Goal: Task Accomplishment & Management: Use online tool/utility

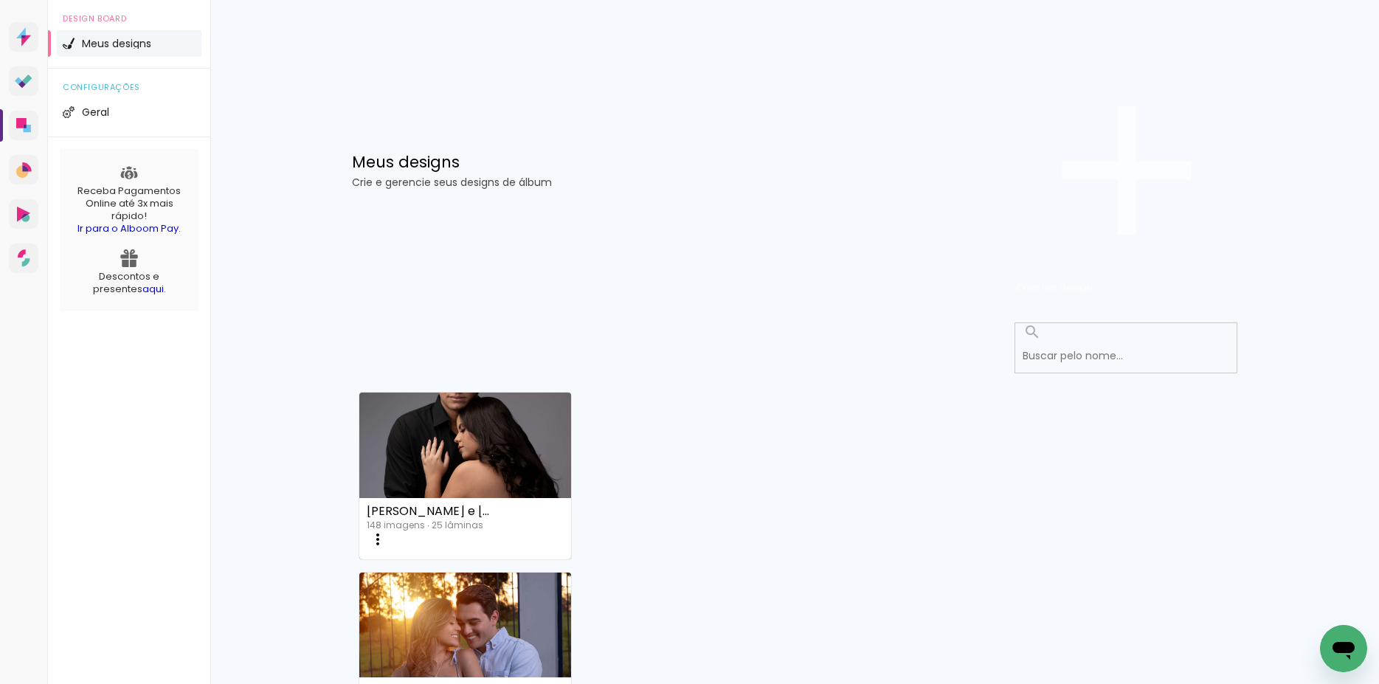
click at [1092, 280] on span "Criar um design" at bounding box center [1054, 287] width 77 height 14
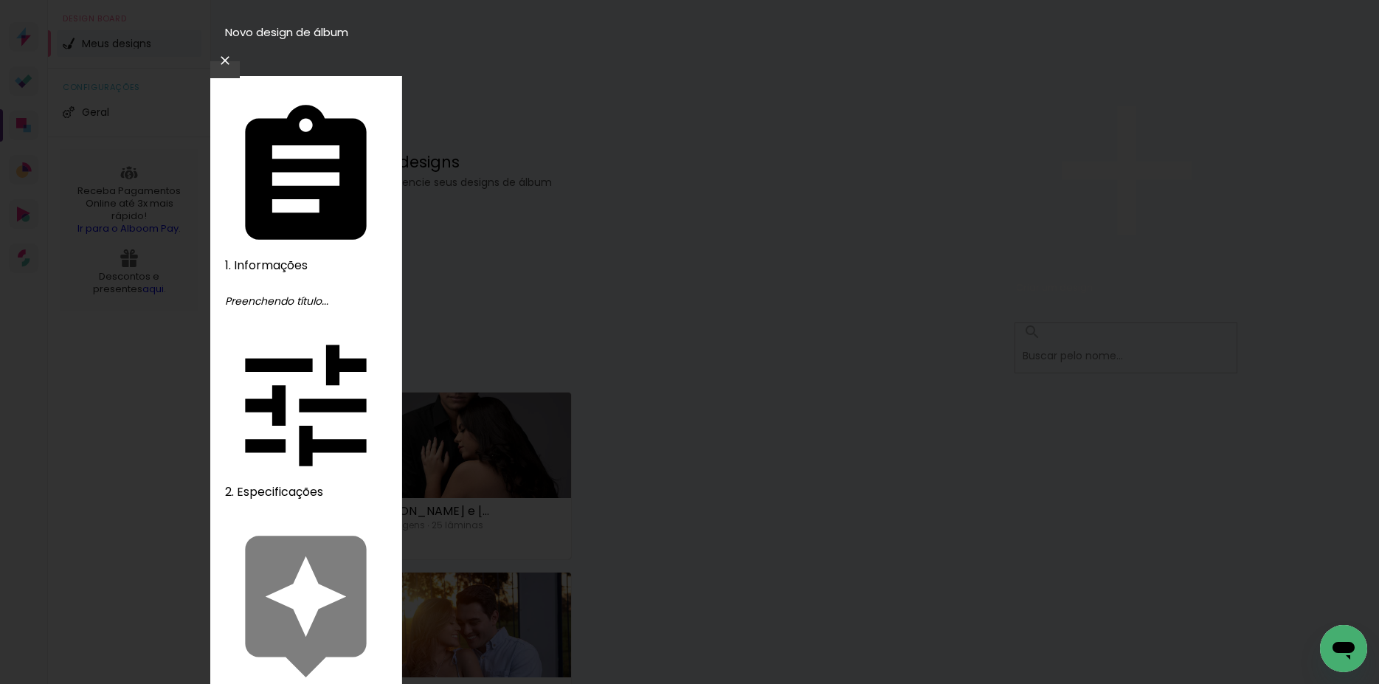
type input "Aída e [PERSON_NAME]"
type paper-input "Aída e [PERSON_NAME]"
click at [0, 0] on slot "Avançar" at bounding box center [0, 0] width 0 height 0
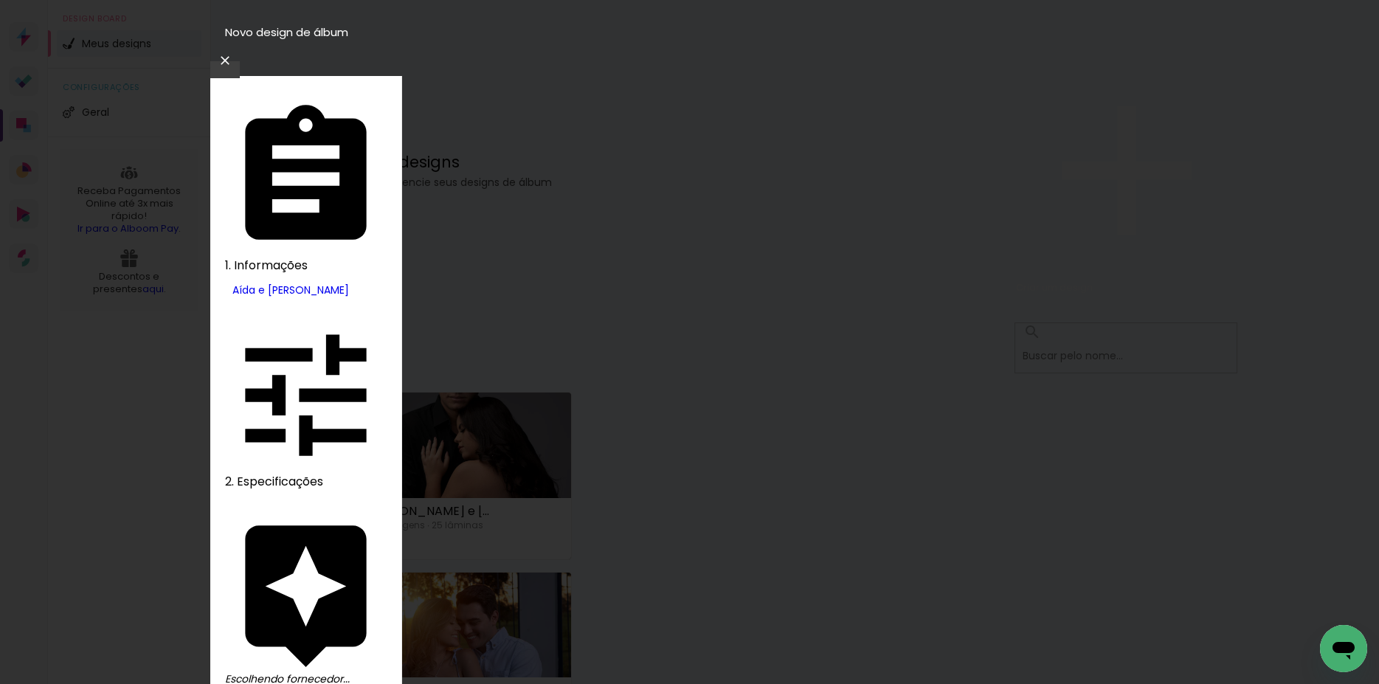
type input "inove"
type paper-input "inove"
click at [0, 0] on slot "Avançar" at bounding box center [0, 0] width 0 height 0
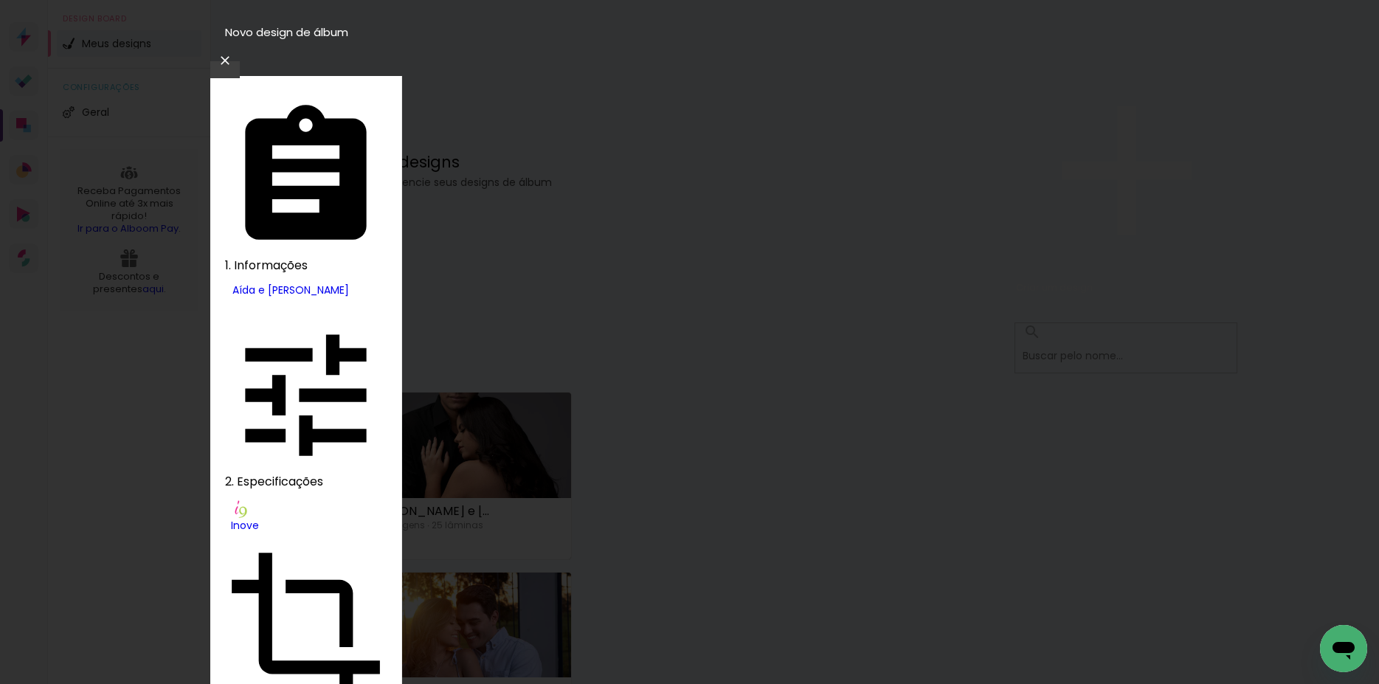
click at [0, 0] on slot "Avançar" at bounding box center [0, 0] width 0 height 0
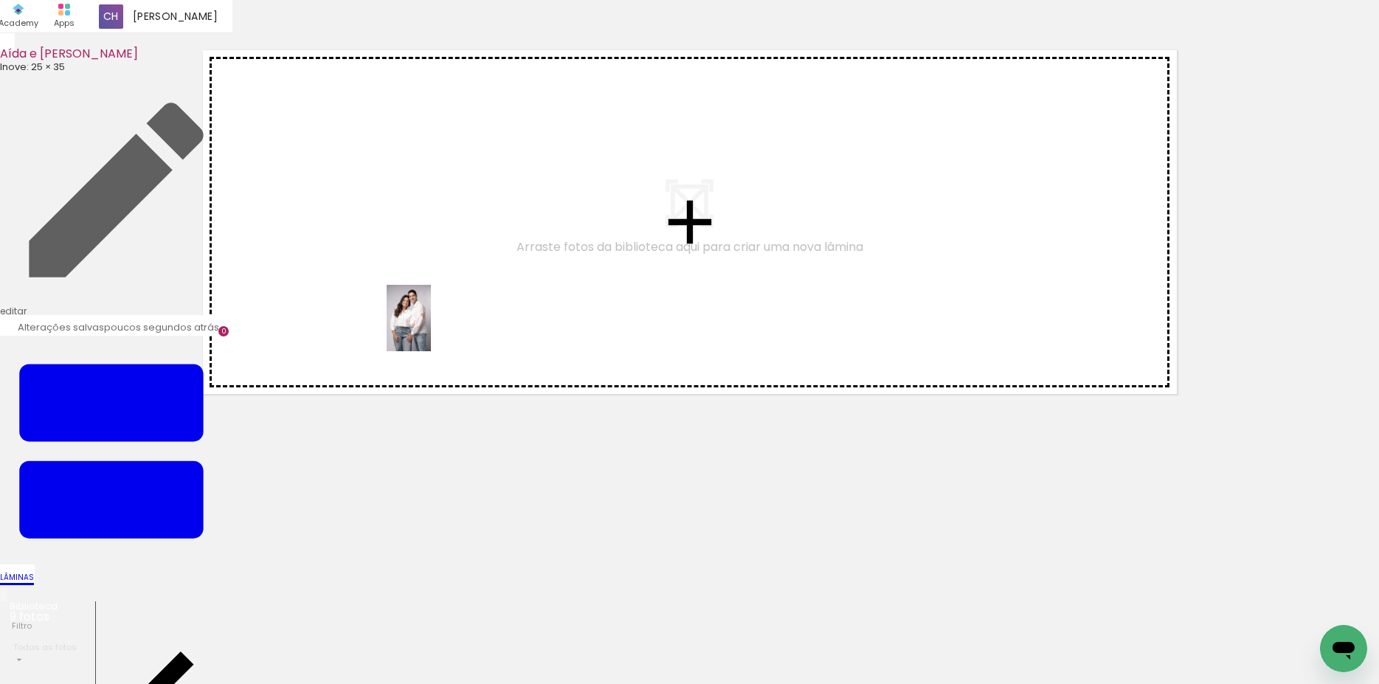
drag, startPoint x: 298, startPoint y: 506, endPoint x: 431, endPoint y: 332, distance: 218.9
click at [431, 328] on quentale-workspace at bounding box center [689, 342] width 1379 height 684
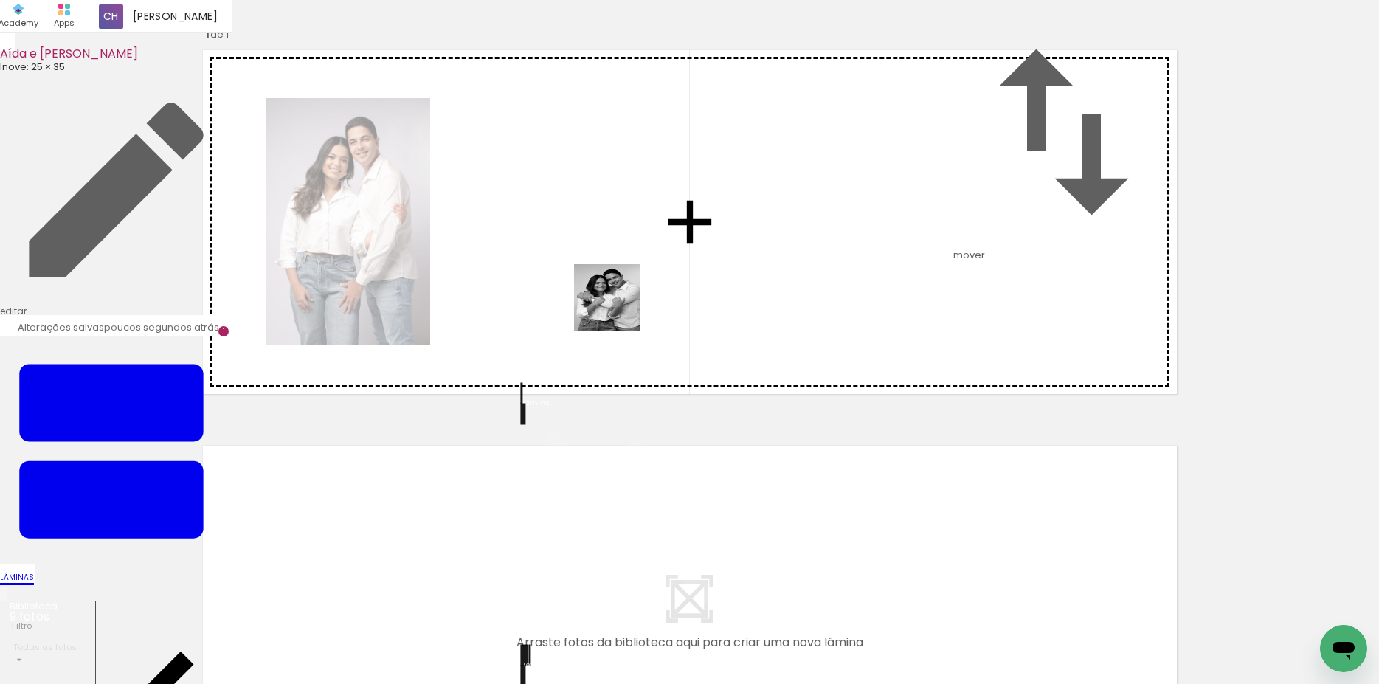
drag, startPoint x: 617, startPoint y: 319, endPoint x: 639, endPoint y: 556, distance: 237.7
click at [618, 300] on quentale-workspace at bounding box center [689, 342] width 1379 height 684
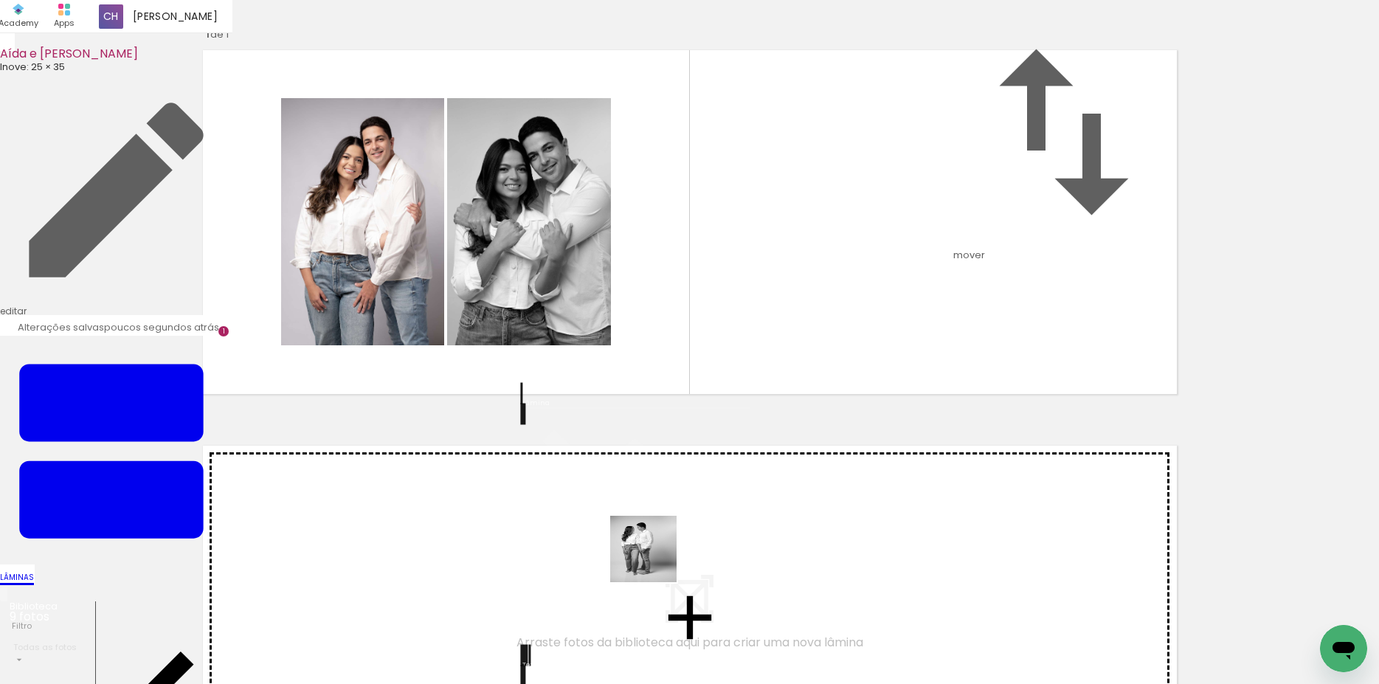
drag, startPoint x: 648, startPoint y: 606, endPoint x: 679, endPoint y: 389, distance: 218.9
click at [677, 335] on quentale-workspace at bounding box center [689, 342] width 1379 height 684
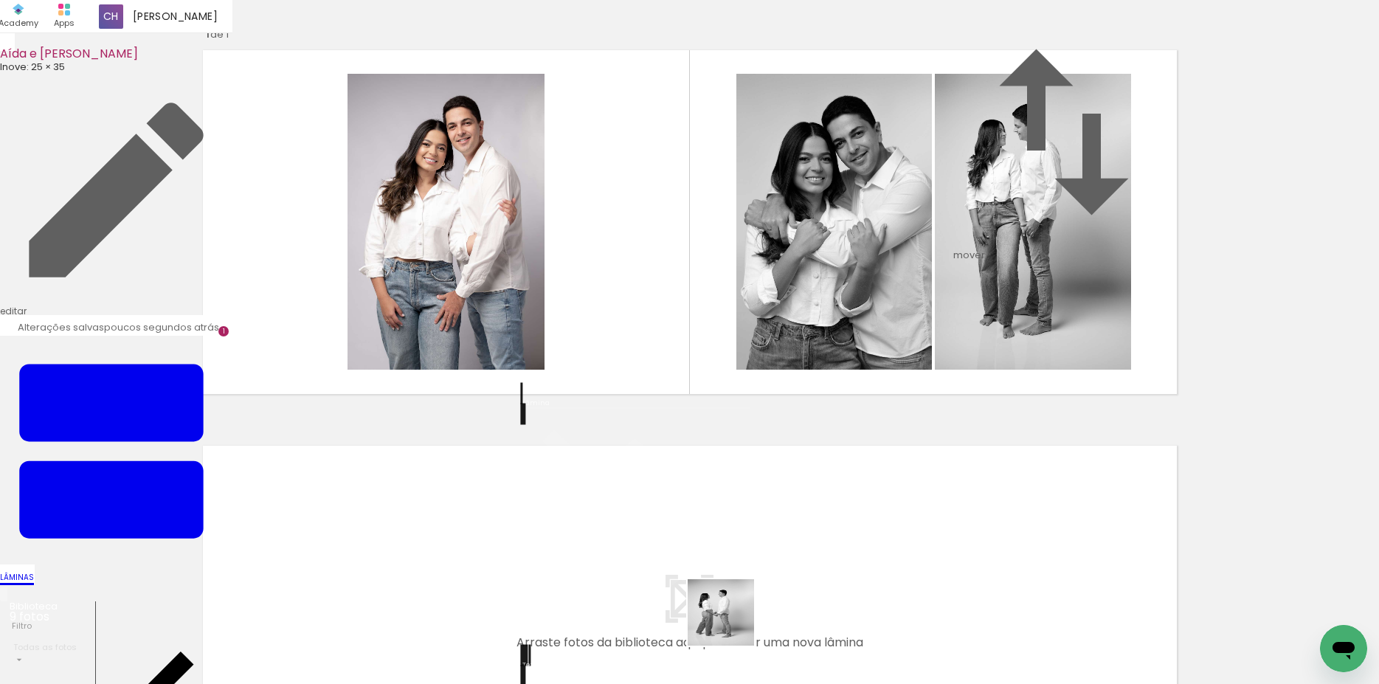
drag, startPoint x: 730, startPoint y: 643, endPoint x: 819, endPoint y: 592, distance: 102.7
click at [712, 341] on quentale-workspace at bounding box center [689, 342] width 1379 height 684
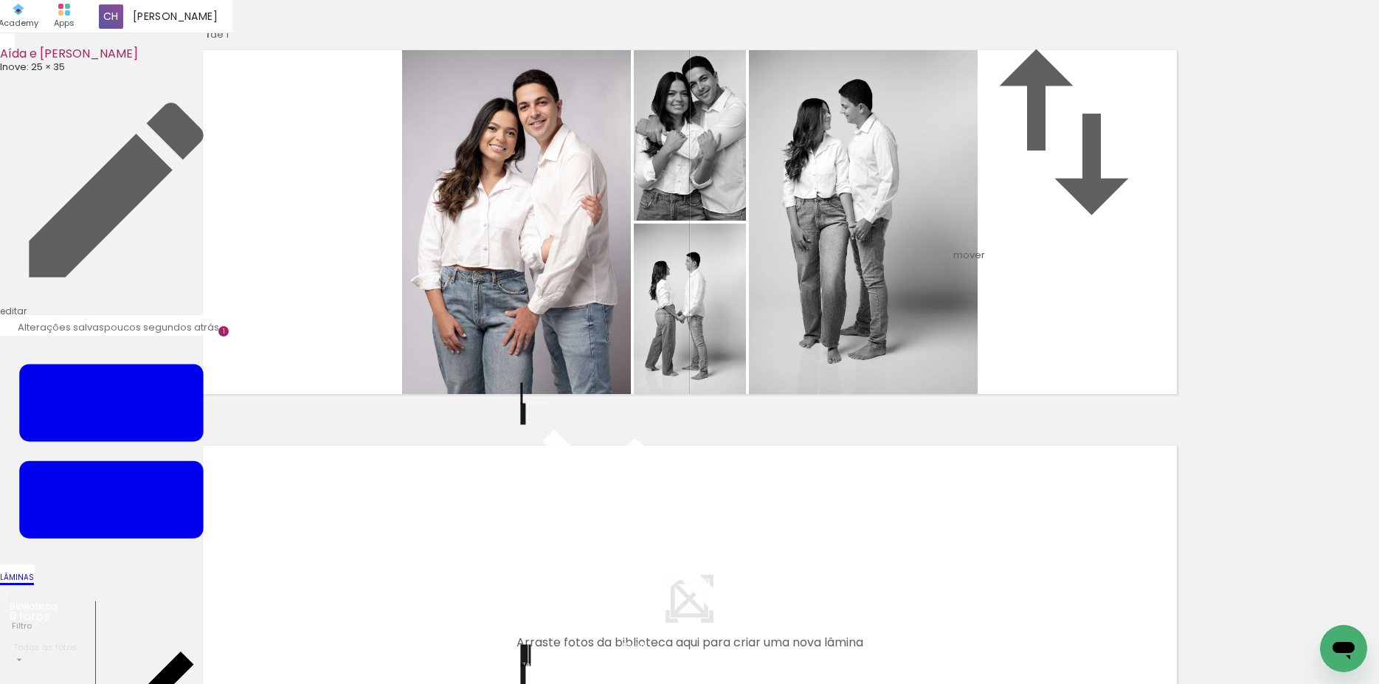
drag, startPoint x: 827, startPoint y: 642, endPoint x: 805, endPoint y: 346, distance: 296.6
click at [808, 372] on quentale-workspace at bounding box center [689, 342] width 1379 height 684
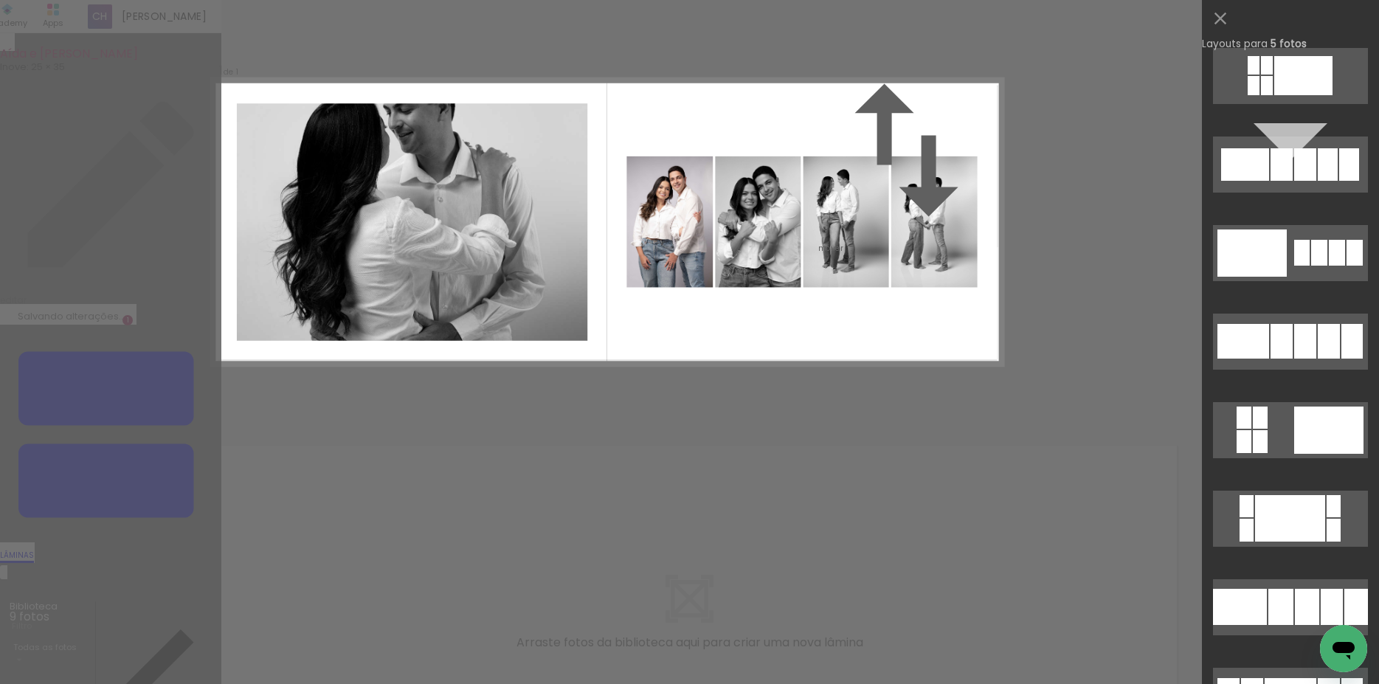
scroll to position [6209, 0]
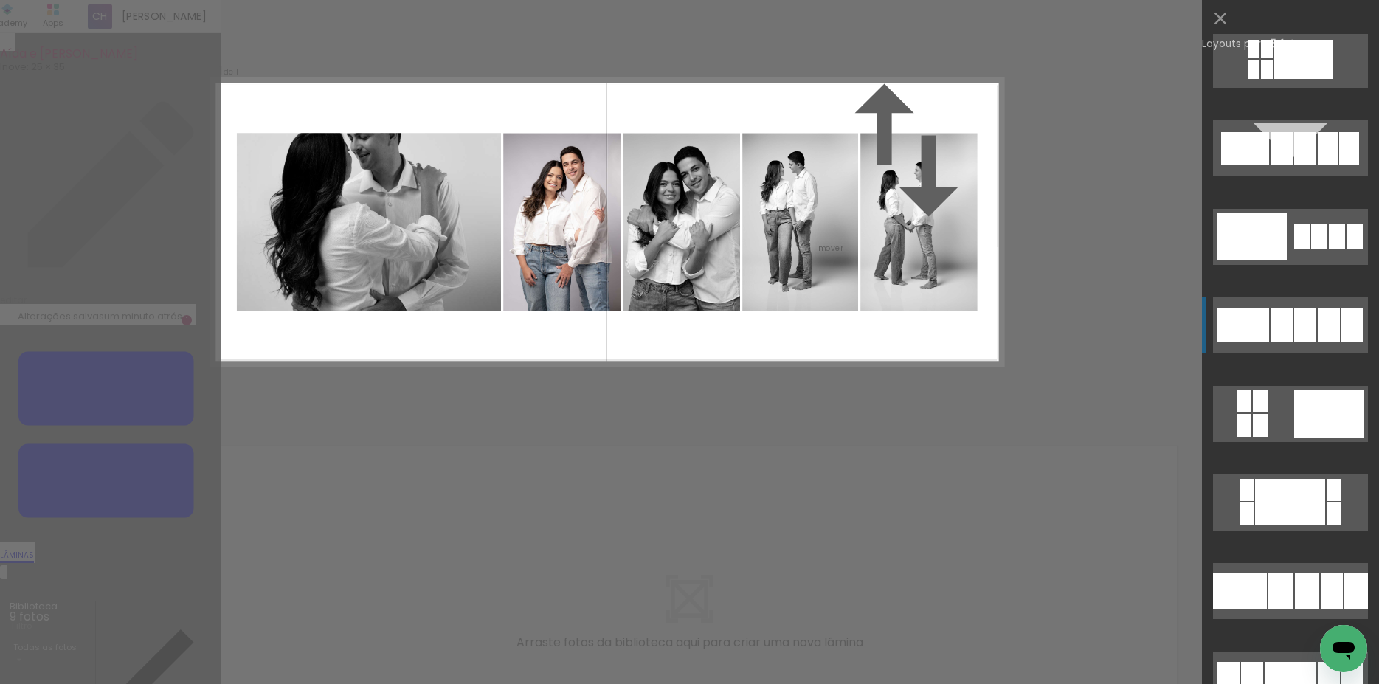
click at [1299, 334] on div at bounding box center [1305, 325] width 22 height 35
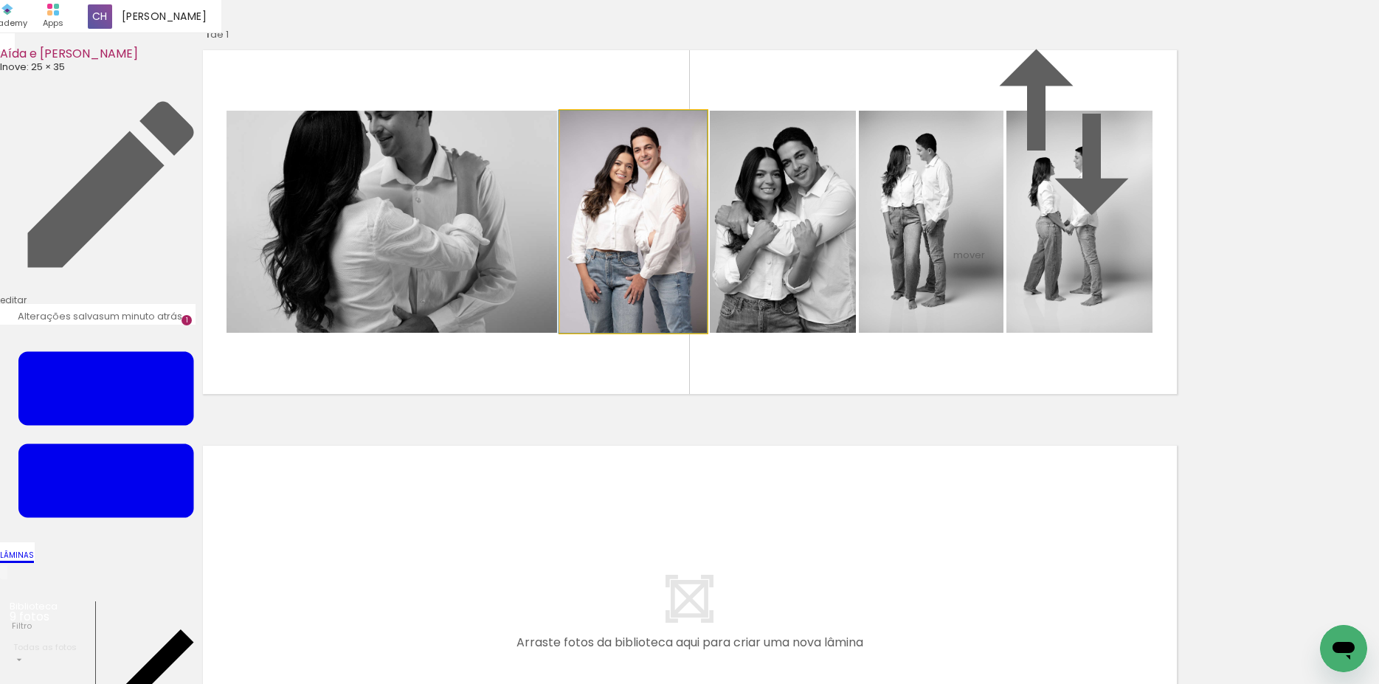
drag, startPoint x: 642, startPoint y: 327, endPoint x: 474, endPoint y: 315, distance: 168.6
click at [0, 0] on slot at bounding box center [0, 0] width 0 height 0
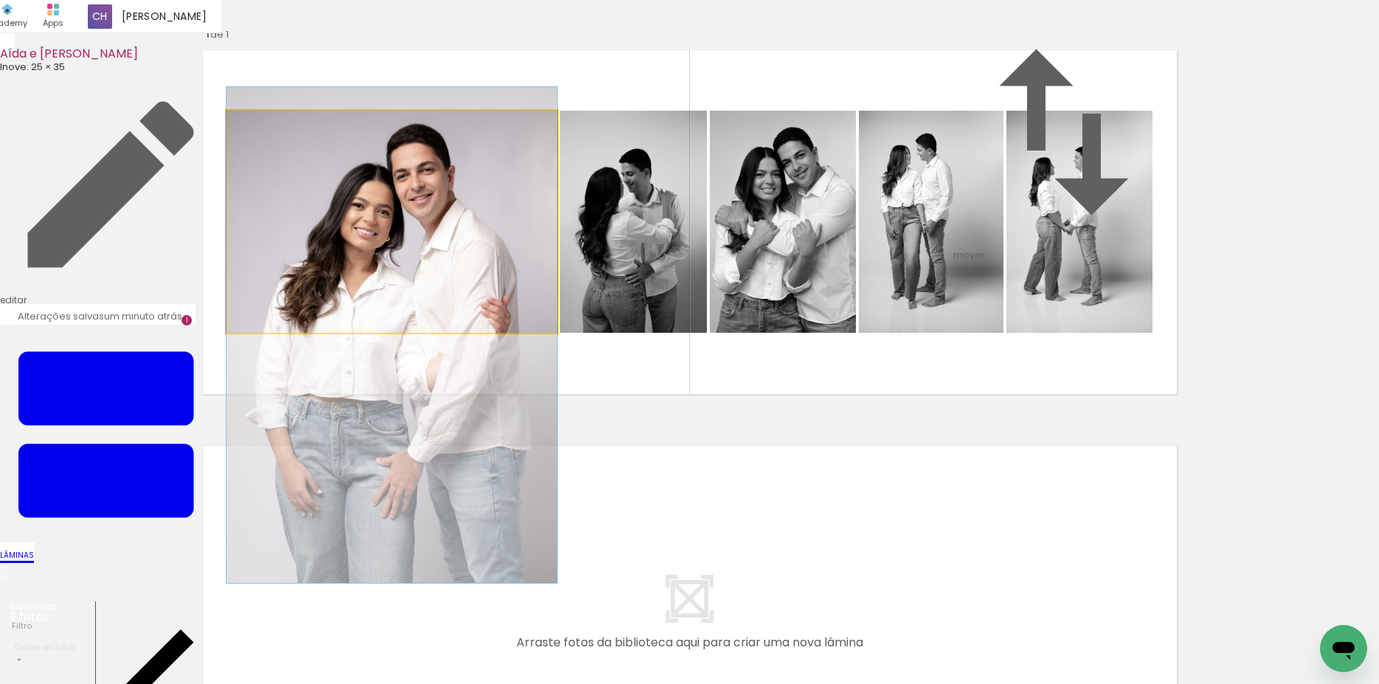
drag, startPoint x: 476, startPoint y: 279, endPoint x: 471, endPoint y: 389, distance: 110.8
click at [471, 389] on album-spread "1 de 1" at bounding box center [689, 222] width 988 height 358
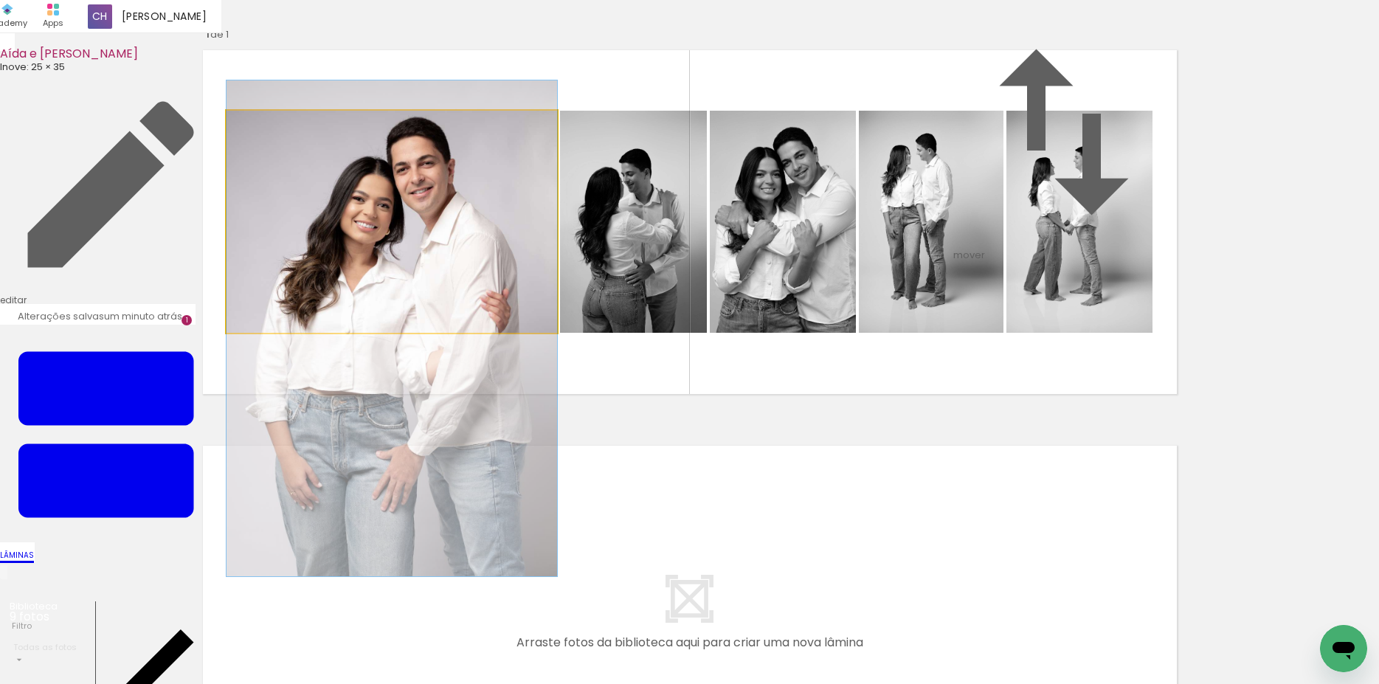
click at [408, 358] on album-spread "1 de 1" at bounding box center [689, 222] width 988 height 358
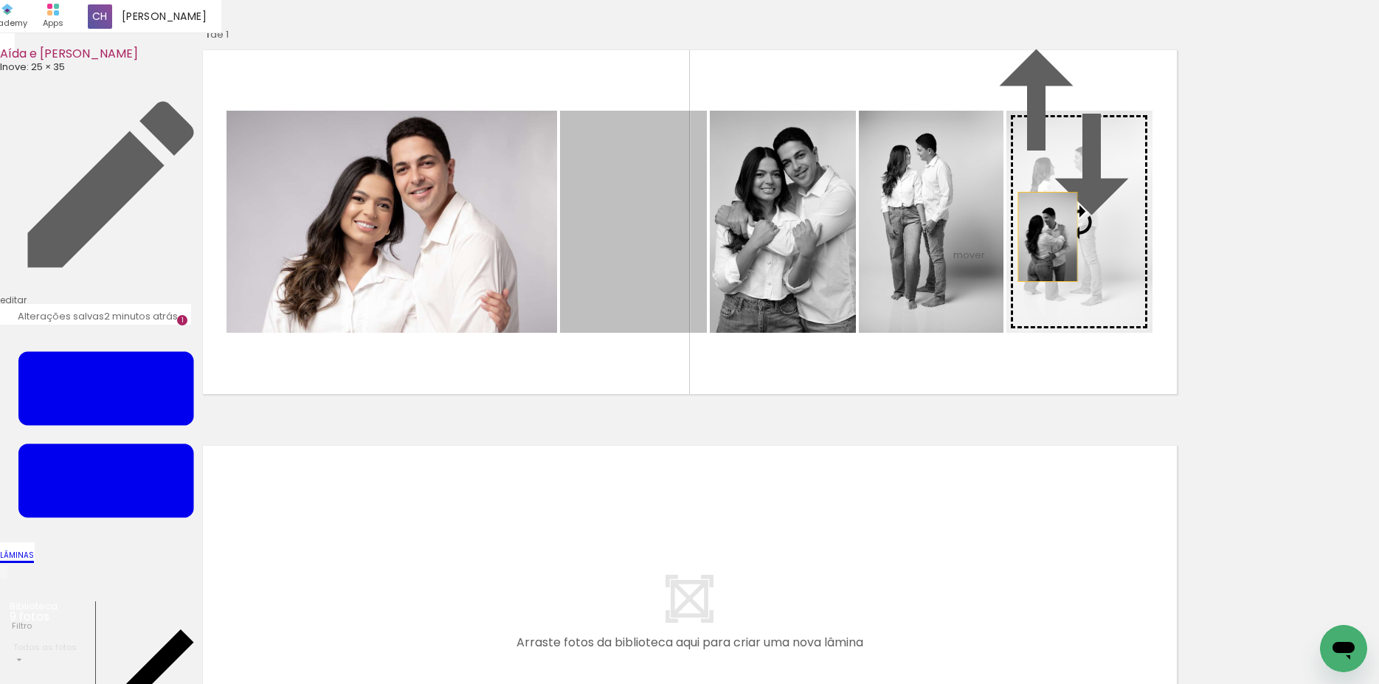
drag, startPoint x: 625, startPoint y: 340, endPoint x: 1058, endPoint y: 308, distance: 434.8
click at [0, 0] on slot at bounding box center [0, 0] width 0 height 0
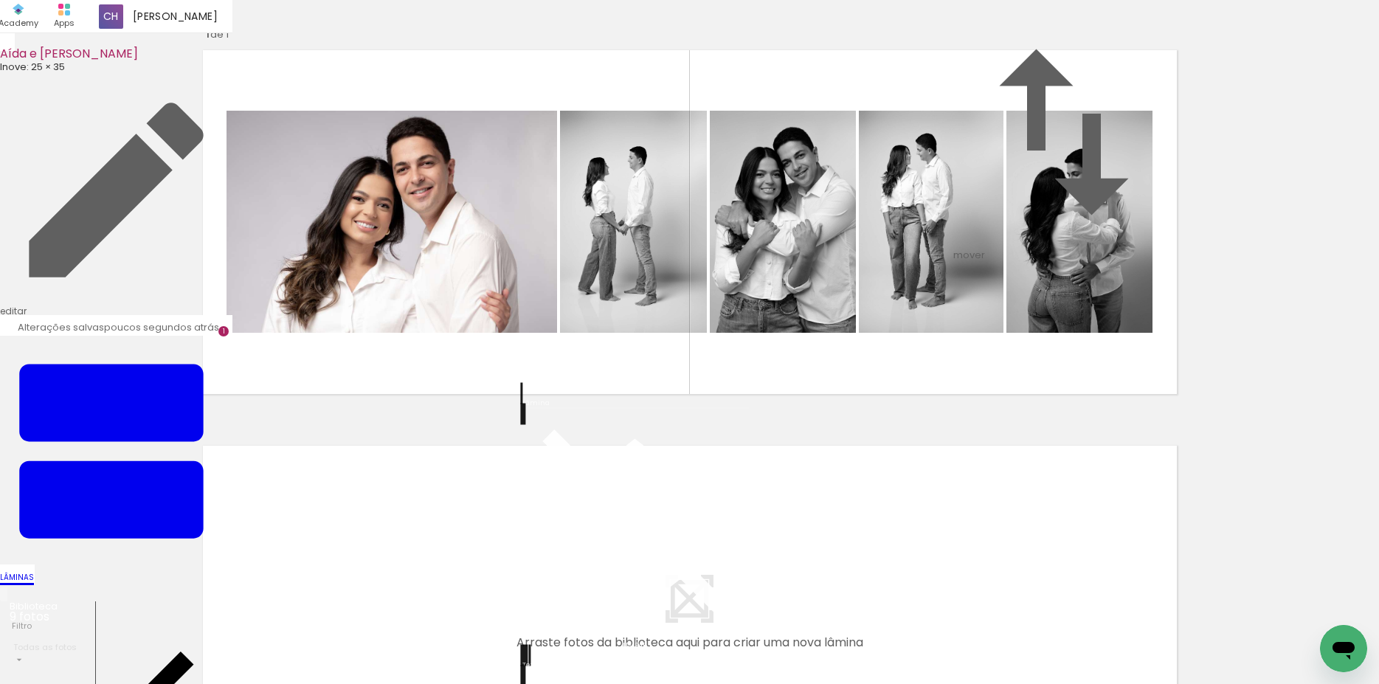
scroll to position [305, 0]
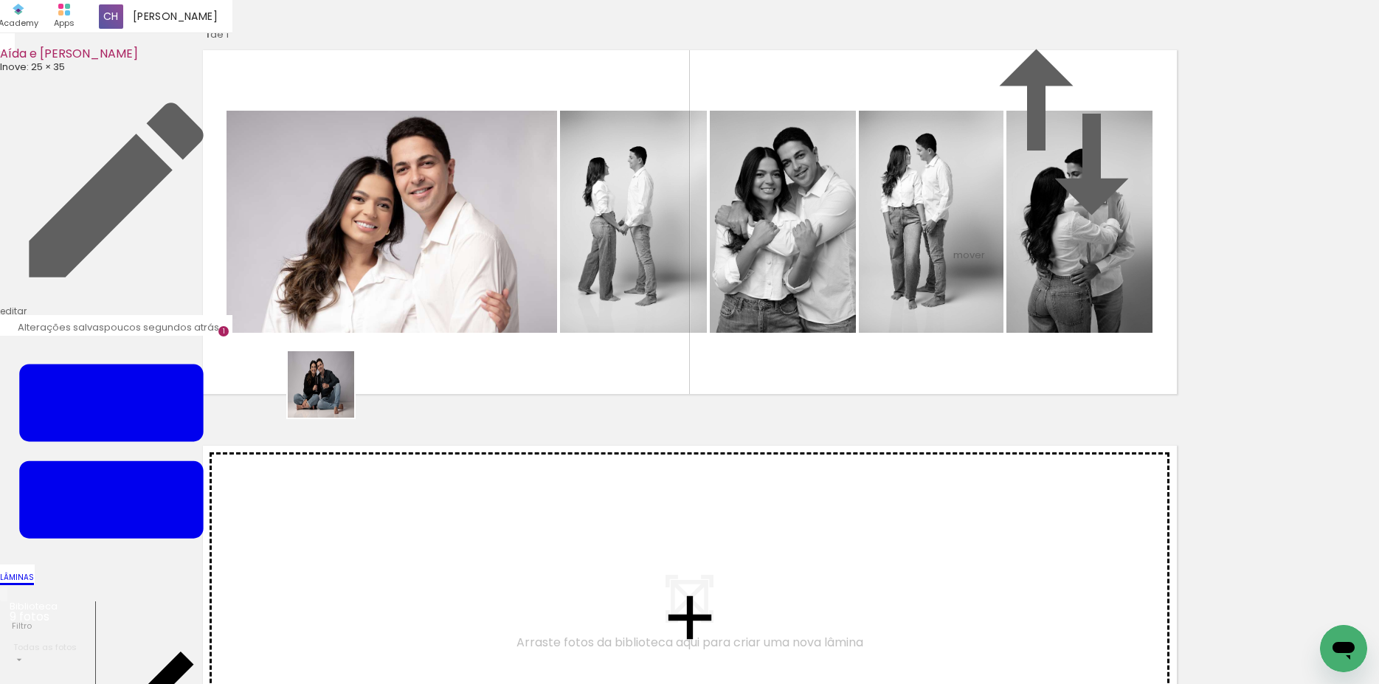
drag, startPoint x: 347, startPoint y: 446, endPoint x: 332, endPoint y: 395, distance: 53.2
click at [332, 395] on quentale-workspace at bounding box center [689, 342] width 1379 height 684
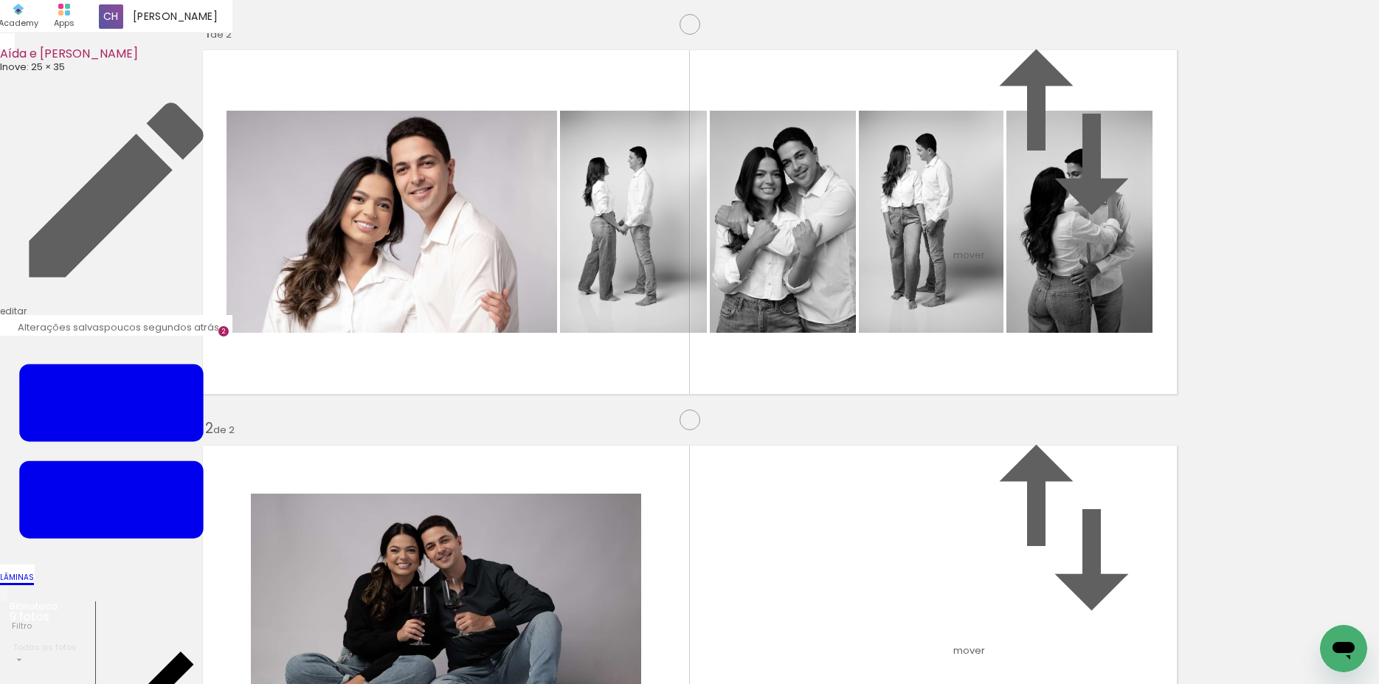
scroll to position [358, 0]
drag, startPoint x: 632, startPoint y: 518, endPoint x: 813, endPoint y: 365, distance: 236.6
click at [813, 365] on quentale-workspace at bounding box center [689, 342] width 1379 height 684
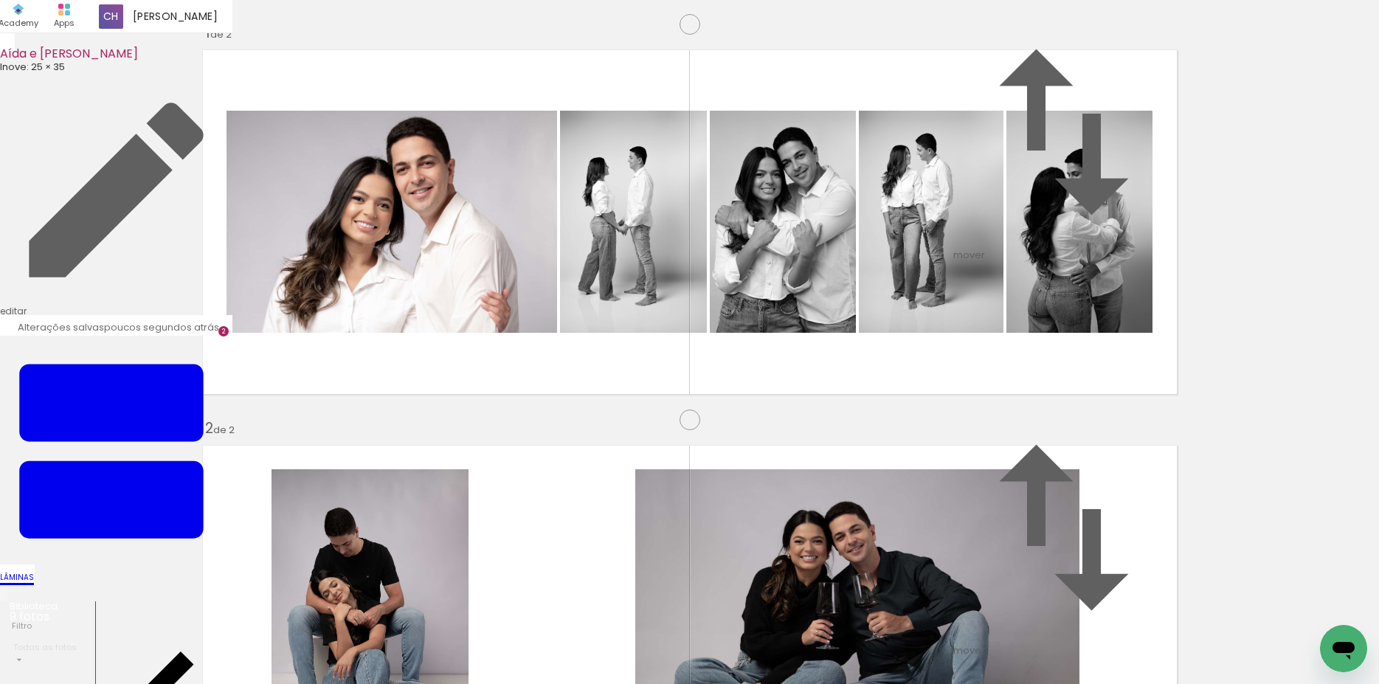
drag, startPoint x: 448, startPoint y: 504, endPoint x: 434, endPoint y: 549, distance: 46.4
click at [518, 421] on quentale-workspace at bounding box center [689, 342] width 1379 height 684
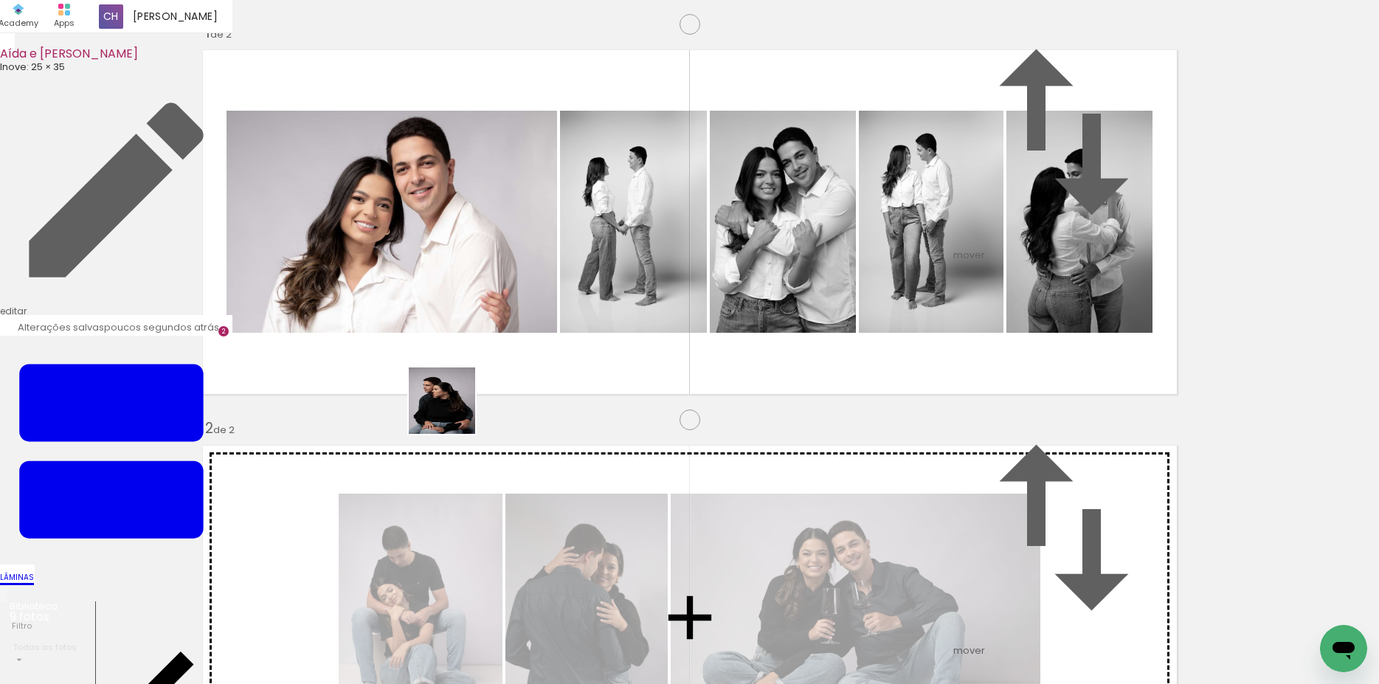
drag, startPoint x: 252, startPoint y: 611, endPoint x: 496, endPoint y: 375, distance: 339.6
click at [496, 375] on quentale-workspace at bounding box center [689, 342] width 1379 height 684
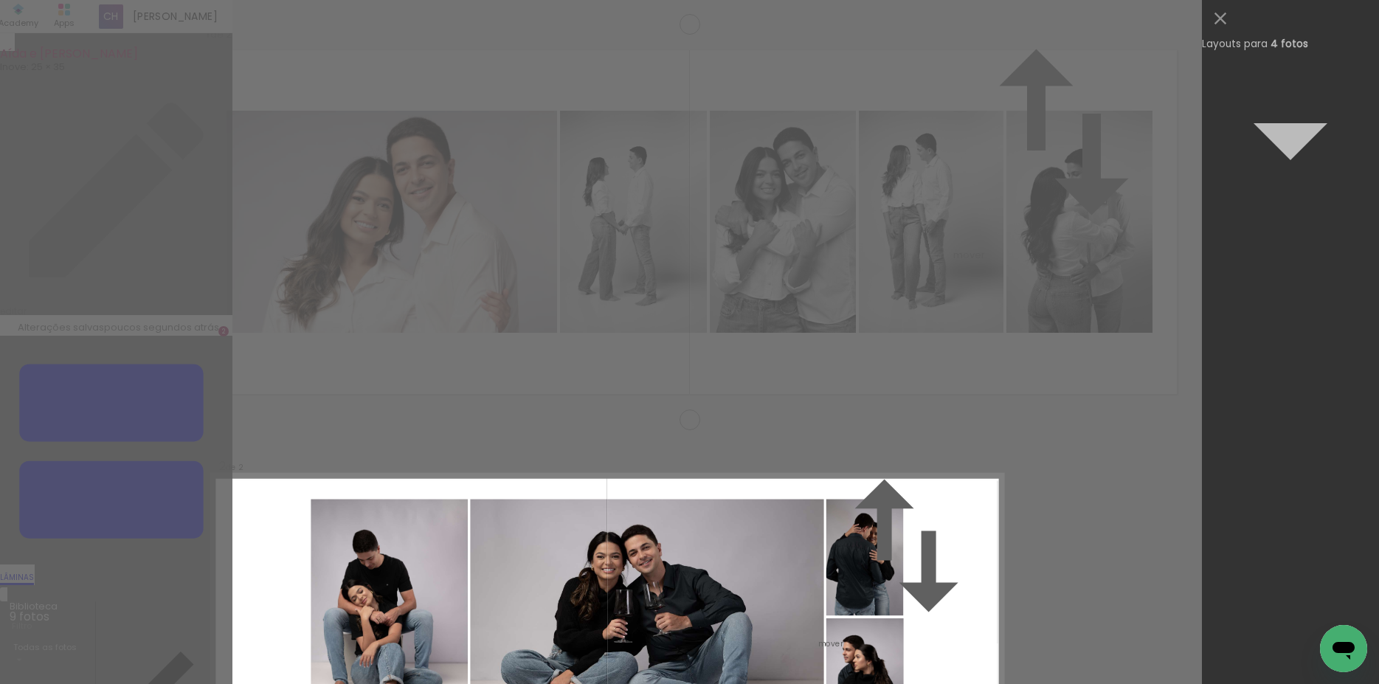
scroll to position [0, 0]
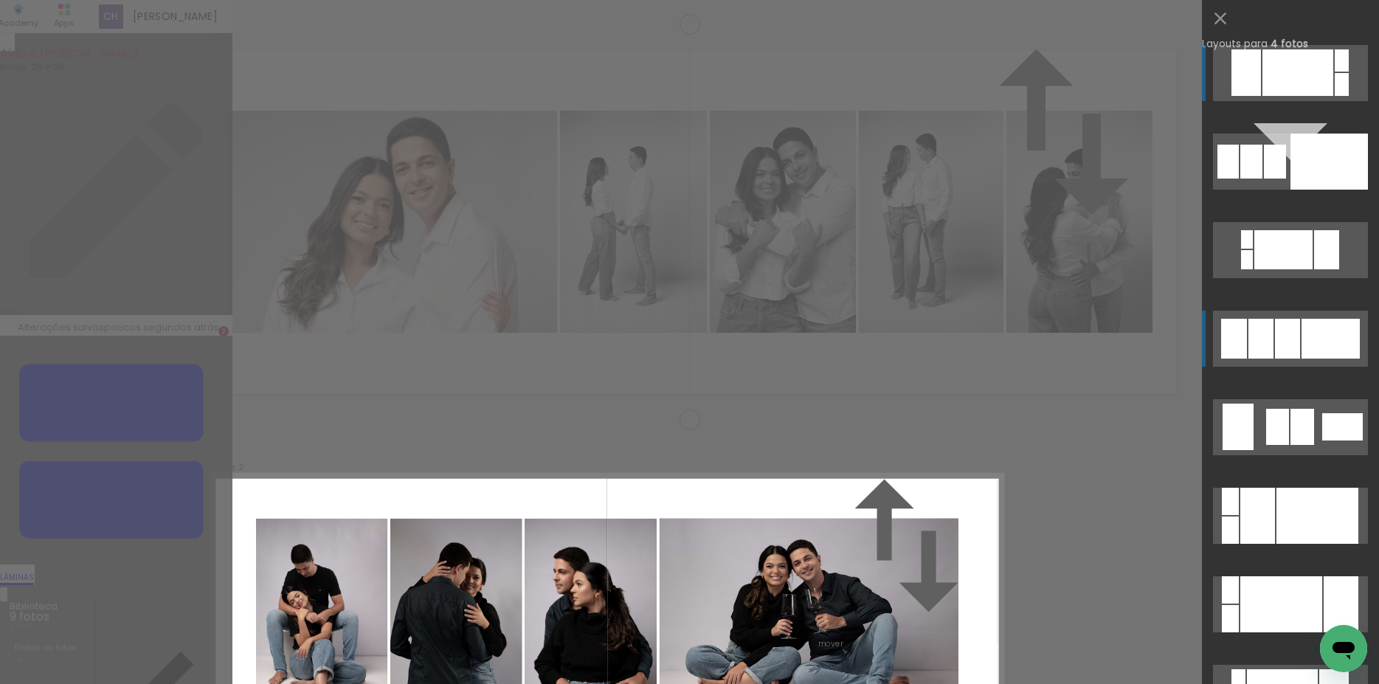
click at [1303, 333] on div at bounding box center [1330, 339] width 58 height 40
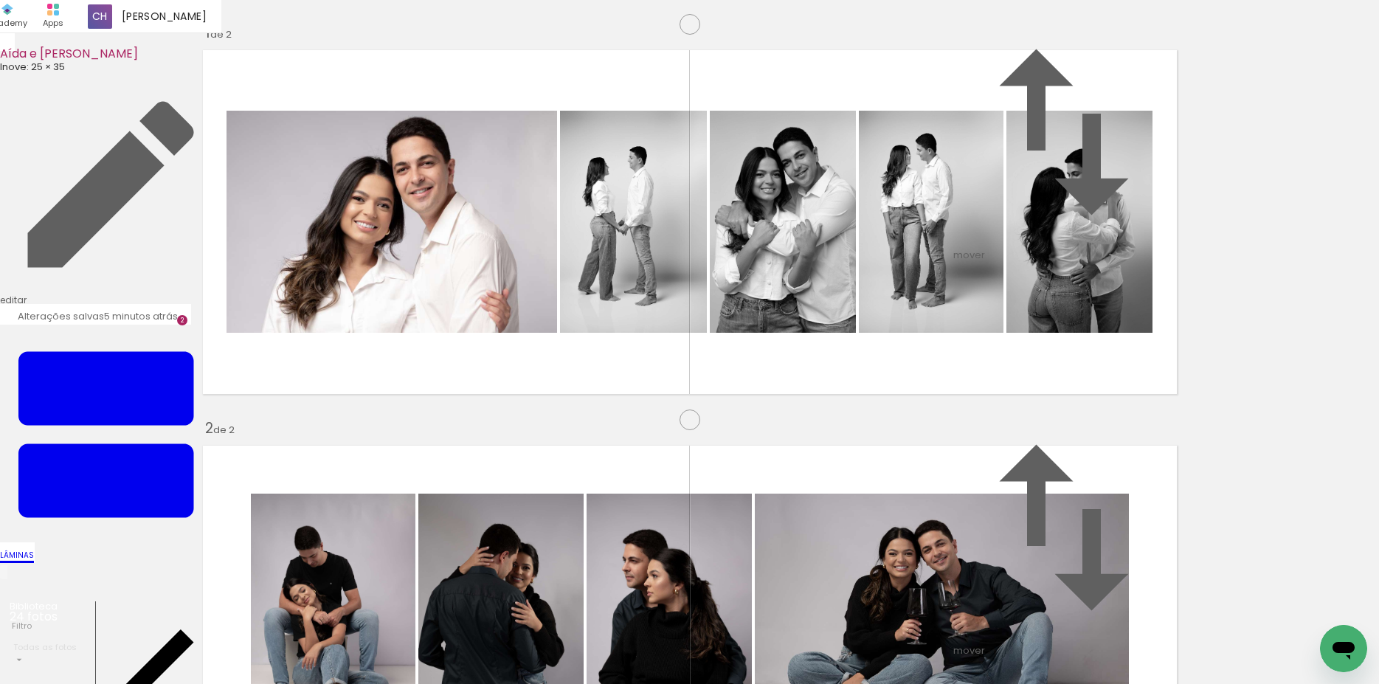
scroll to position [0, 729]
drag, startPoint x: 710, startPoint y: 479, endPoint x: 313, endPoint y: 376, distance: 409.8
click at [313, 376] on quentale-workspace at bounding box center [689, 342] width 1379 height 684
drag, startPoint x: 946, startPoint y: 566, endPoint x: 532, endPoint y: 379, distance: 454.6
click at [532, 379] on quentale-workspace at bounding box center [689, 342] width 1379 height 684
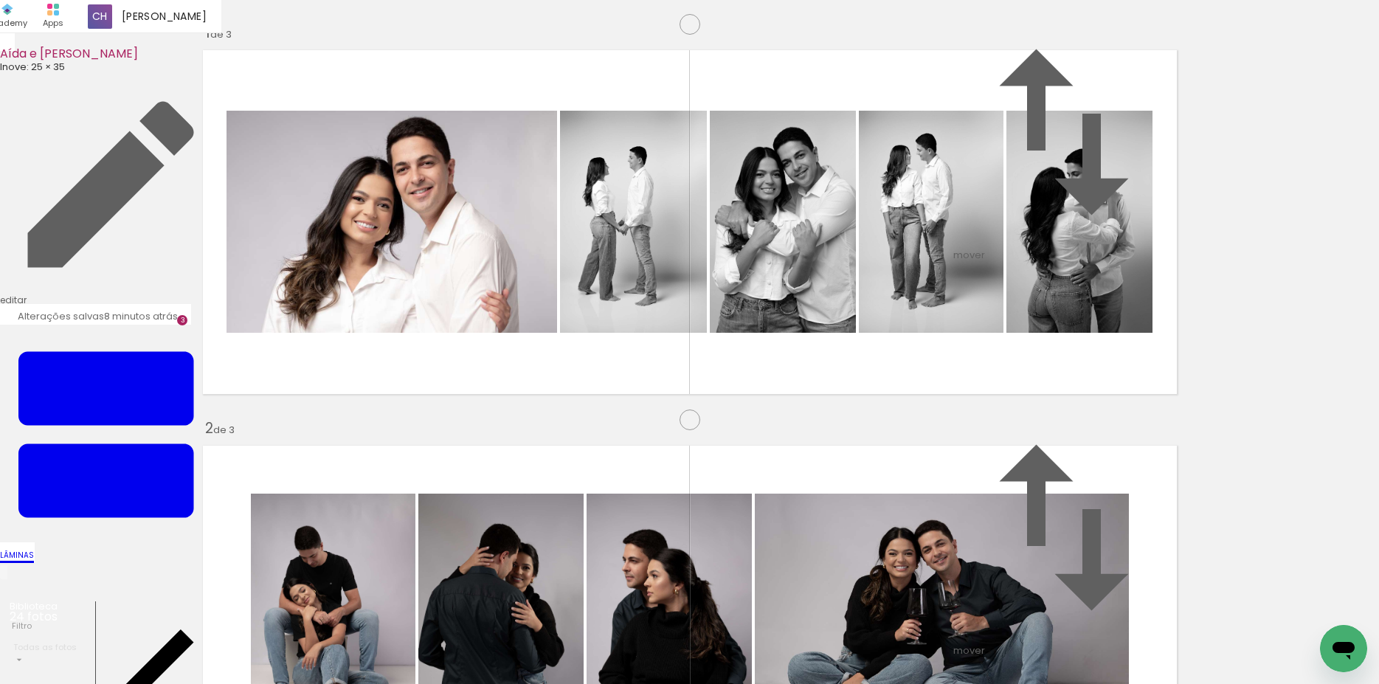
drag, startPoint x: 755, startPoint y: 381, endPoint x: 748, endPoint y: 347, distance: 33.8
click at [748, 347] on quentale-workspace at bounding box center [689, 342] width 1379 height 684
drag, startPoint x: 535, startPoint y: 228, endPoint x: 543, endPoint y: 230, distance: 7.7
type paper-slider "121"
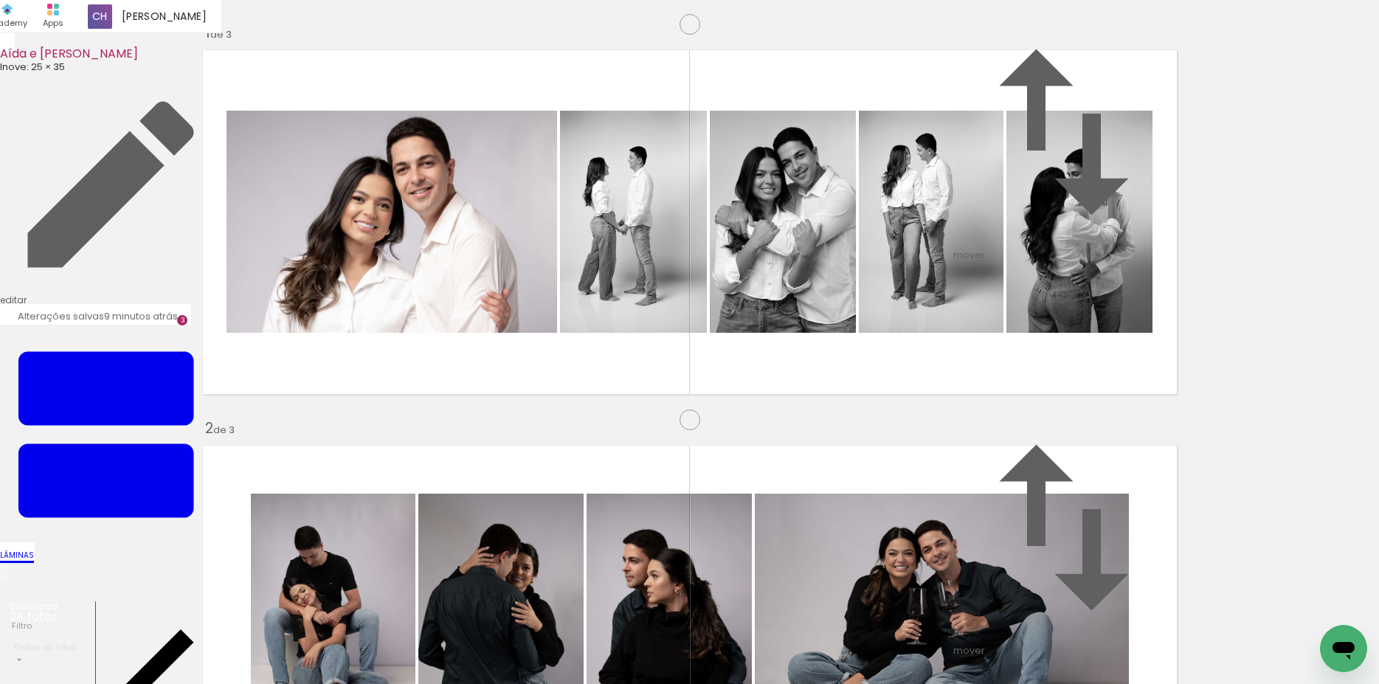
drag, startPoint x: 593, startPoint y: 323, endPoint x: 589, endPoint y: 314, distance: 9.9
drag, startPoint x: 770, startPoint y: 544, endPoint x: 791, endPoint y: 570, distance: 34.1
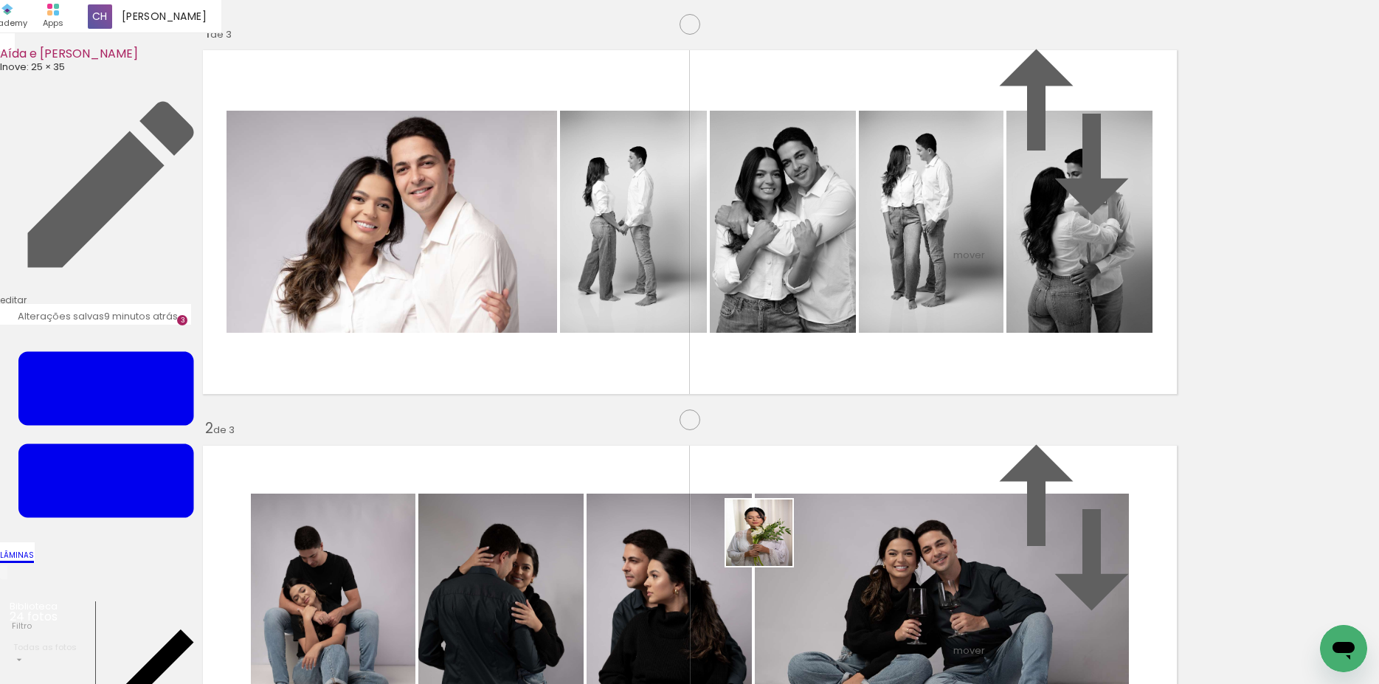
click at [476, 409] on quentale-workspace at bounding box center [689, 342] width 1379 height 684
drag, startPoint x: 991, startPoint y: 643, endPoint x: 1093, endPoint y: 594, distance: 112.8
click at [677, 384] on quentale-workspace at bounding box center [689, 342] width 1379 height 684
drag, startPoint x: 1239, startPoint y: 649, endPoint x: 732, endPoint y: 373, distance: 576.9
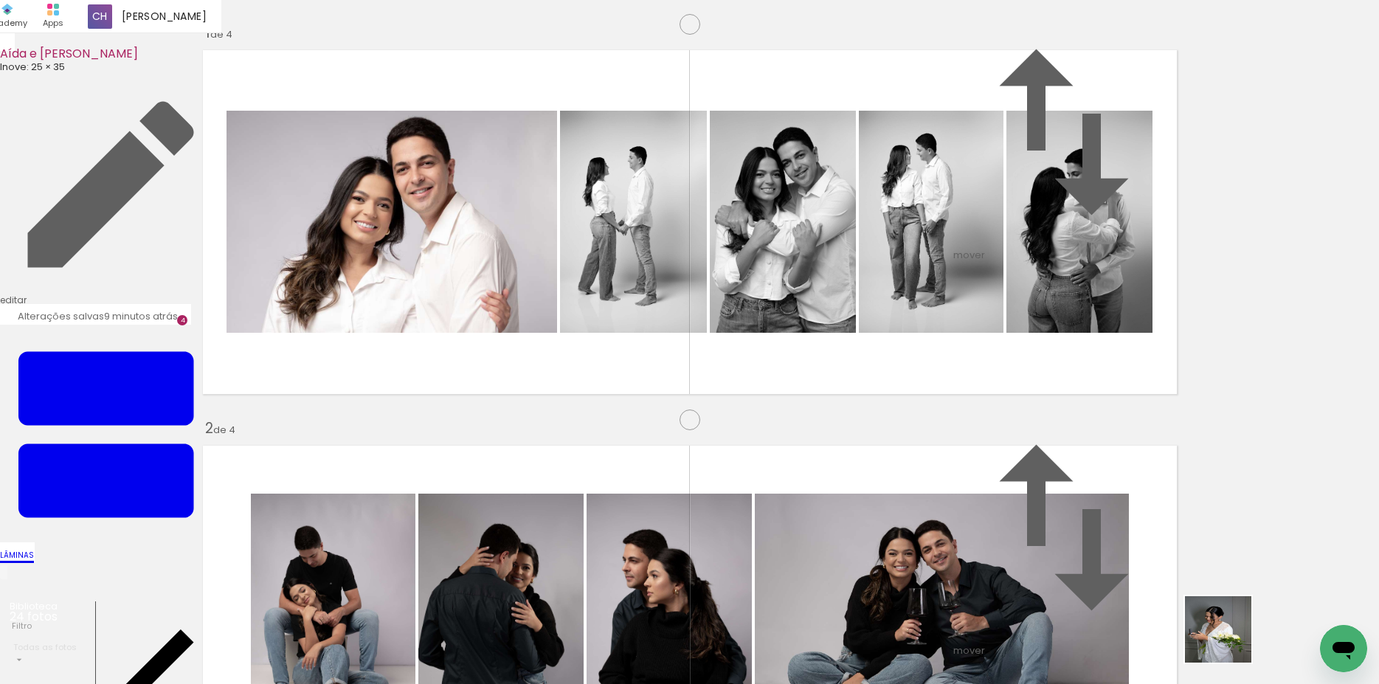
click at [752, 379] on quentale-workspace at bounding box center [689, 342] width 1379 height 684
drag, startPoint x: 1197, startPoint y: 549, endPoint x: 961, endPoint y: 403, distance: 277.5
click at [966, 407] on quentale-workspace at bounding box center [689, 342] width 1379 height 684
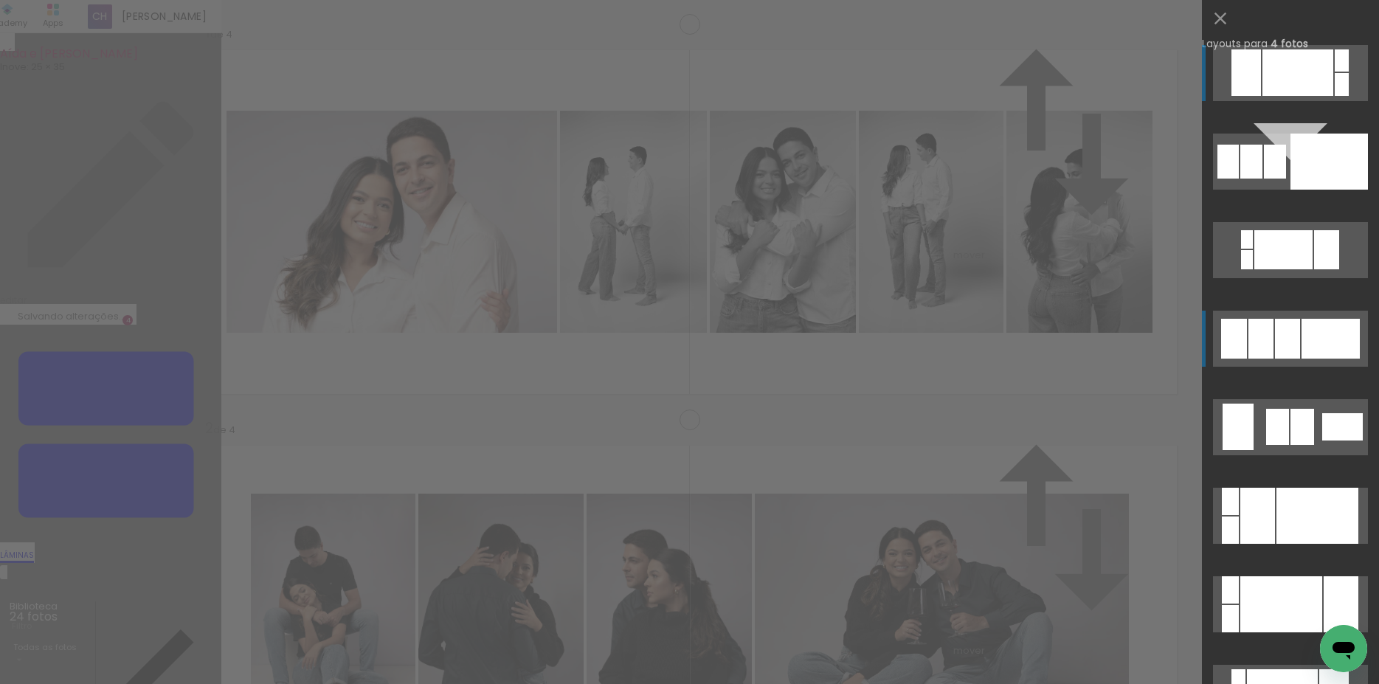
click at [1283, 345] on div at bounding box center [1287, 339] width 25 height 40
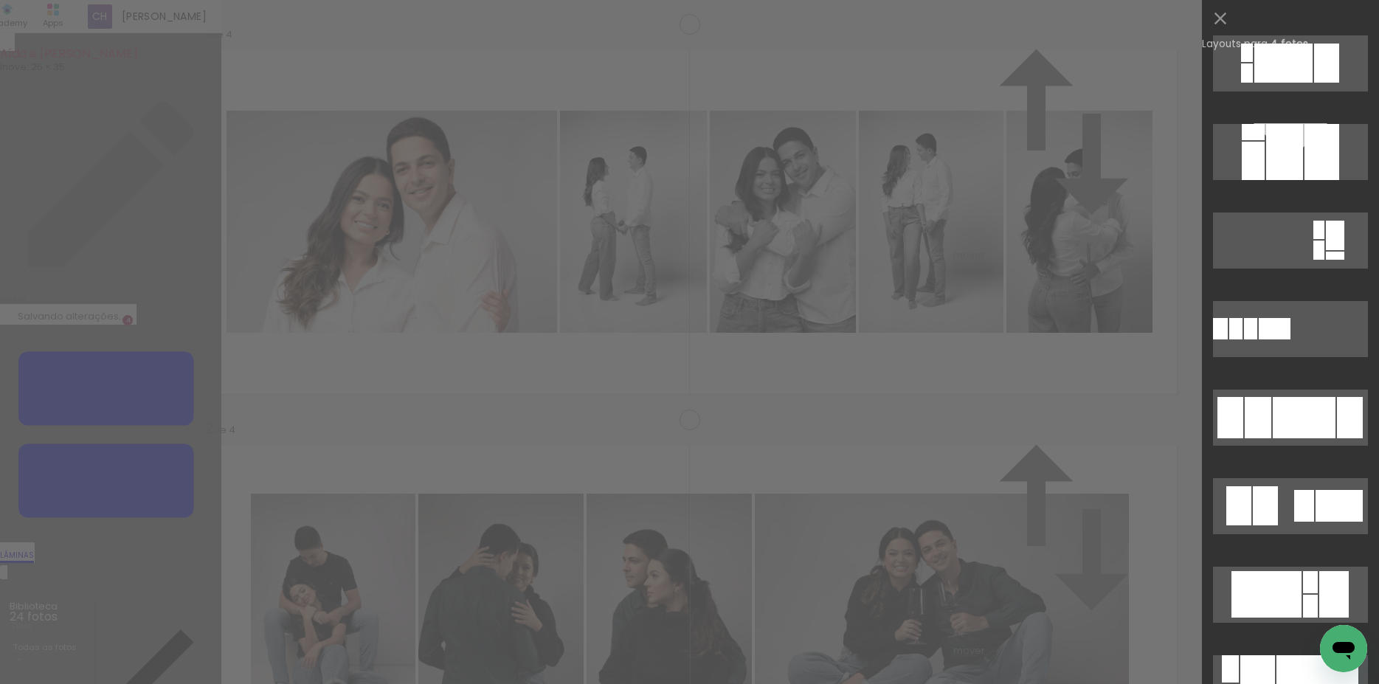
scroll to position [1182, 0]
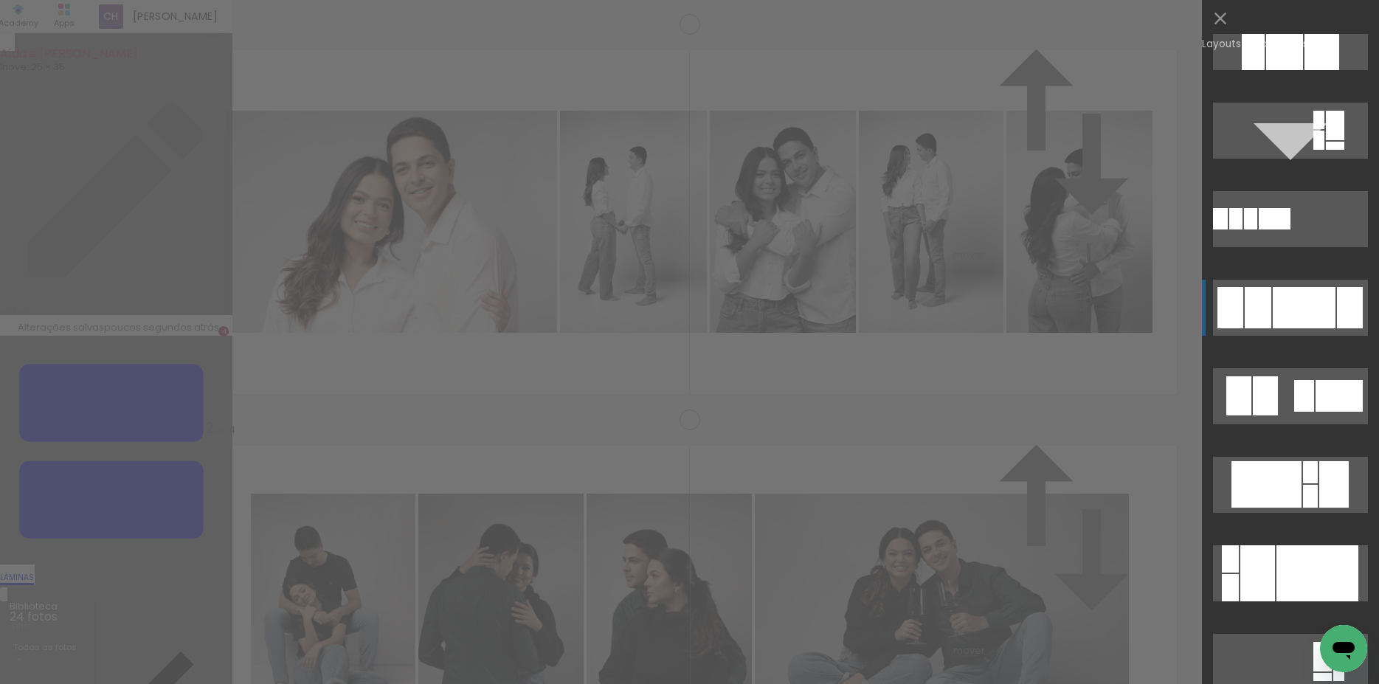
click at [1309, 322] on div at bounding box center [1303, 307] width 63 height 41
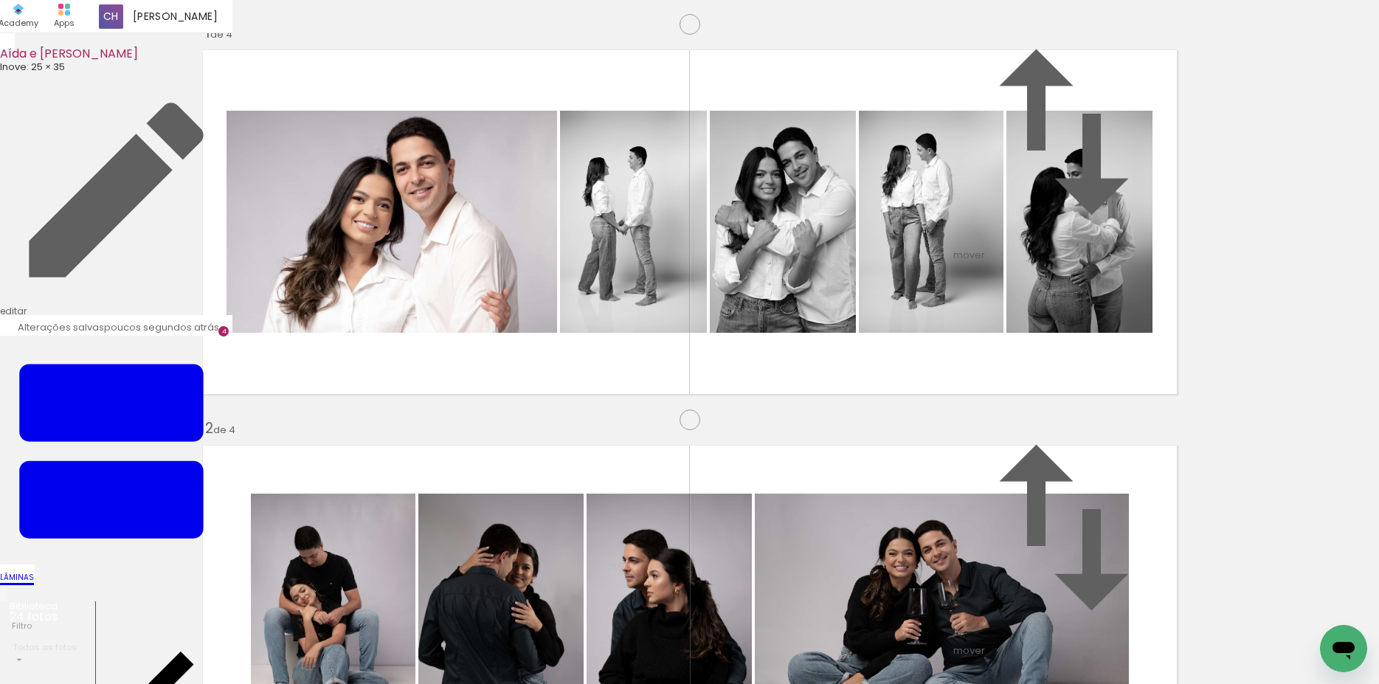
drag, startPoint x: 795, startPoint y: 368, endPoint x: 876, endPoint y: 366, distance: 81.2
type paper-slider "113"
drag, startPoint x: 741, startPoint y: 321, endPoint x: 726, endPoint y: 316, distance: 14.9
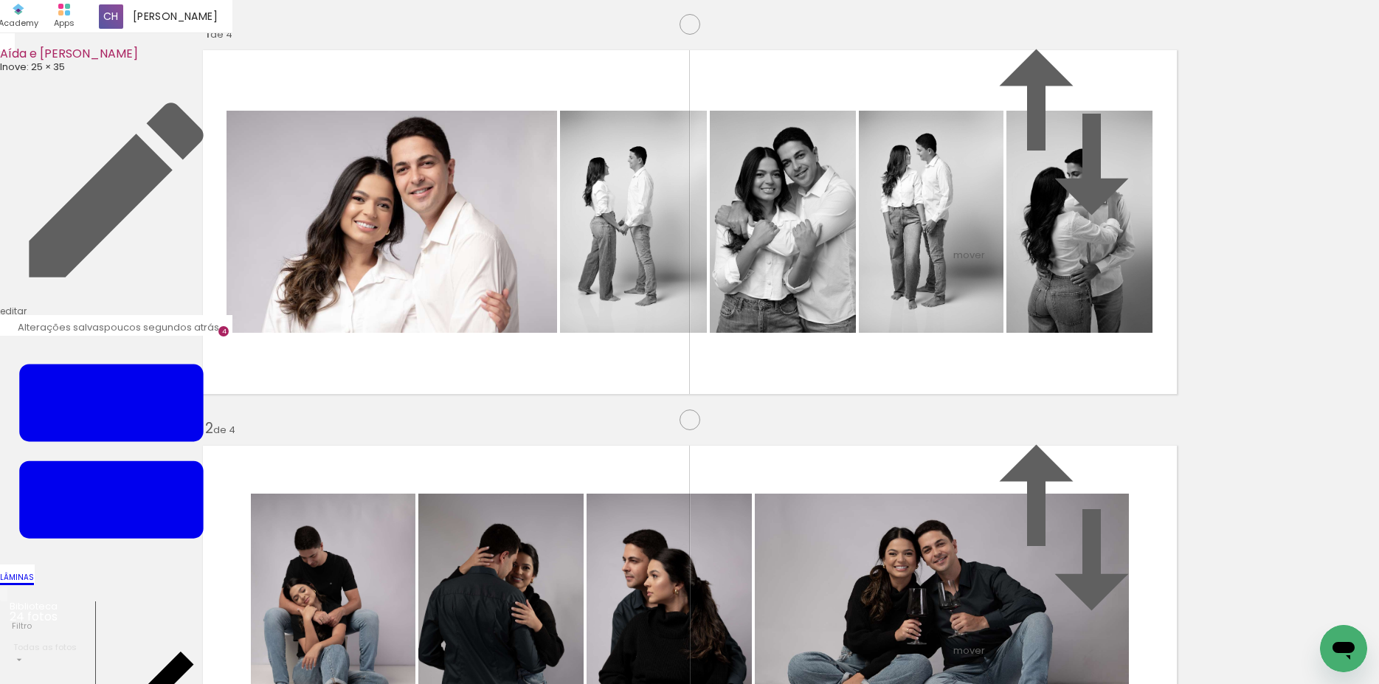
drag, startPoint x: 846, startPoint y: 381, endPoint x: 873, endPoint y: 381, distance: 26.6
drag, startPoint x: 886, startPoint y: 360, endPoint x: 729, endPoint y: 363, distance: 156.4
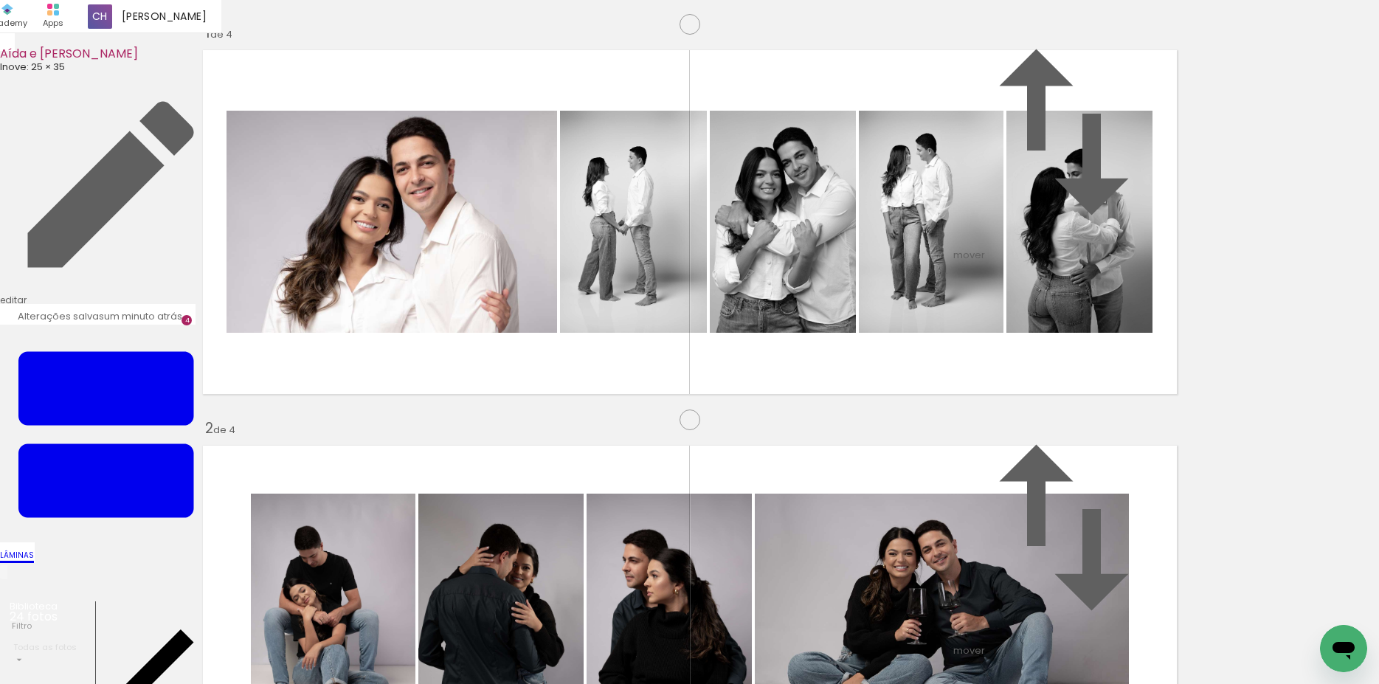
drag, startPoint x: 846, startPoint y: 345, endPoint x: 856, endPoint y: 345, distance: 10.3
drag, startPoint x: 898, startPoint y: 317, endPoint x: 897, endPoint y: 328, distance: 11.2
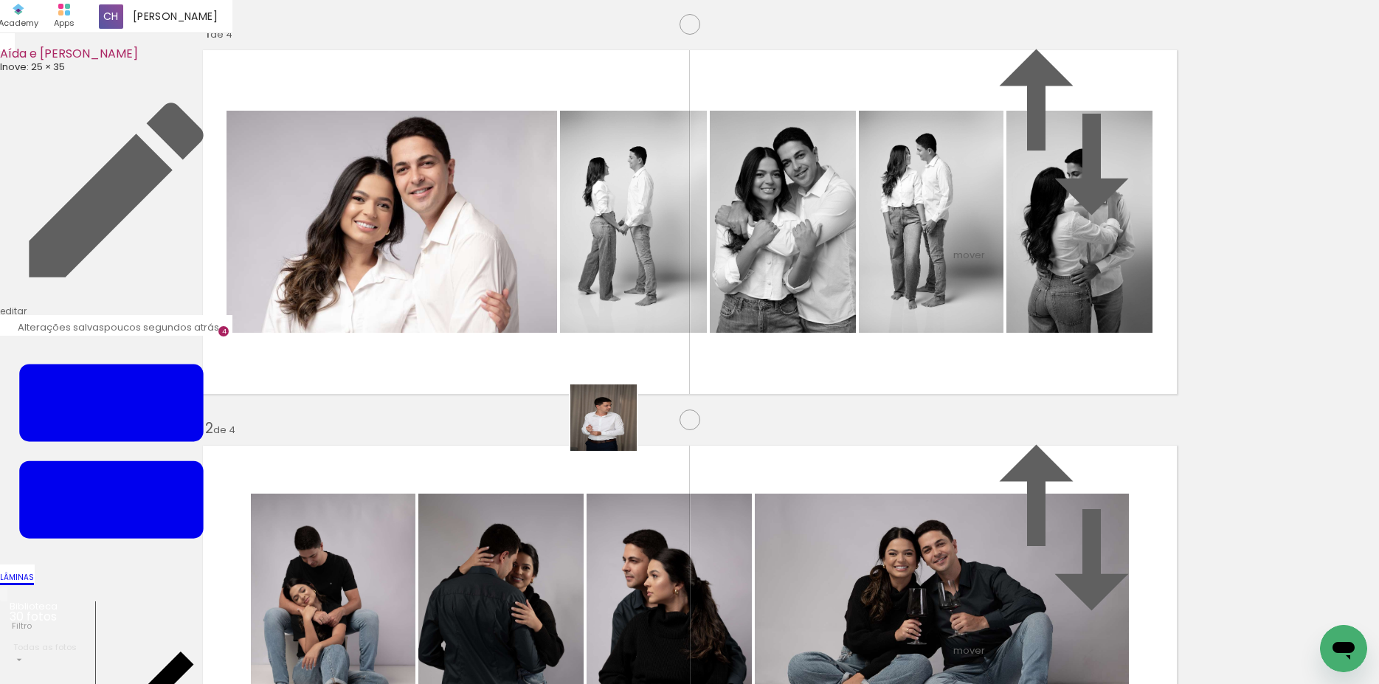
drag, startPoint x: 699, startPoint y: 477, endPoint x: 923, endPoint y: 563, distance: 239.6
click at [524, 389] on quentale-workspace at bounding box center [689, 342] width 1379 height 684
drag, startPoint x: 768, startPoint y: 480, endPoint x: 1159, endPoint y: 606, distance: 410.8
click at [643, 422] on quentale-workspace at bounding box center [689, 342] width 1379 height 684
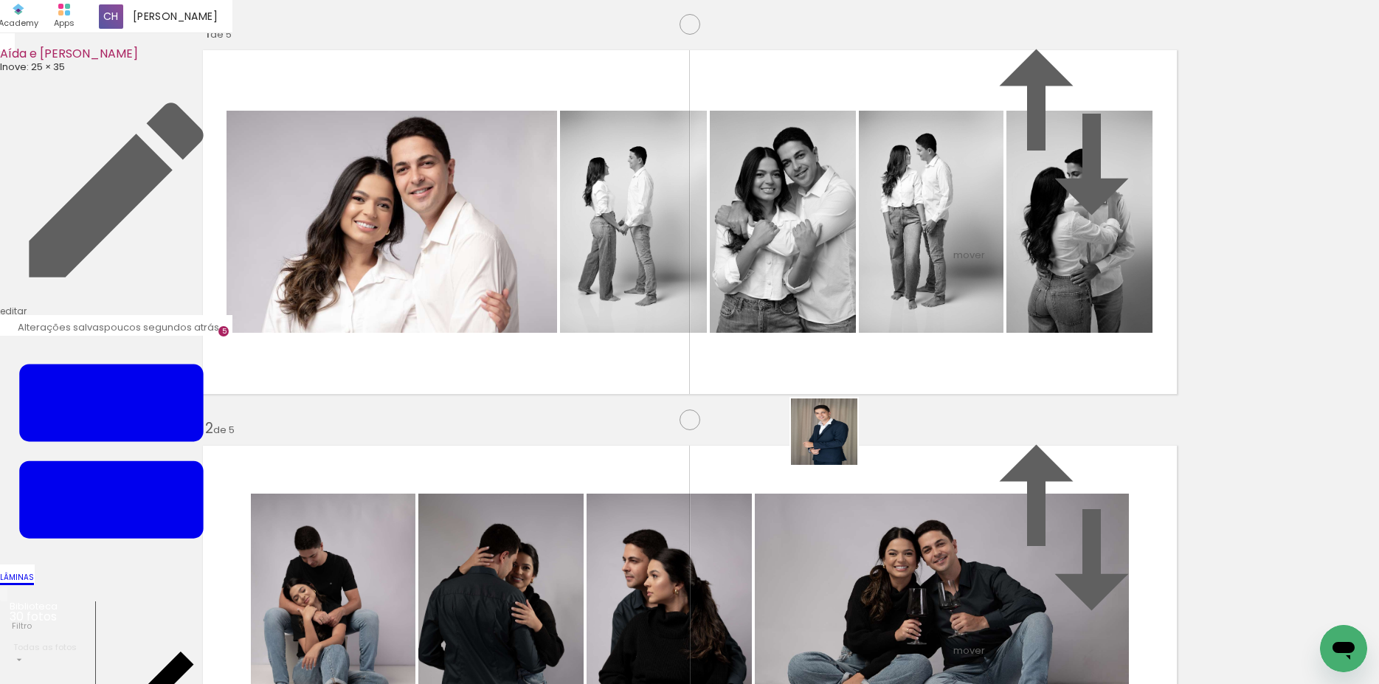
drag, startPoint x: 835, startPoint y: 443, endPoint x: 745, endPoint y: 409, distance: 96.2
click at [721, 384] on quentale-workspace at bounding box center [689, 342] width 1379 height 684
drag, startPoint x: 1123, startPoint y: 608, endPoint x: 1112, endPoint y: 573, distance: 36.4
click at [836, 384] on quentale-workspace at bounding box center [689, 342] width 1379 height 684
drag, startPoint x: 1121, startPoint y: 533, endPoint x: 1261, endPoint y: 587, distance: 150.4
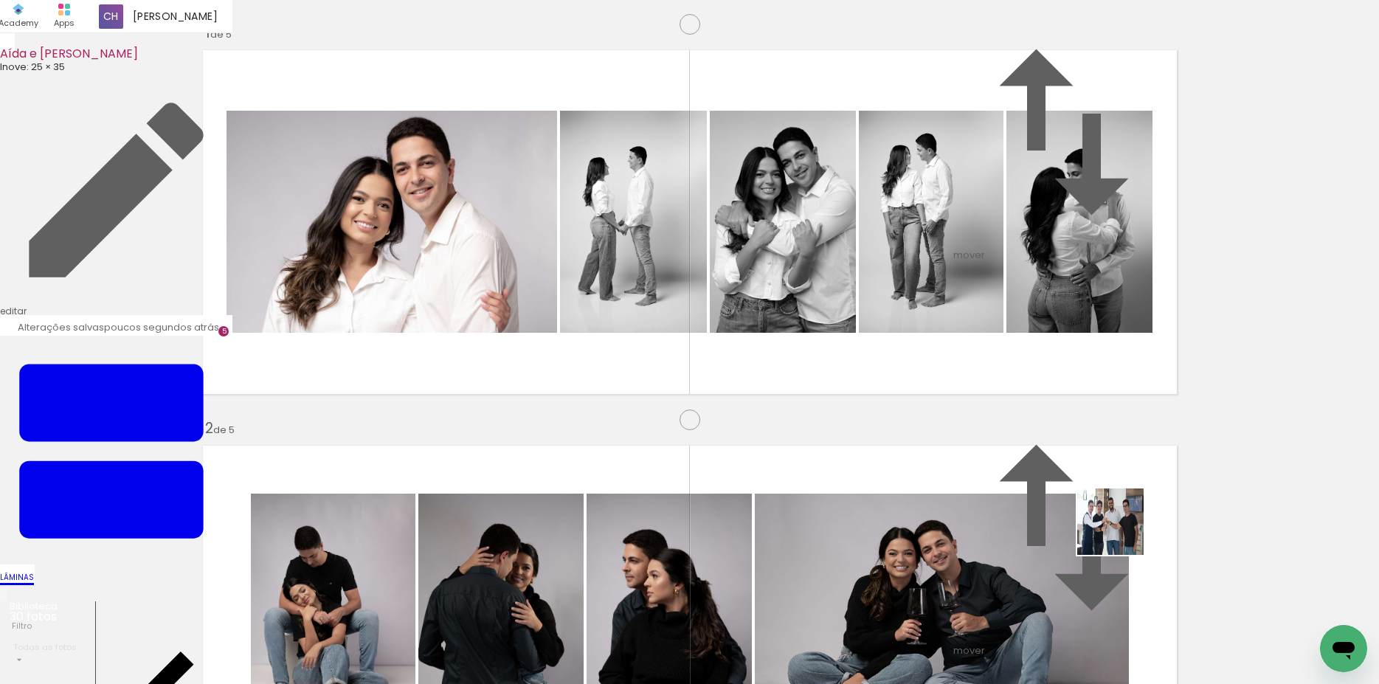
click at [913, 421] on quentale-workspace at bounding box center [689, 342] width 1379 height 684
drag, startPoint x: 993, startPoint y: 456, endPoint x: 690, endPoint y: 348, distance: 322.4
click at [734, 365] on quentale-workspace at bounding box center [689, 342] width 1379 height 684
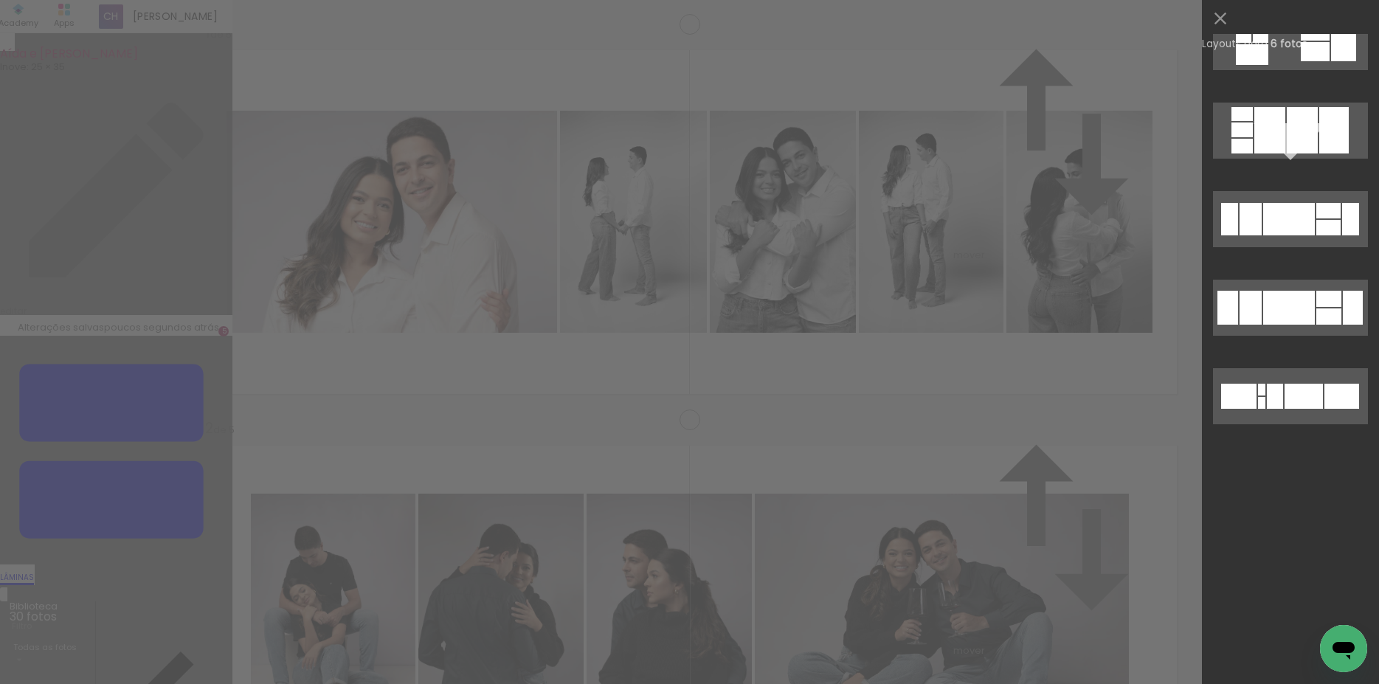
scroll to position [0, 0]
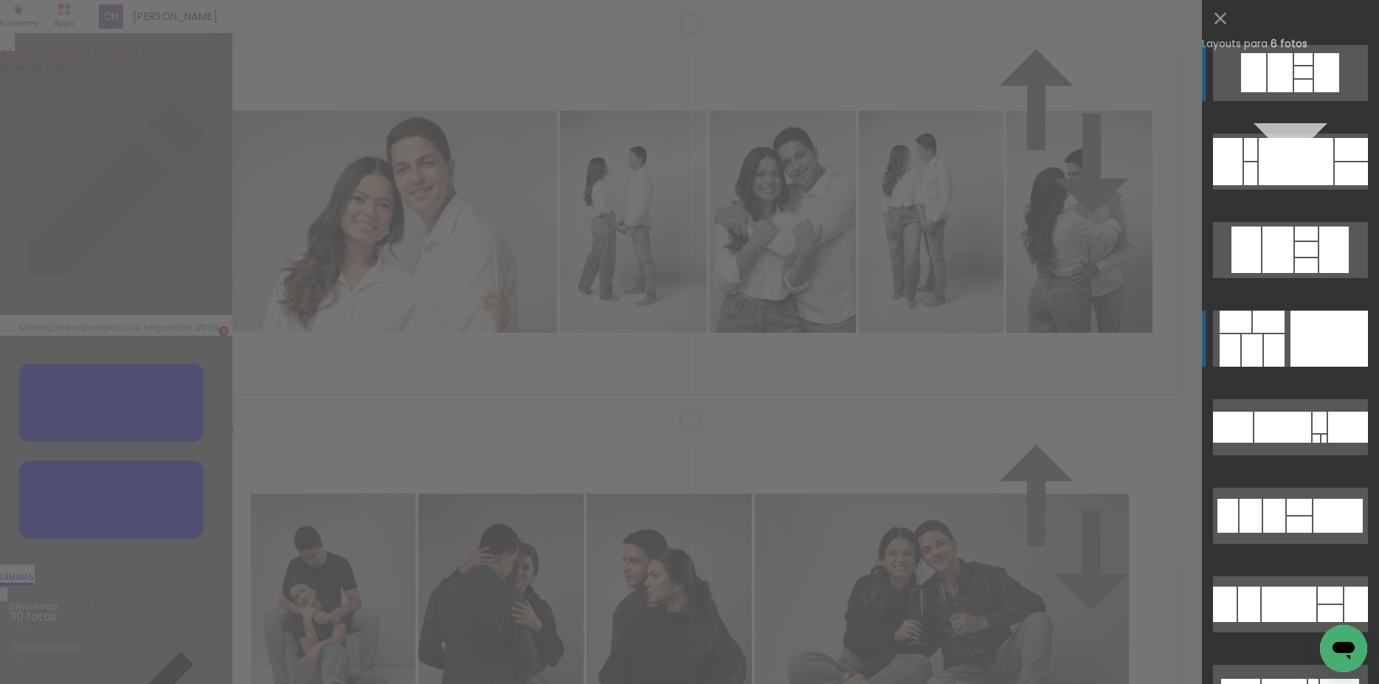
click at [1290, 356] on div at bounding box center [1328, 339] width 77 height 56
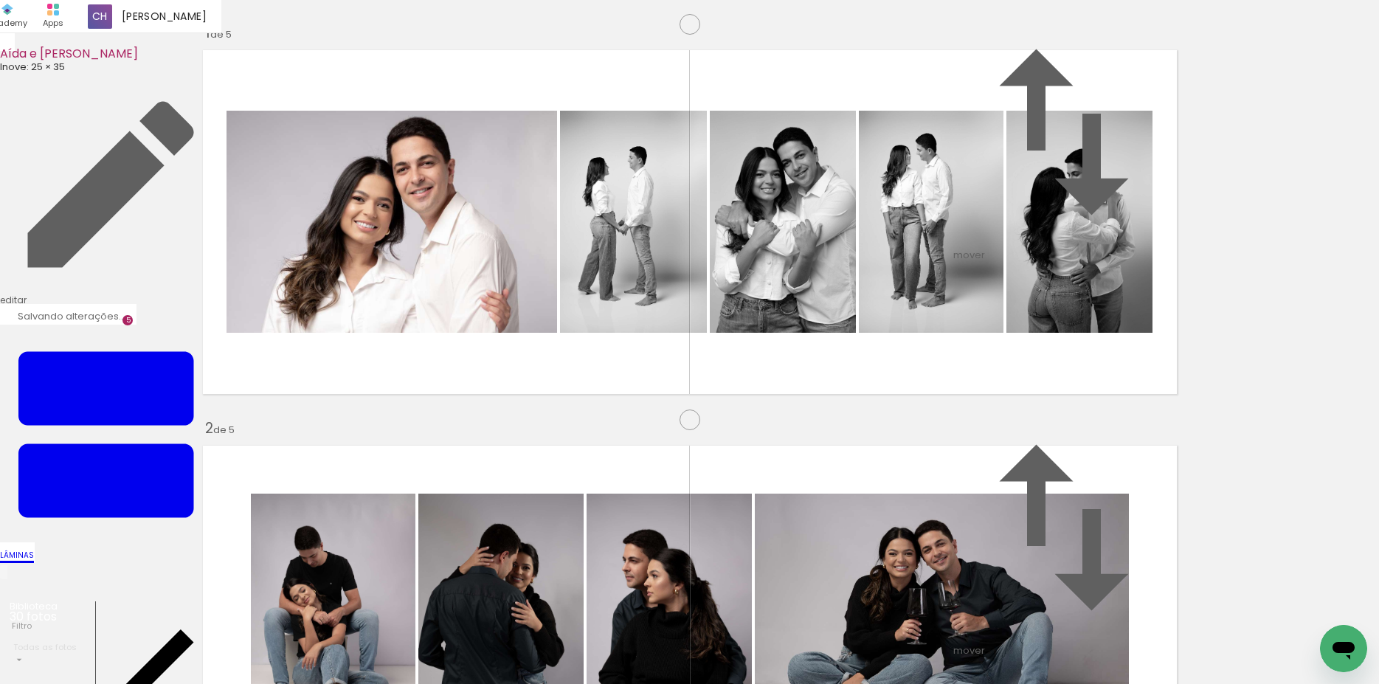
drag, startPoint x: 1031, startPoint y: 380, endPoint x: 318, endPoint y: 207, distance: 733.8
click at [0, 0] on slot at bounding box center [0, 0] width 0 height 0
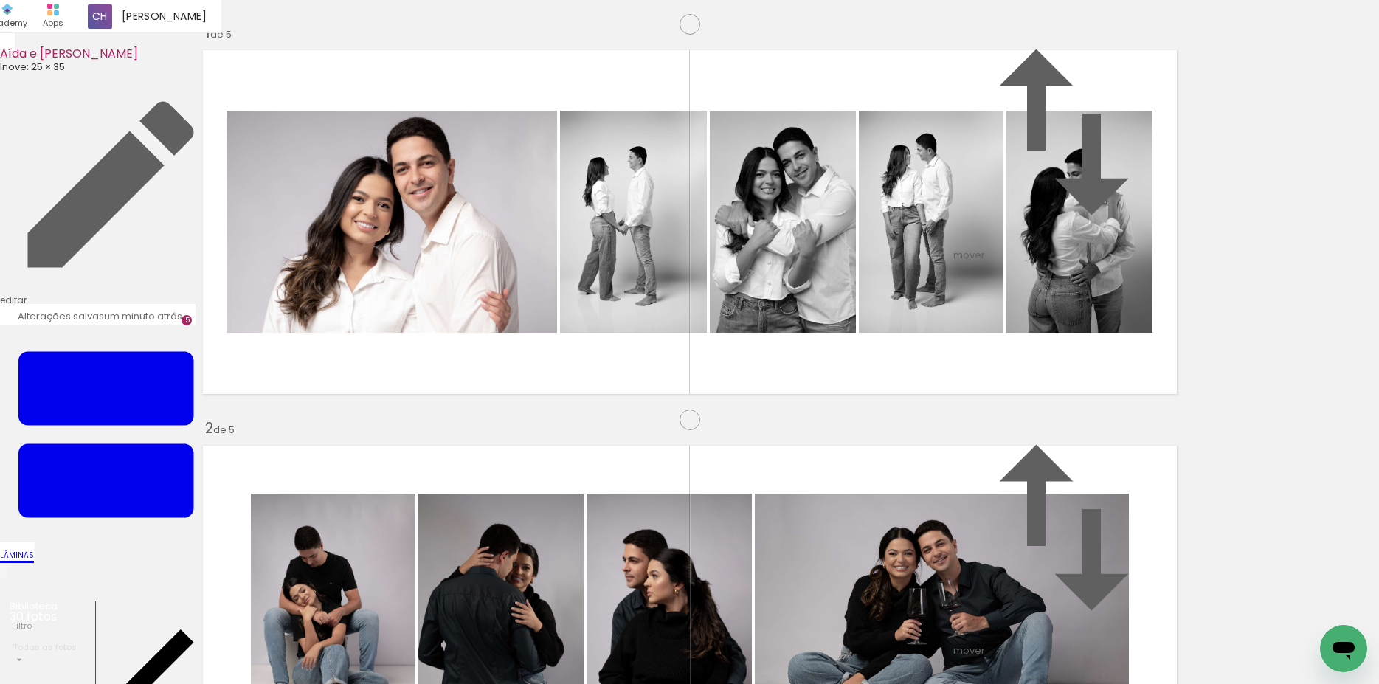
drag, startPoint x: 580, startPoint y: 429, endPoint x: 392, endPoint y: 420, distance: 188.3
click at [0, 0] on slot at bounding box center [0, 0] width 0 height 0
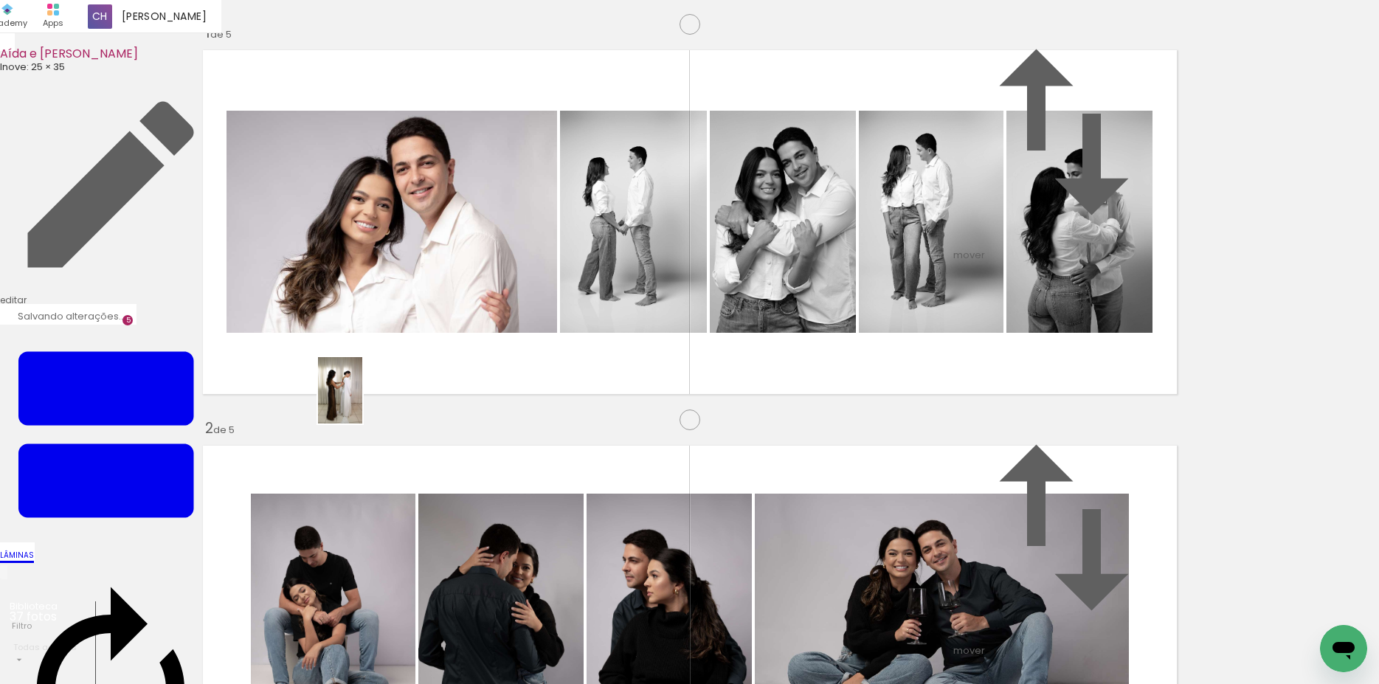
drag, startPoint x: 994, startPoint y: 643, endPoint x: 351, endPoint y: 398, distance: 688.2
click at [351, 398] on quentale-workspace at bounding box center [689, 342] width 1379 height 684
drag, startPoint x: 986, startPoint y: 594, endPoint x: 491, endPoint y: 381, distance: 539.1
click at [491, 381] on quentale-workspace at bounding box center [689, 342] width 1379 height 684
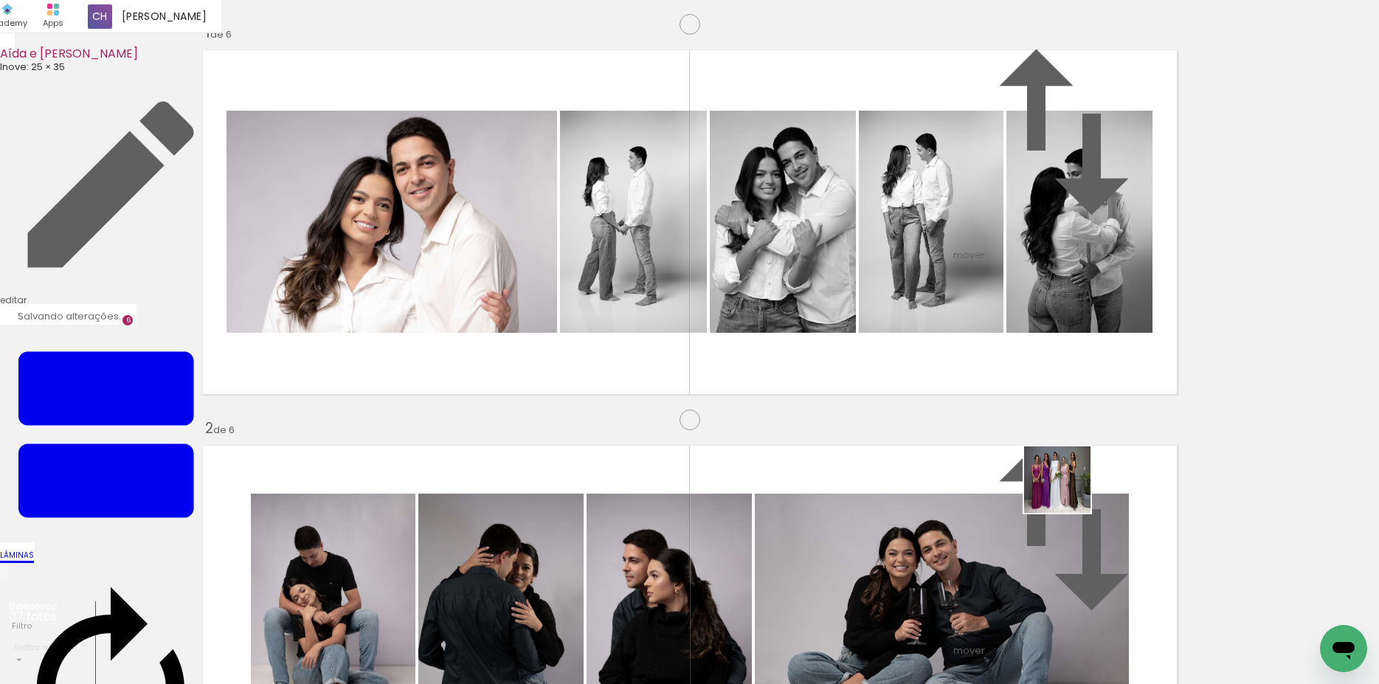
drag, startPoint x: 1303, startPoint y: 629, endPoint x: 898, endPoint y: 410, distance: 459.7
click at [898, 410] on quentale-workspace at bounding box center [689, 342] width 1379 height 684
drag, startPoint x: 747, startPoint y: 579, endPoint x: 831, endPoint y: 608, distance: 89.1
click at [595, 484] on quentale-workspace at bounding box center [689, 342] width 1379 height 684
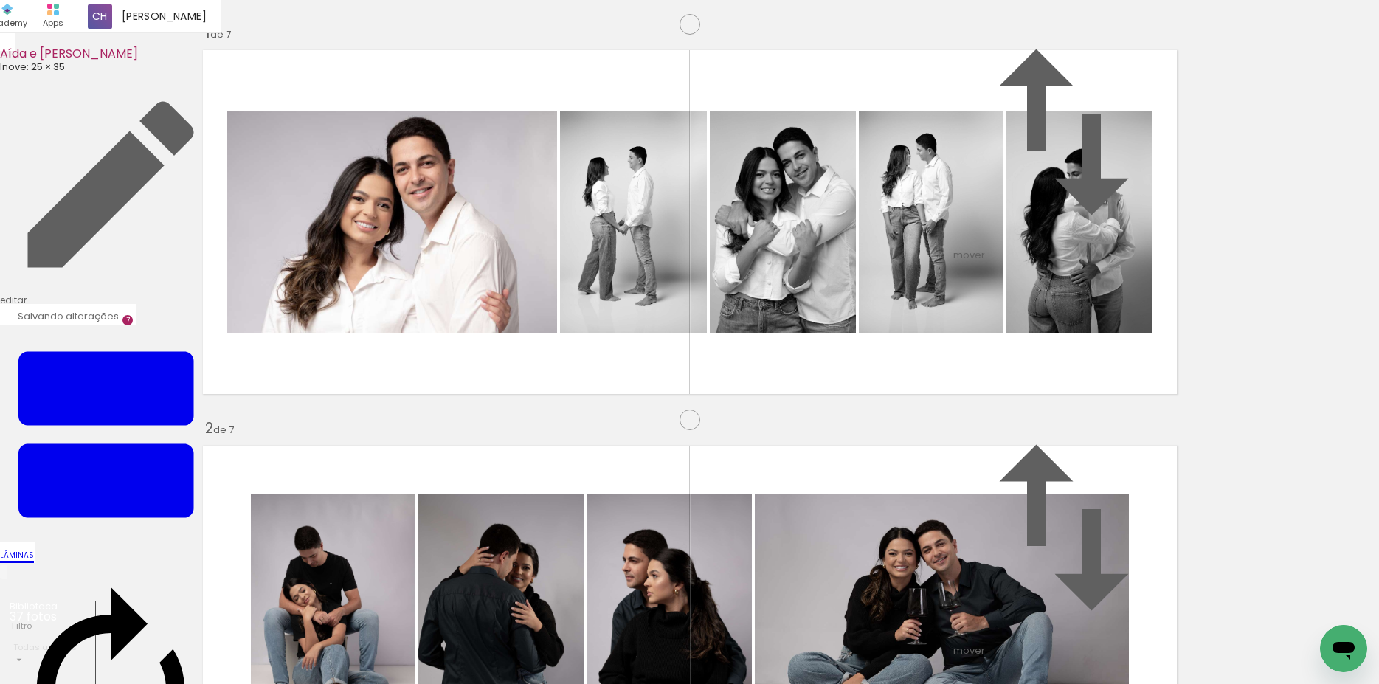
scroll to position [2335, 0]
drag, startPoint x: 913, startPoint y: 639, endPoint x: 1083, endPoint y: 615, distance: 171.4
click at [643, 399] on quentale-workspace at bounding box center [689, 342] width 1379 height 684
drag, startPoint x: 988, startPoint y: 467, endPoint x: 1235, endPoint y: 599, distance: 280.1
click at [920, 424] on quentale-workspace at bounding box center [689, 342] width 1379 height 684
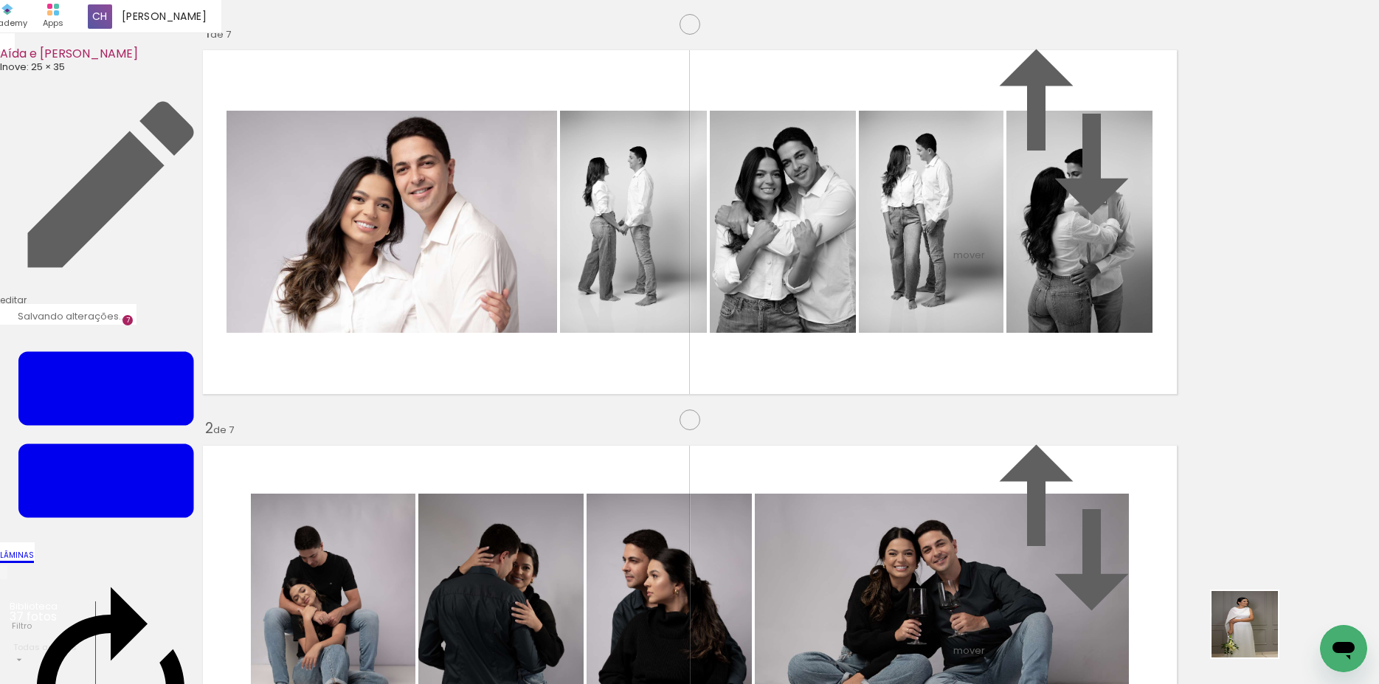
drag, startPoint x: 1255, startPoint y: 635, endPoint x: 1070, endPoint y: 394, distance: 304.0
click at [1078, 403] on quentale-workspace at bounding box center [689, 342] width 1379 height 684
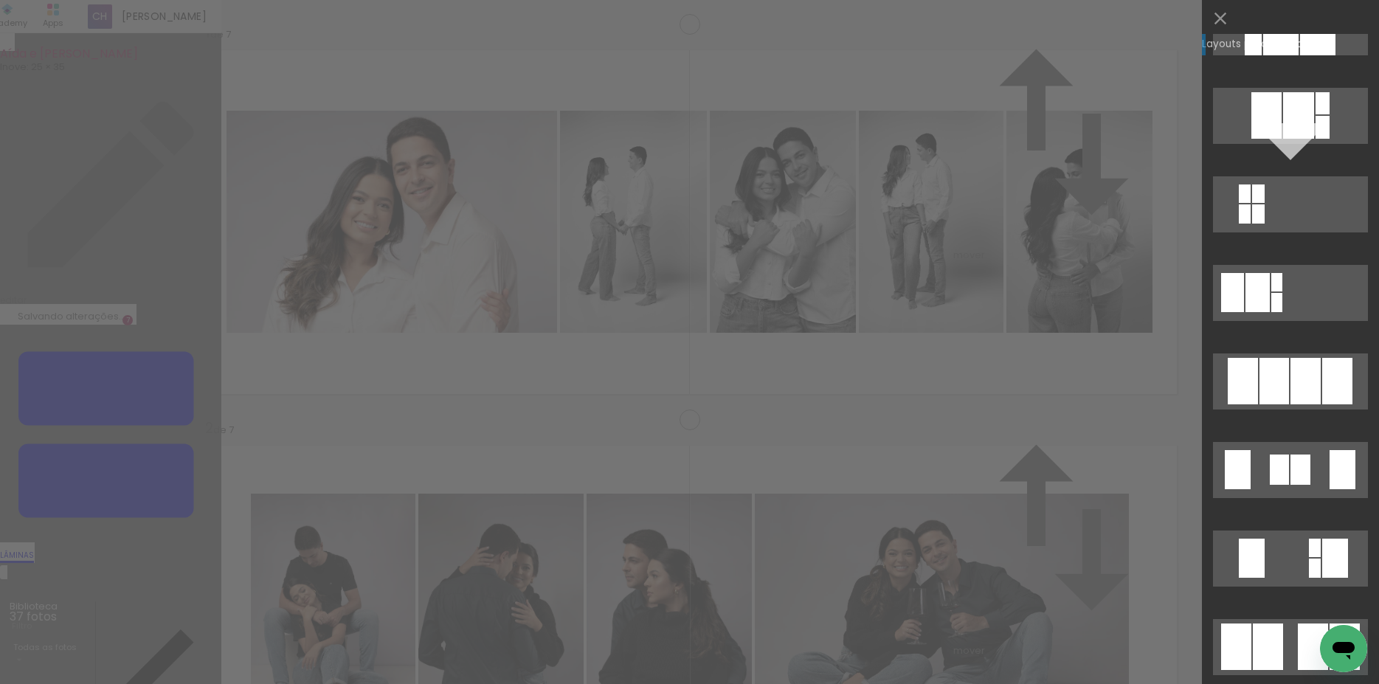
scroll to position [814, 0]
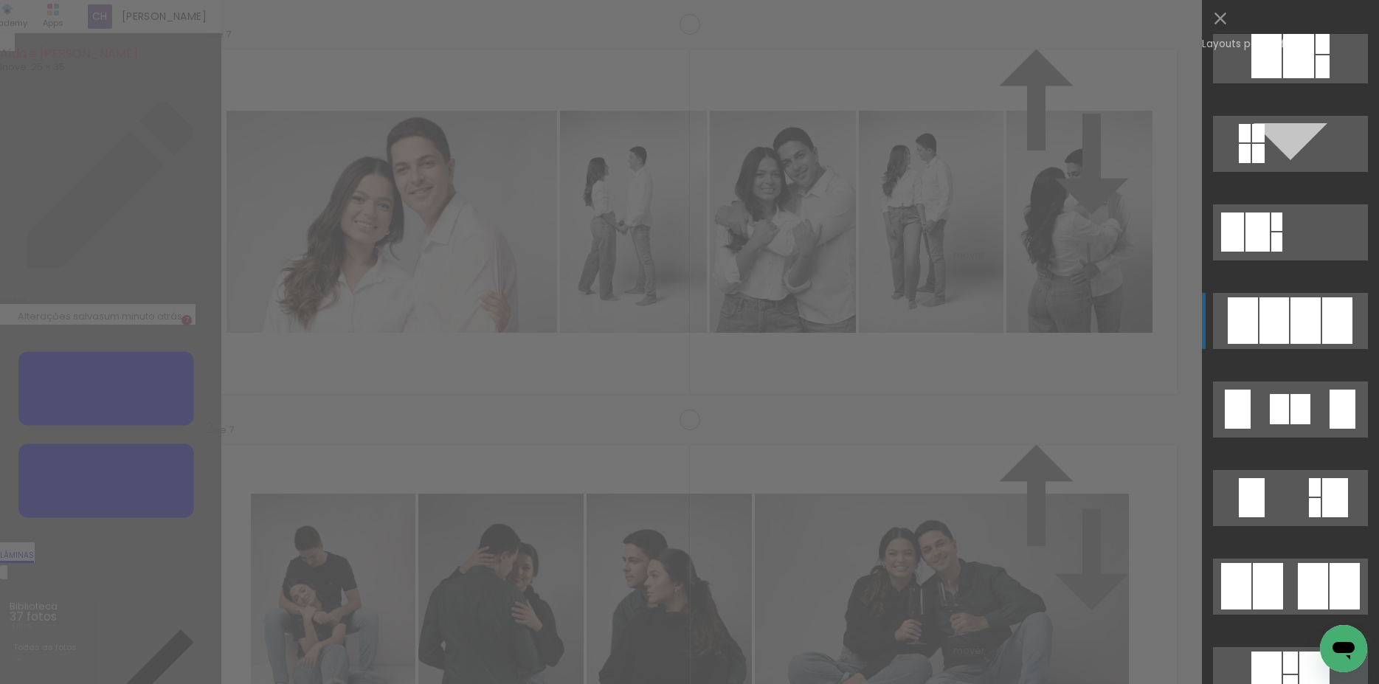
click at [1290, 330] on div at bounding box center [1305, 320] width 30 height 46
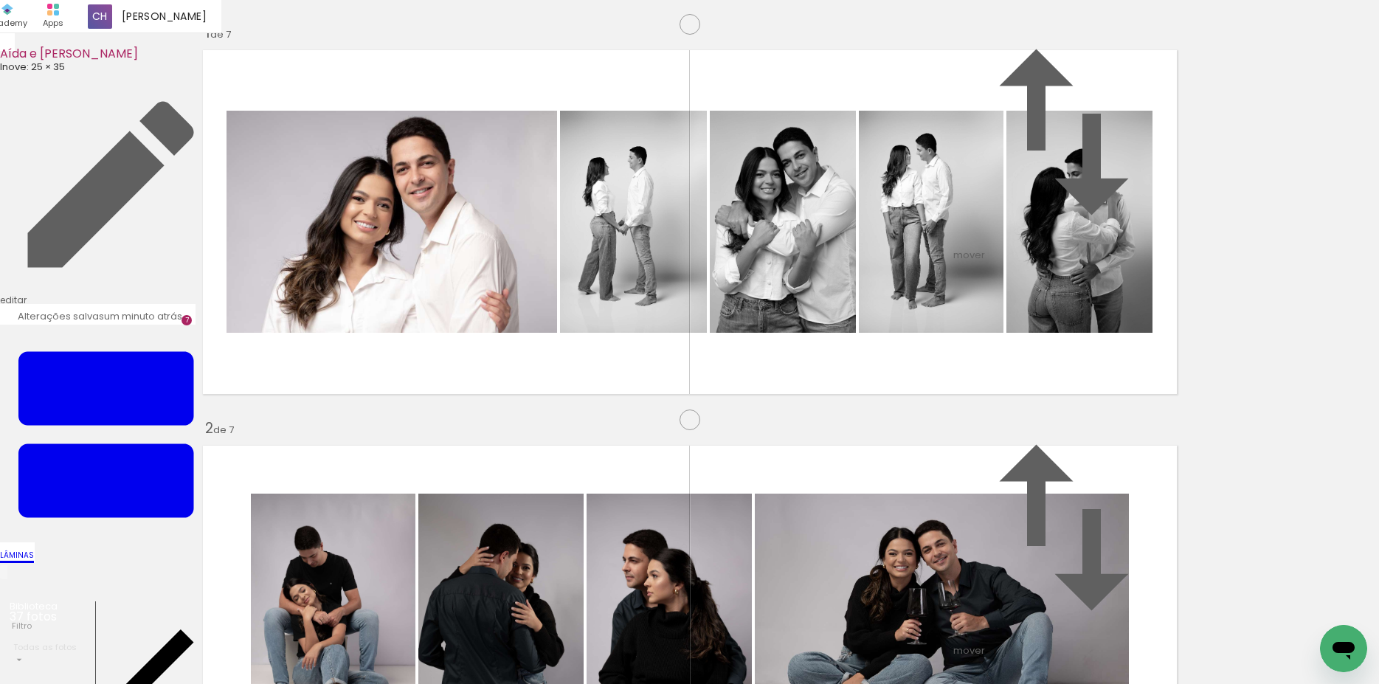
drag, startPoint x: 1006, startPoint y: 392, endPoint x: 379, endPoint y: 333, distance: 629.6
click at [0, 0] on slot at bounding box center [0, 0] width 0 height 0
drag, startPoint x: 783, startPoint y: 388, endPoint x: 1048, endPoint y: 386, distance: 265.5
click at [0, 0] on slot at bounding box center [0, 0] width 0 height 0
drag, startPoint x: 594, startPoint y: 356, endPoint x: 602, endPoint y: 355, distance: 8.2
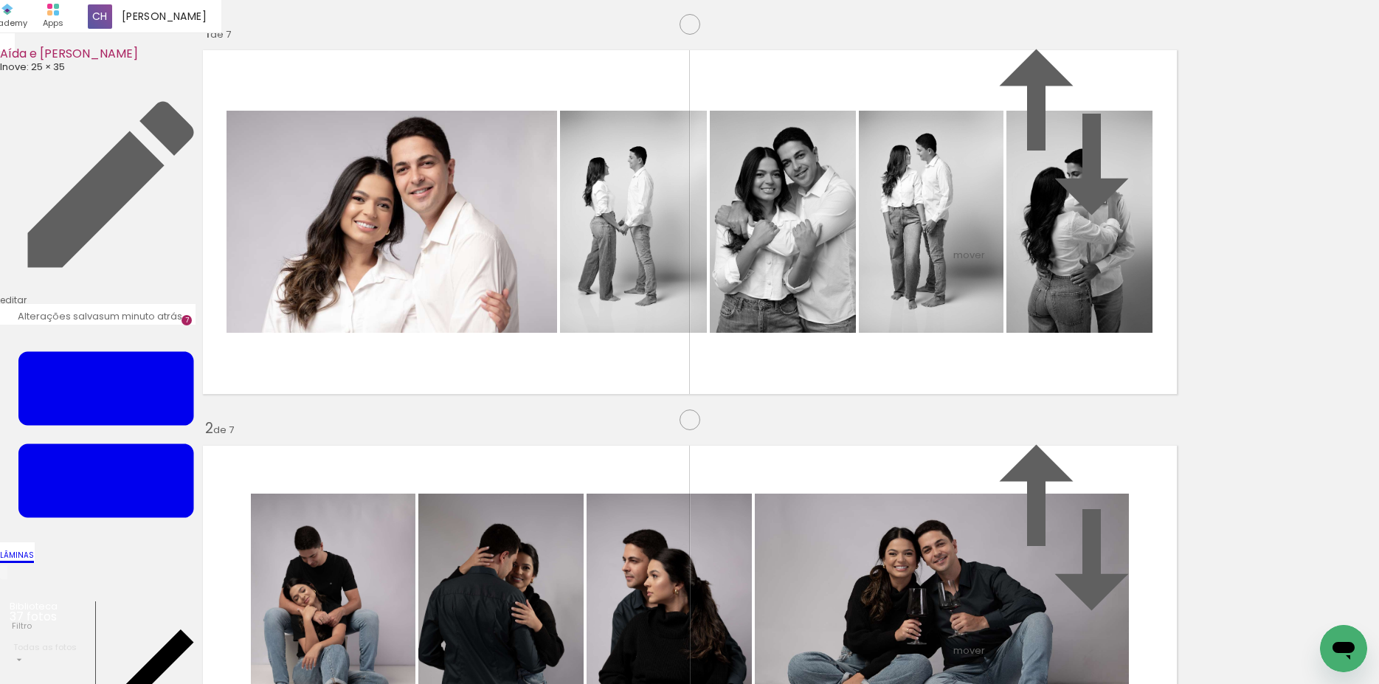
type paper-slider "115"
drag, startPoint x: 756, startPoint y: 299, endPoint x: 757, endPoint y: 281, distance: 17.8
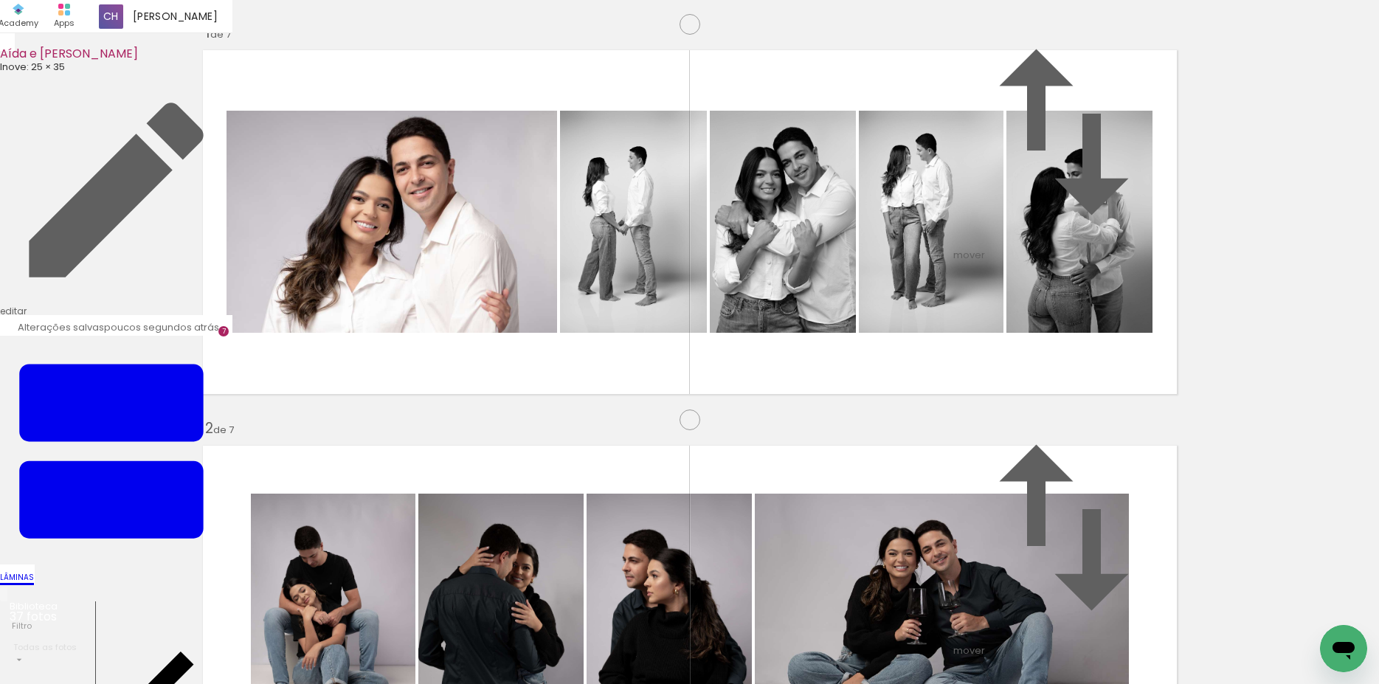
drag, startPoint x: 983, startPoint y: 320, endPoint x: 1097, endPoint y: 653, distance: 352.2
click at [1097, 653] on quentale-workspace at bounding box center [689, 342] width 1379 height 684
drag, startPoint x: 859, startPoint y: 344, endPoint x: 960, endPoint y: 637, distance: 310.5
click at [960, 637] on quentale-workspace at bounding box center [689, 342] width 1379 height 684
drag, startPoint x: 513, startPoint y: 310, endPoint x: 926, endPoint y: 645, distance: 531.1
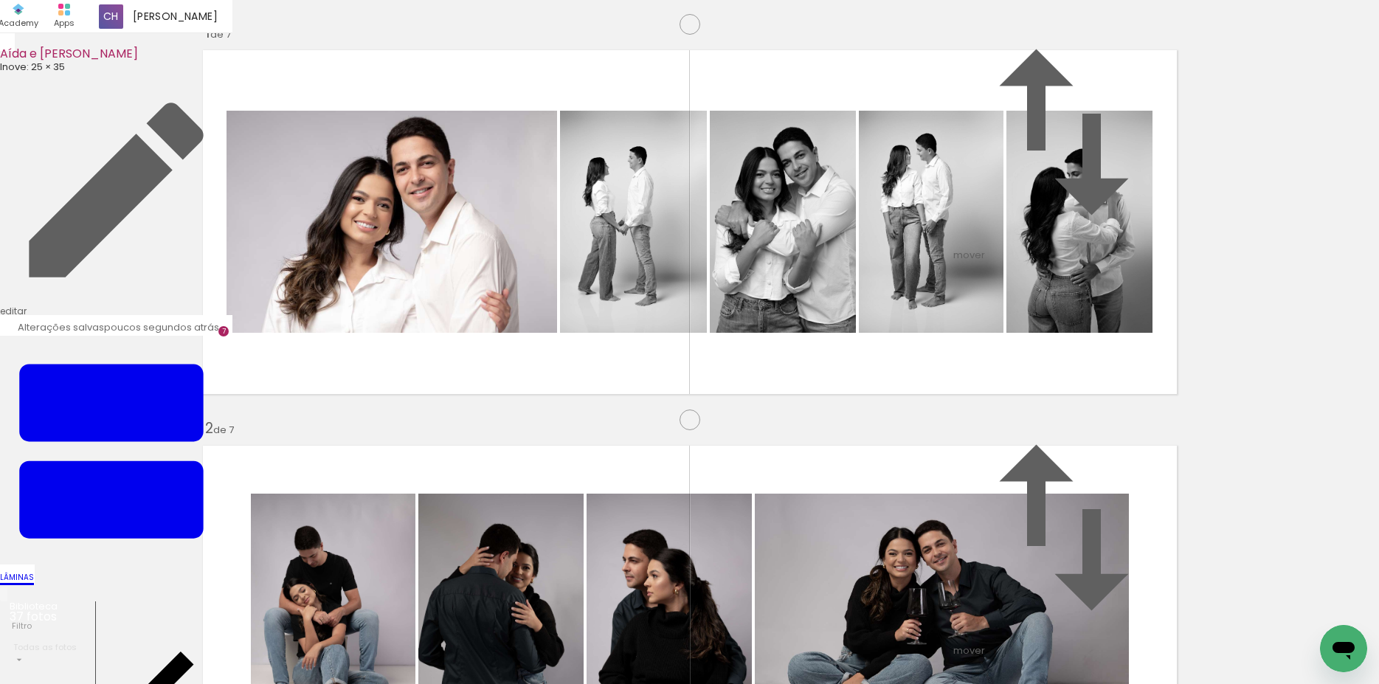
click at [926, 645] on quentale-workspace at bounding box center [689, 342] width 1379 height 684
drag, startPoint x: 356, startPoint y: 320, endPoint x: 954, endPoint y: 637, distance: 677.0
click at [954, 637] on quentale-workspace at bounding box center [689, 342] width 1379 height 684
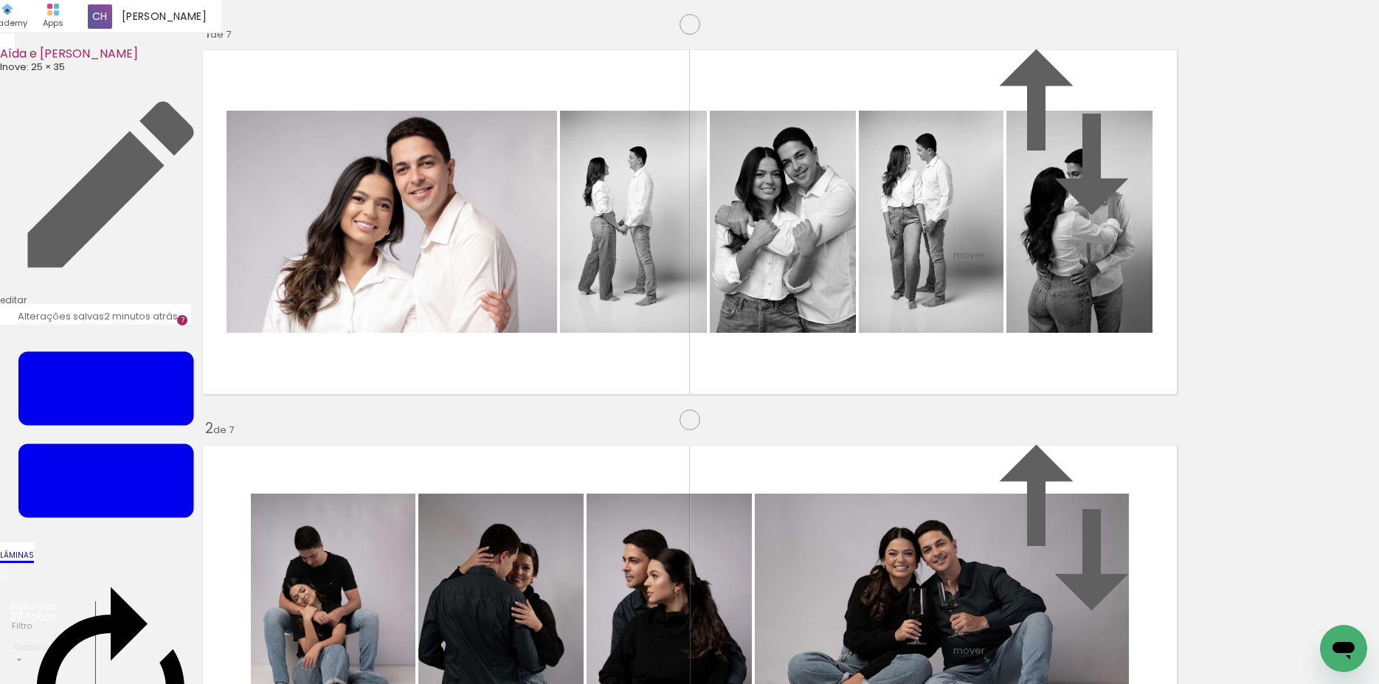
scroll to position [0, 1969]
drag, startPoint x: 771, startPoint y: 419, endPoint x: 423, endPoint y: 322, distance: 361.5
click at [423, 322] on quentale-workspace at bounding box center [689, 342] width 1379 height 684
drag, startPoint x: 993, startPoint y: 638, endPoint x: 986, endPoint y: 519, distance: 119.7
click at [646, 413] on quentale-workspace at bounding box center [689, 342] width 1379 height 684
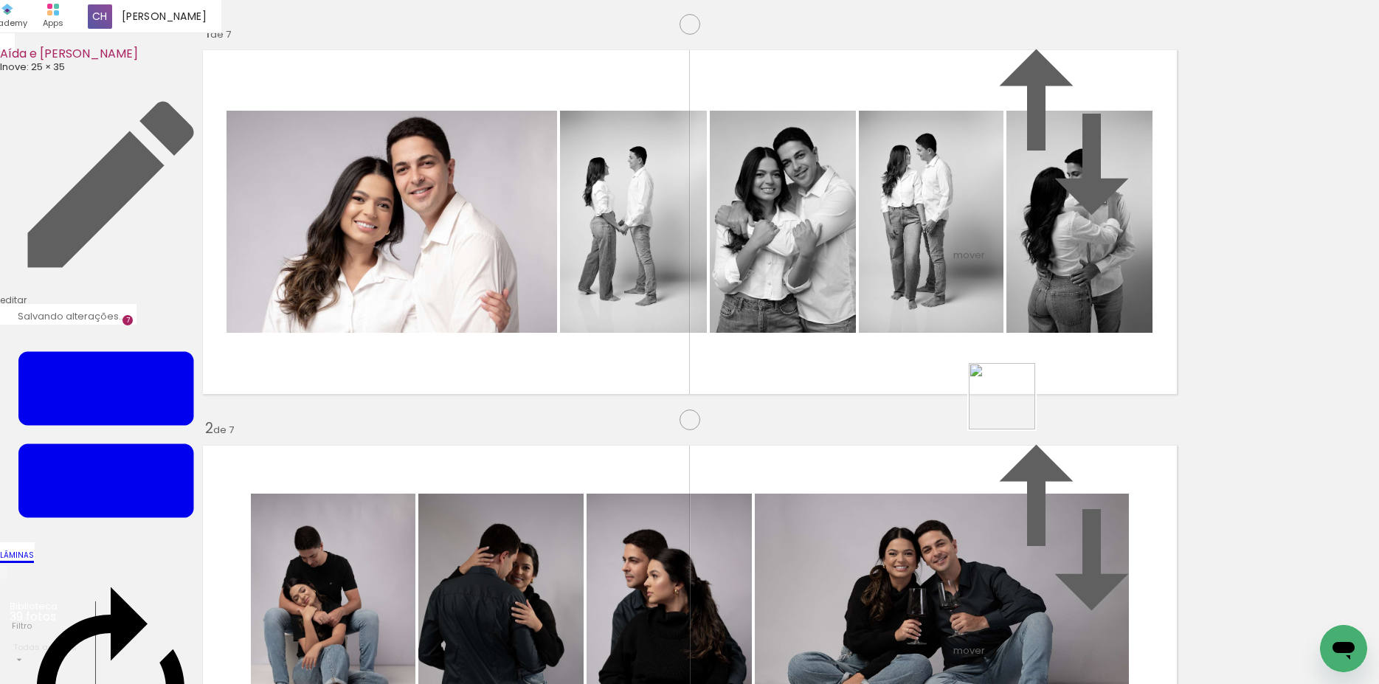
drag, startPoint x: 1013, startPoint y: 407, endPoint x: 818, endPoint y: 313, distance: 216.1
click at [825, 298] on quentale-workspace at bounding box center [689, 342] width 1379 height 684
drag, startPoint x: 745, startPoint y: 633, endPoint x: 891, endPoint y: 330, distance: 336.5
click at [891, 330] on quentale-workspace at bounding box center [689, 342] width 1379 height 684
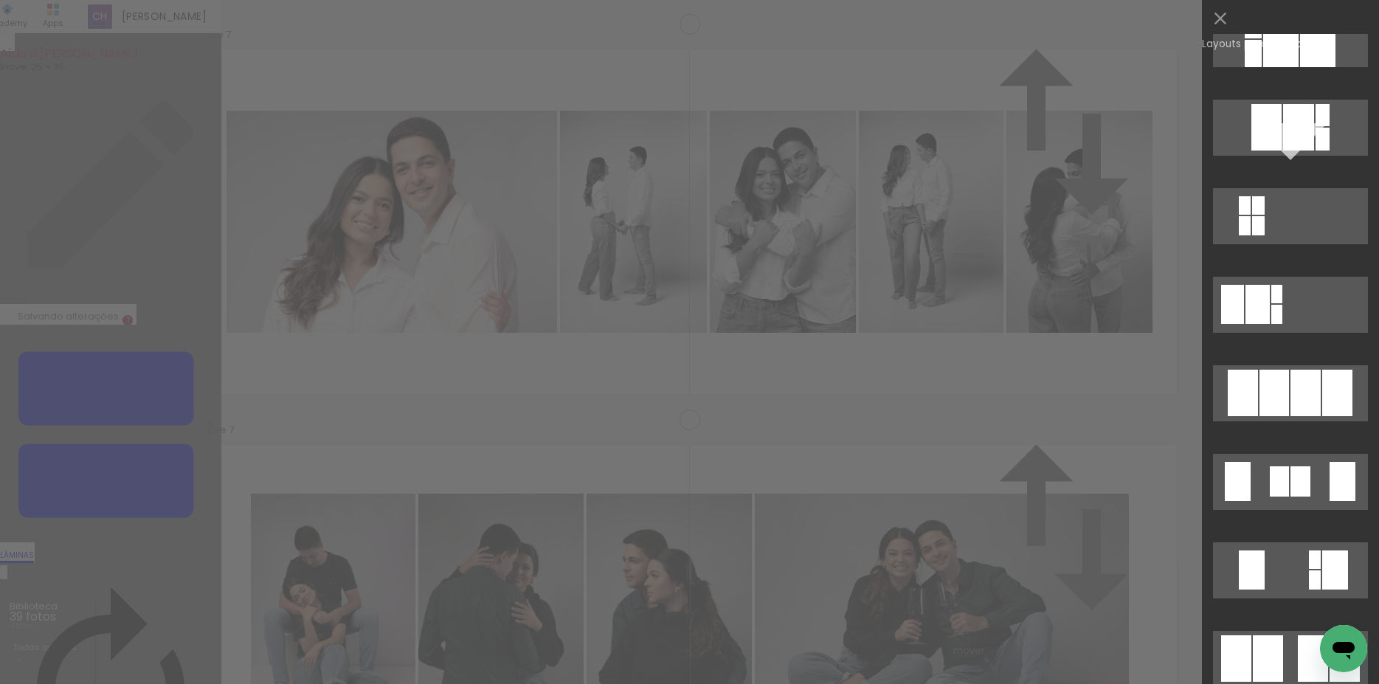
scroll to position [814, 0]
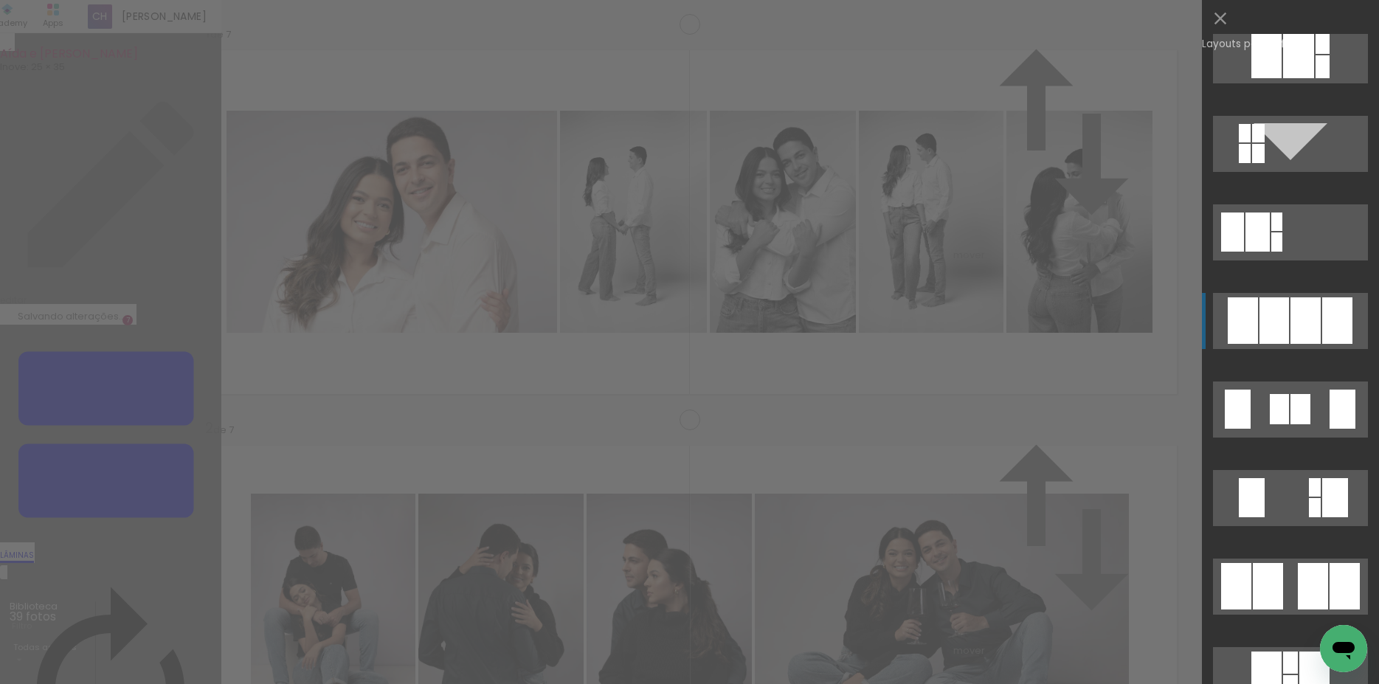
click at [1290, 322] on div at bounding box center [1305, 320] width 30 height 46
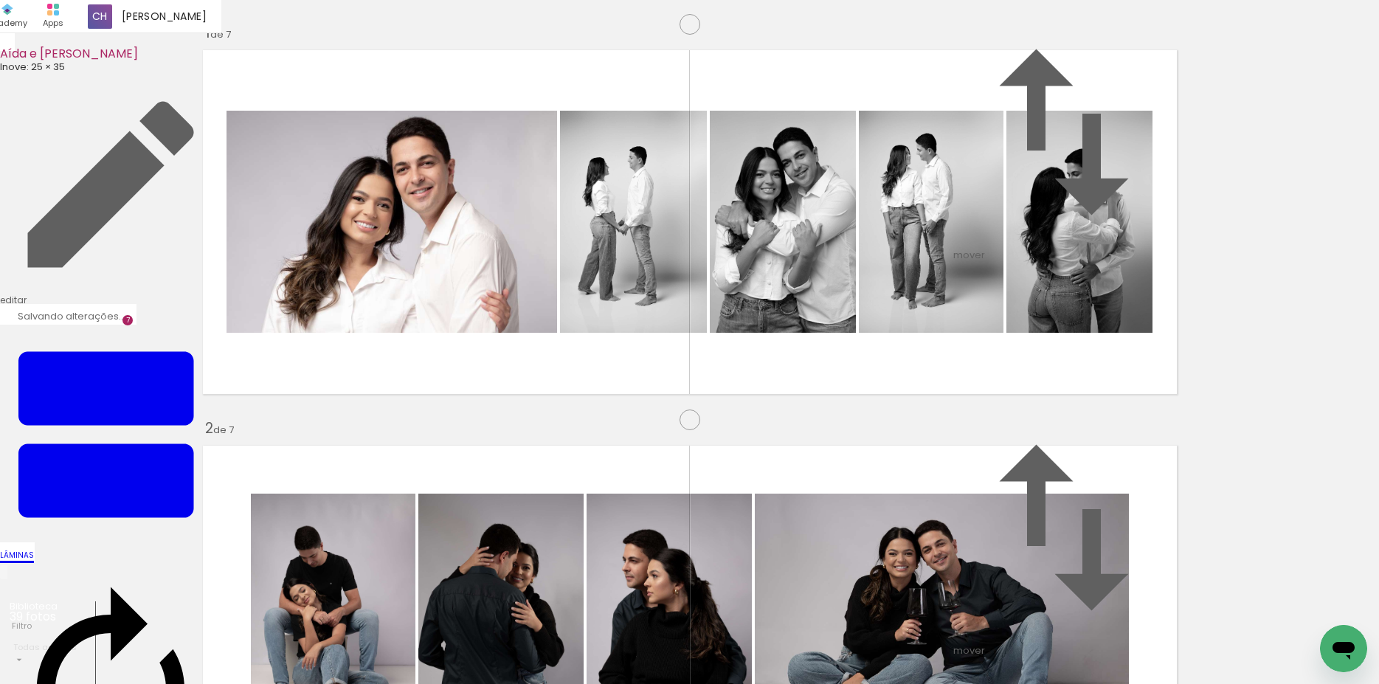
drag, startPoint x: 814, startPoint y: 389, endPoint x: 780, endPoint y: 373, distance: 36.9
drag, startPoint x: 721, startPoint y: 364, endPoint x: 777, endPoint y: 364, distance: 56.1
click at [0, 0] on slot at bounding box center [0, 0] width 0 height 0
drag, startPoint x: 781, startPoint y: 363, endPoint x: 568, endPoint y: 357, distance: 213.2
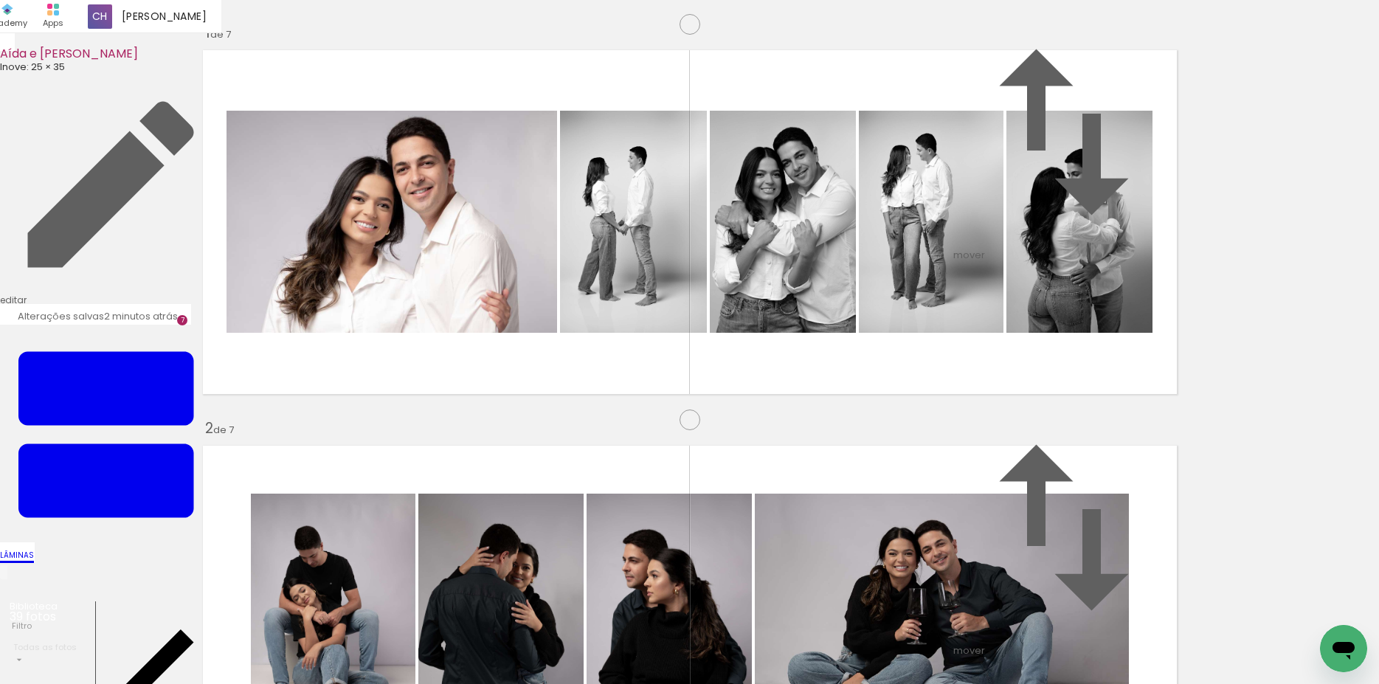
click at [0, 0] on slot at bounding box center [0, 0] width 0 height 0
drag, startPoint x: 414, startPoint y: 402, endPoint x: 762, endPoint y: 366, distance: 350.0
click at [0, 0] on slot at bounding box center [0, 0] width 0 height 0
drag, startPoint x: 710, startPoint y: 639, endPoint x: 756, endPoint y: 573, distance: 81.0
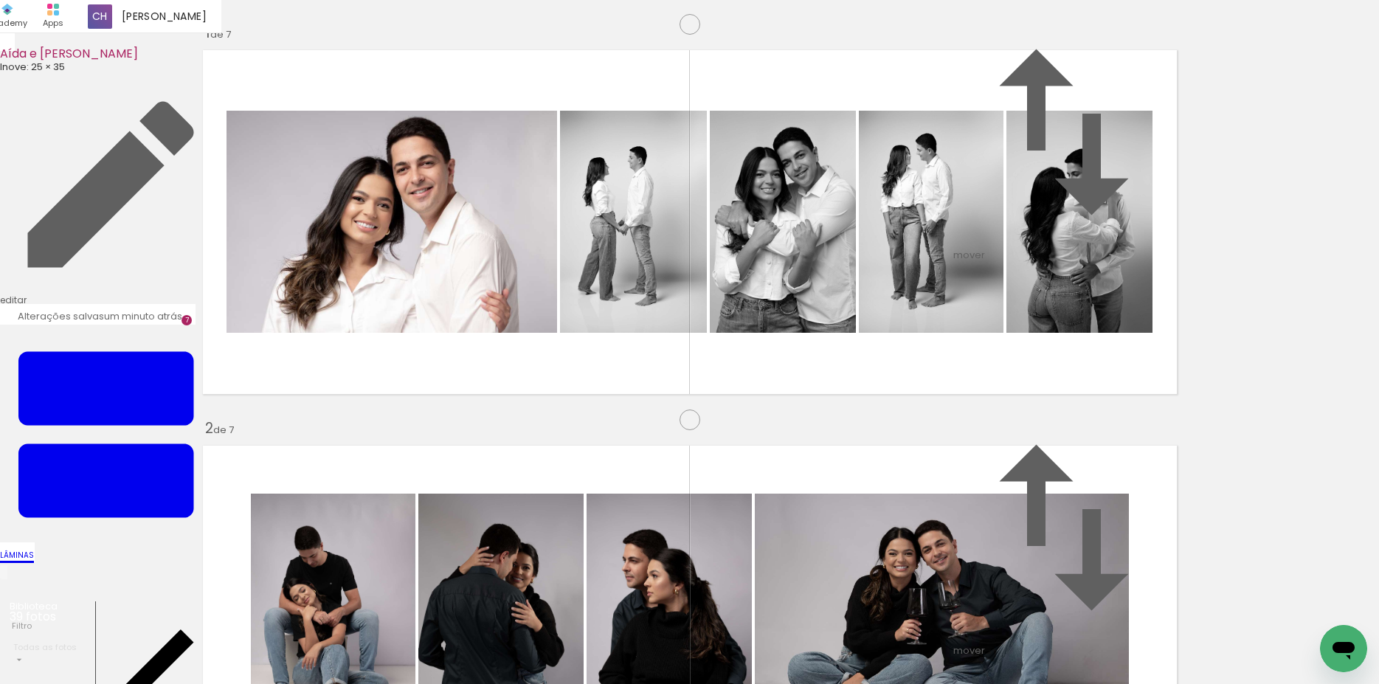
click at [460, 340] on quentale-workspace at bounding box center [689, 342] width 1379 height 684
drag, startPoint x: 794, startPoint y: 642, endPoint x: 793, endPoint y: 564, distance: 78.2
click at [548, 358] on quentale-workspace at bounding box center [689, 342] width 1379 height 684
drag, startPoint x: 632, startPoint y: 332, endPoint x: 853, endPoint y: 544, distance: 306.2
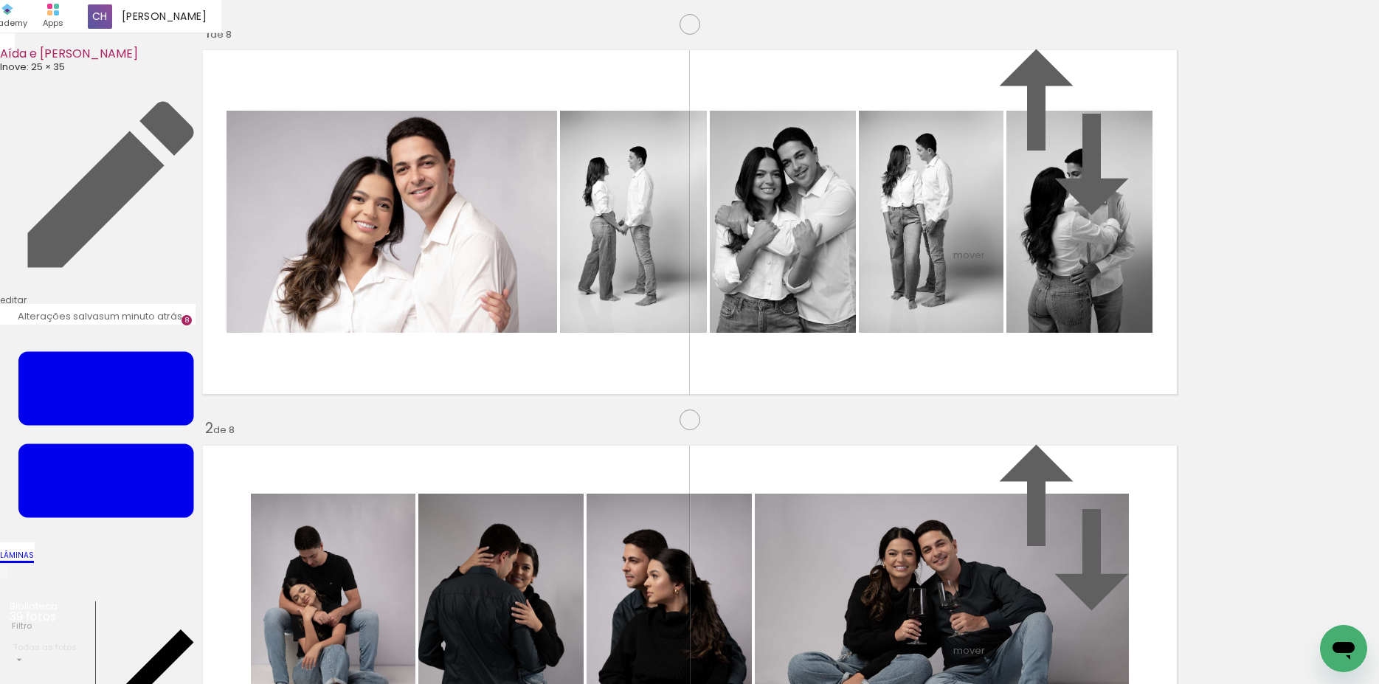
click at [611, 321] on quentale-workspace at bounding box center [689, 342] width 1379 height 684
drag, startPoint x: 846, startPoint y: 521, endPoint x: 923, endPoint y: 603, distance: 113.2
click at [587, 356] on quentale-workspace at bounding box center [689, 342] width 1379 height 684
drag, startPoint x: 1036, startPoint y: 652, endPoint x: 899, endPoint y: 488, distance: 213.1
click at [964, 366] on quentale-workspace at bounding box center [689, 342] width 1379 height 684
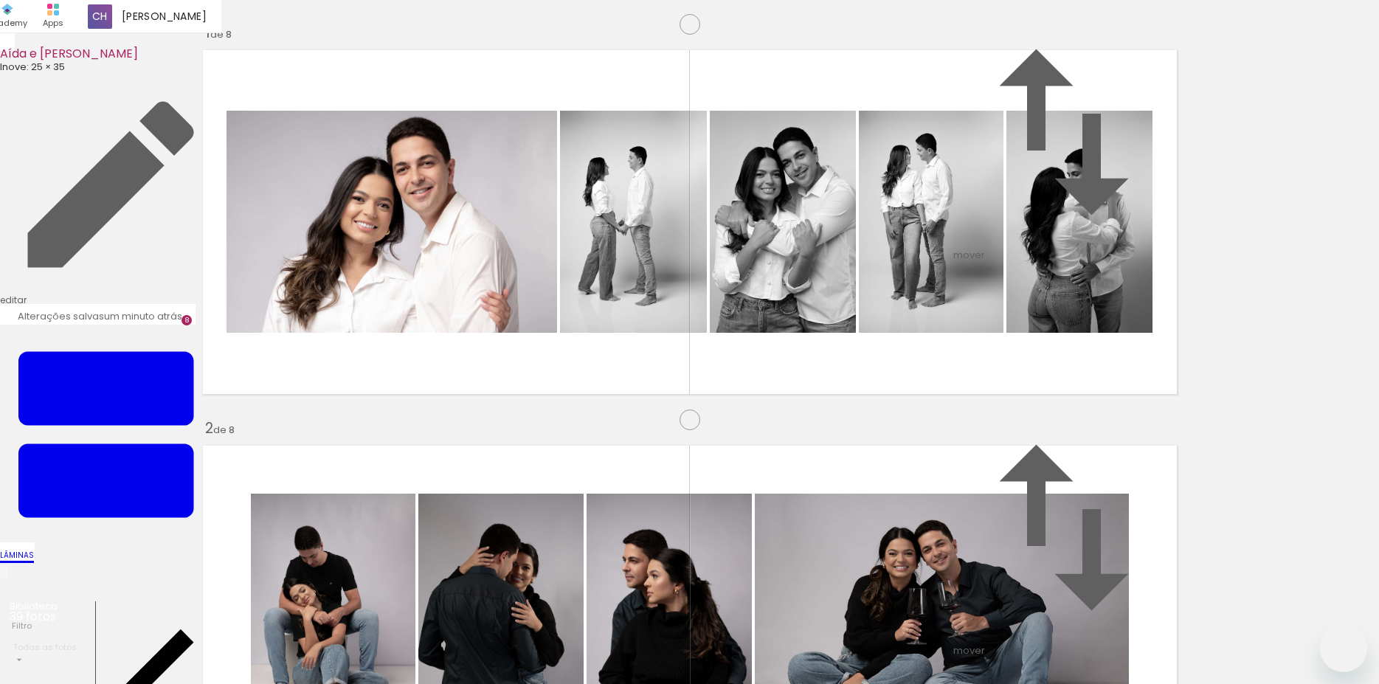
click at [734, 394] on quentale-workspace at bounding box center [689, 342] width 1379 height 684
drag, startPoint x: 682, startPoint y: 548, endPoint x: 607, endPoint y: 586, distance: 84.1
click at [800, 359] on quentale-workspace at bounding box center [689, 342] width 1379 height 684
drag, startPoint x: 562, startPoint y: 624, endPoint x: 653, endPoint y: 395, distance: 246.3
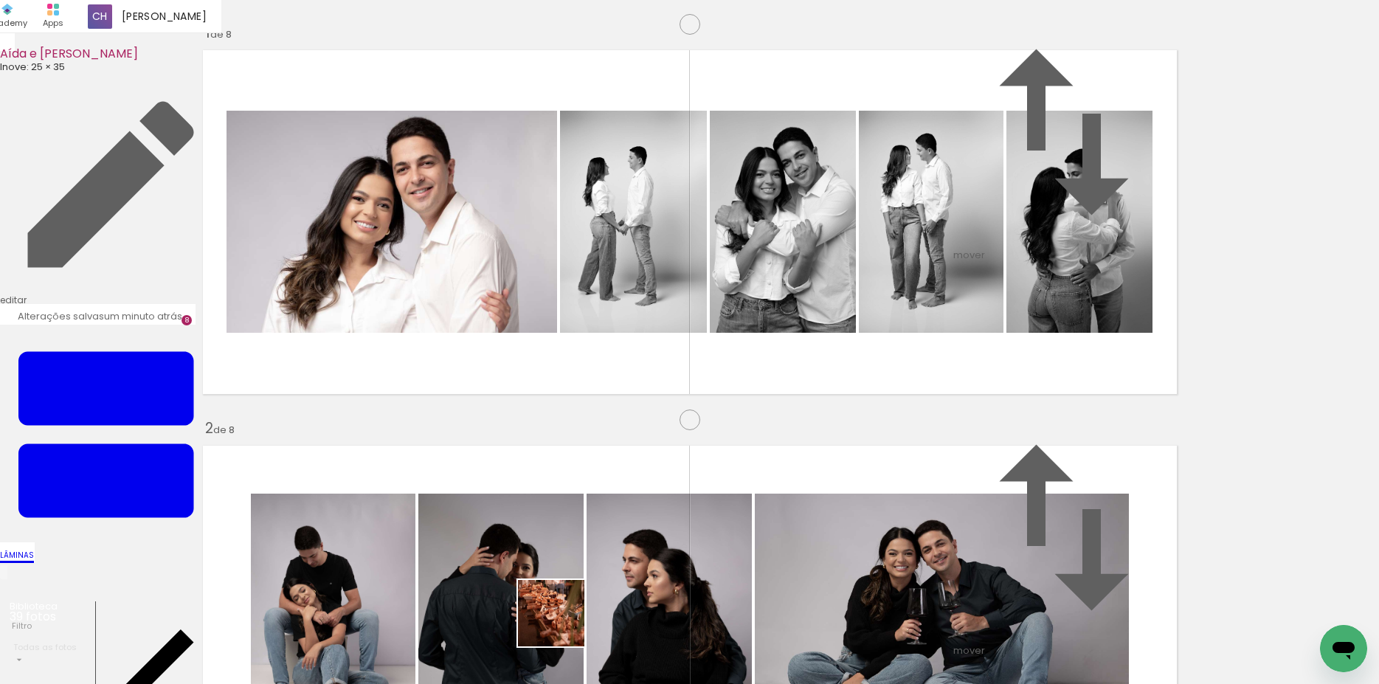
click at [651, 398] on quentale-workspace at bounding box center [689, 342] width 1379 height 684
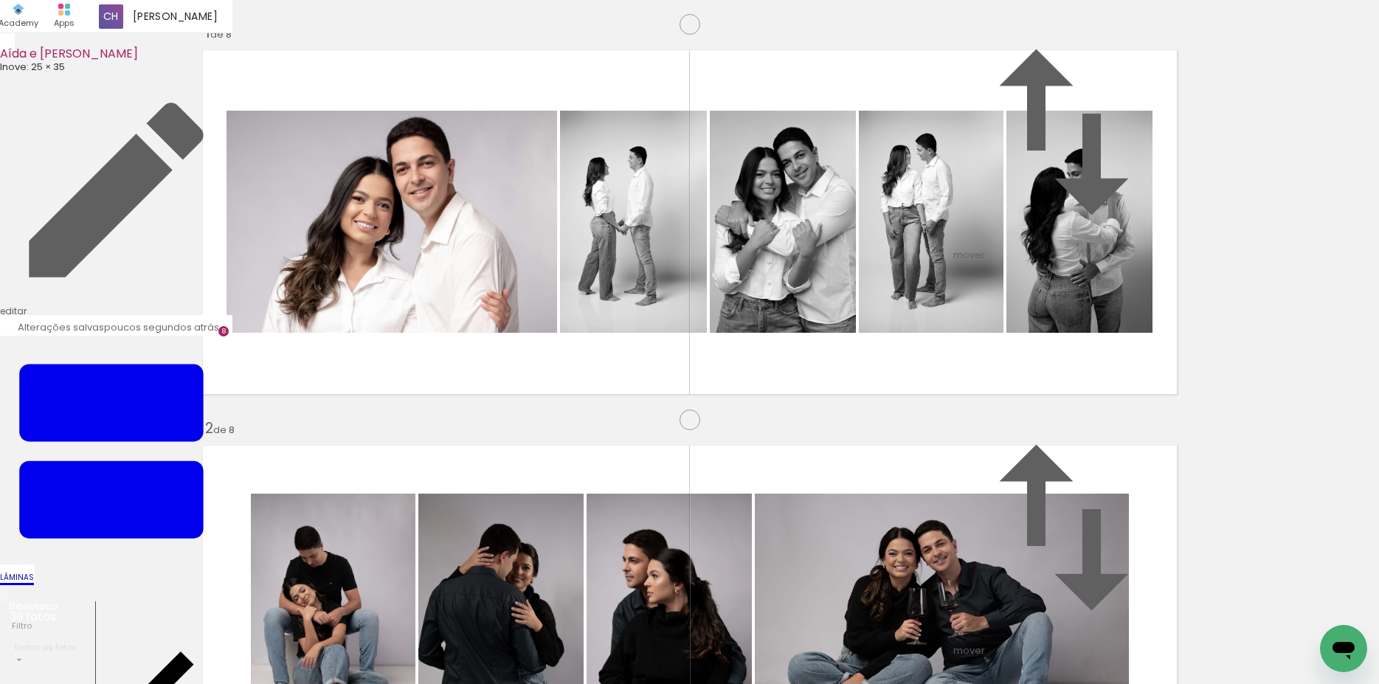
scroll to position [0, 1969]
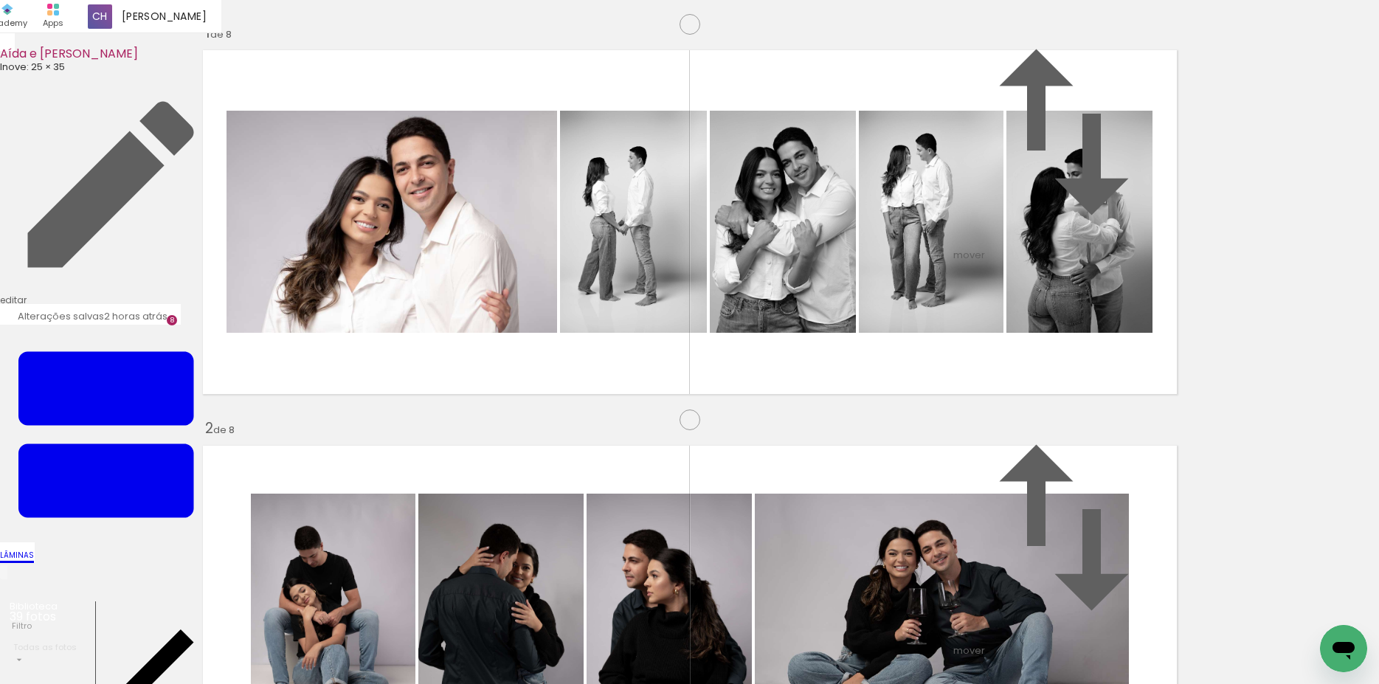
scroll to position [0, 1969]
drag, startPoint x: 986, startPoint y: 636, endPoint x: 1084, endPoint y: 645, distance: 98.6
click at [603, 415] on quentale-workspace at bounding box center [689, 342] width 1379 height 684
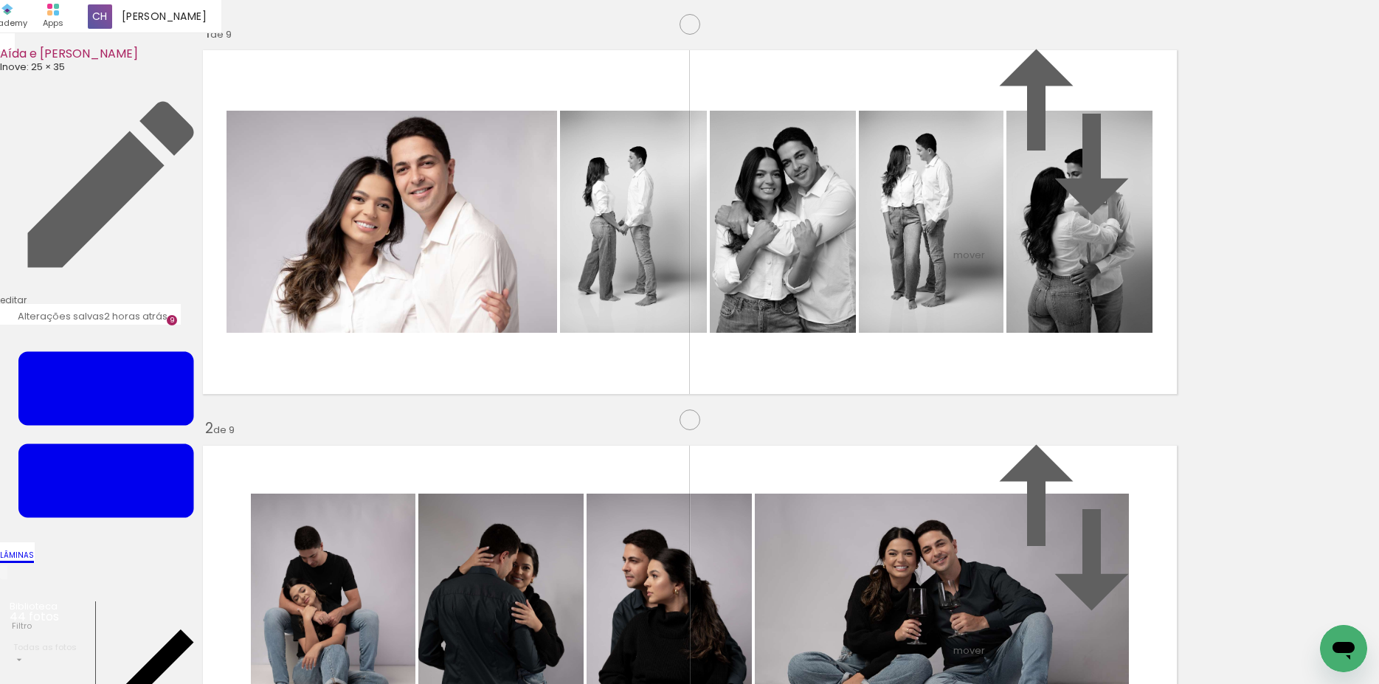
scroll to position [3126, 0]
drag, startPoint x: 895, startPoint y: 501, endPoint x: 847, endPoint y: 489, distance: 49.4
click at [769, 432] on quentale-workspace at bounding box center [689, 342] width 1379 height 684
drag, startPoint x: 1069, startPoint y: 463, endPoint x: 1057, endPoint y: 439, distance: 27.0
click at [1057, 439] on quentale-workspace at bounding box center [689, 342] width 1379 height 684
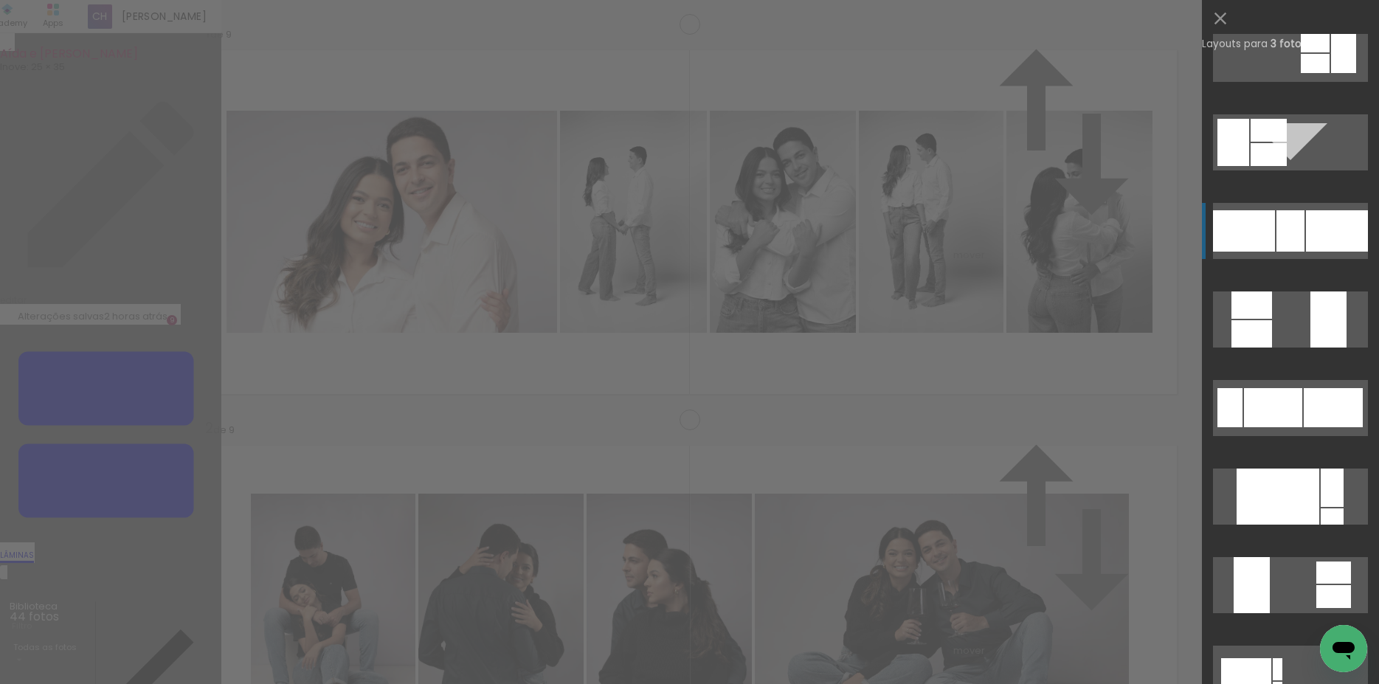
scroll to position [305, 0]
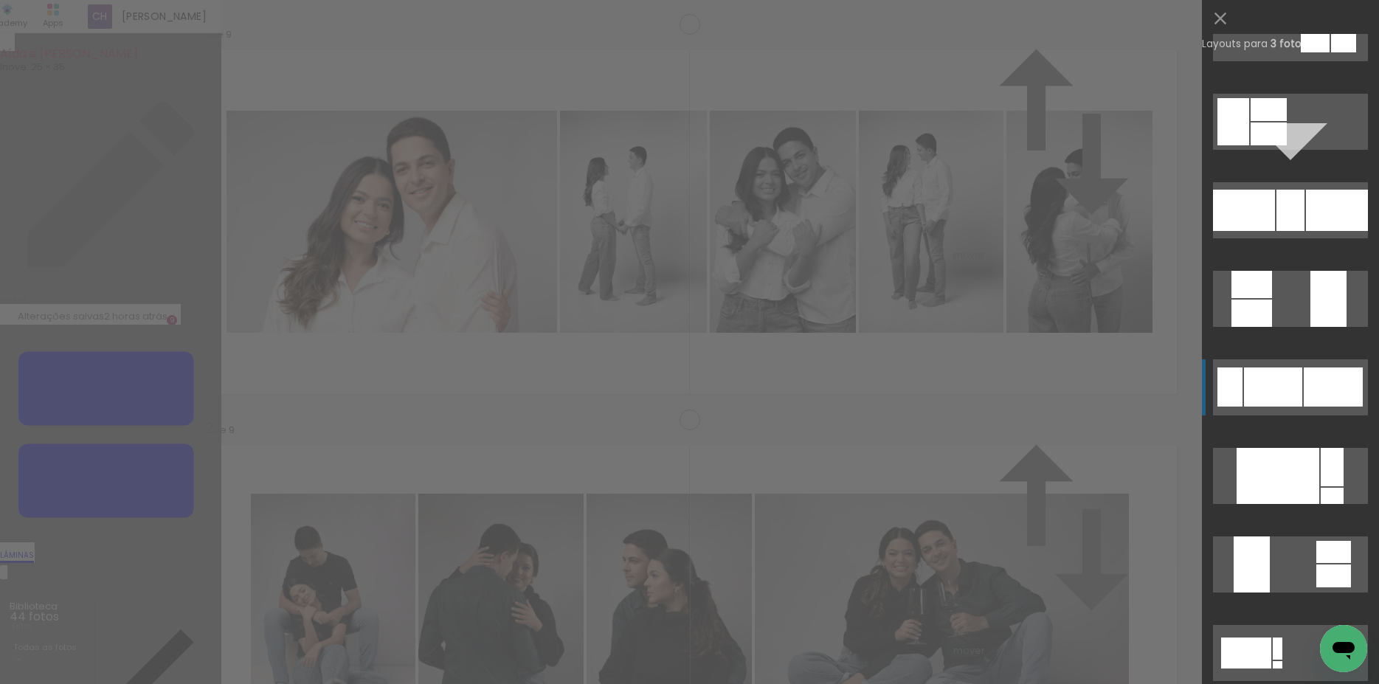
click at [1286, 390] on div at bounding box center [1273, 386] width 58 height 39
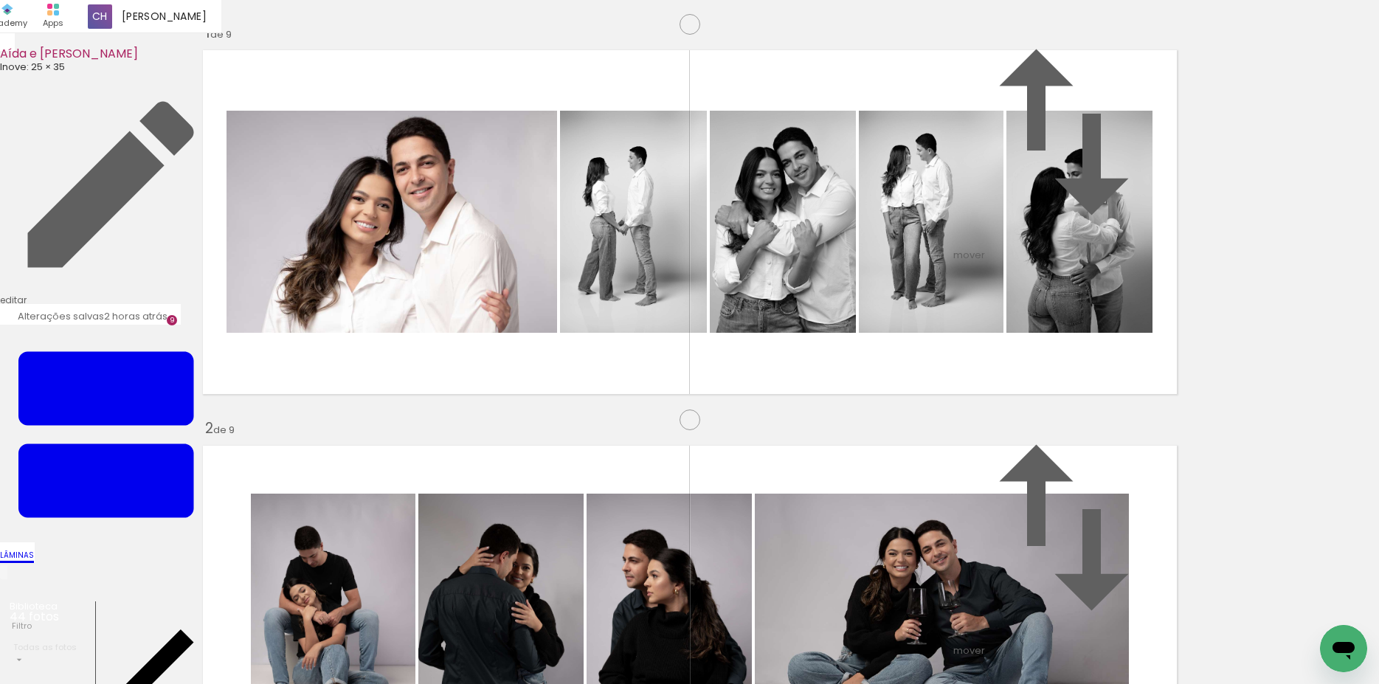
drag, startPoint x: 529, startPoint y: 308, endPoint x: 544, endPoint y: 315, distance: 16.2
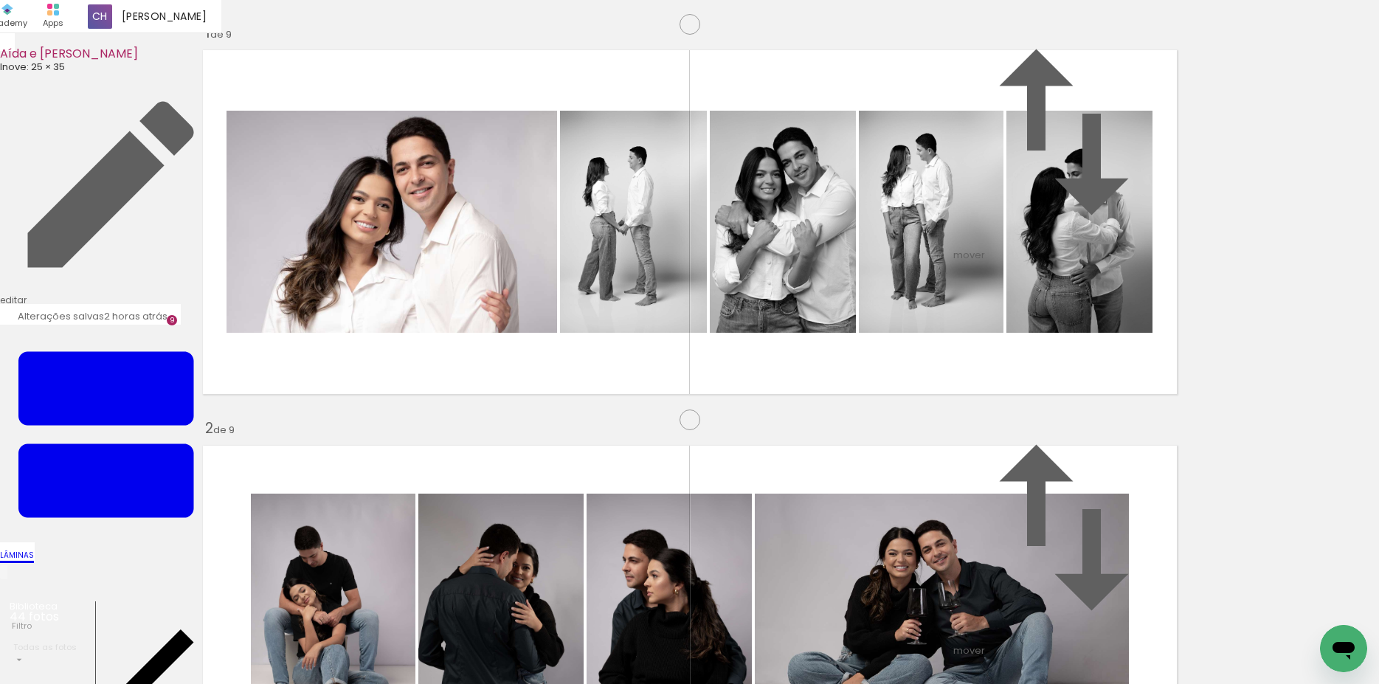
scroll to position [3494, 0]
drag, startPoint x: 1256, startPoint y: 642, endPoint x: 1223, endPoint y: 629, distance: 35.5
click at [578, 495] on quentale-workspace at bounding box center [689, 342] width 1379 height 684
drag, startPoint x: 1299, startPoint y: 629, endPoint x: 650, endPoint y: 419, distance: 682.2
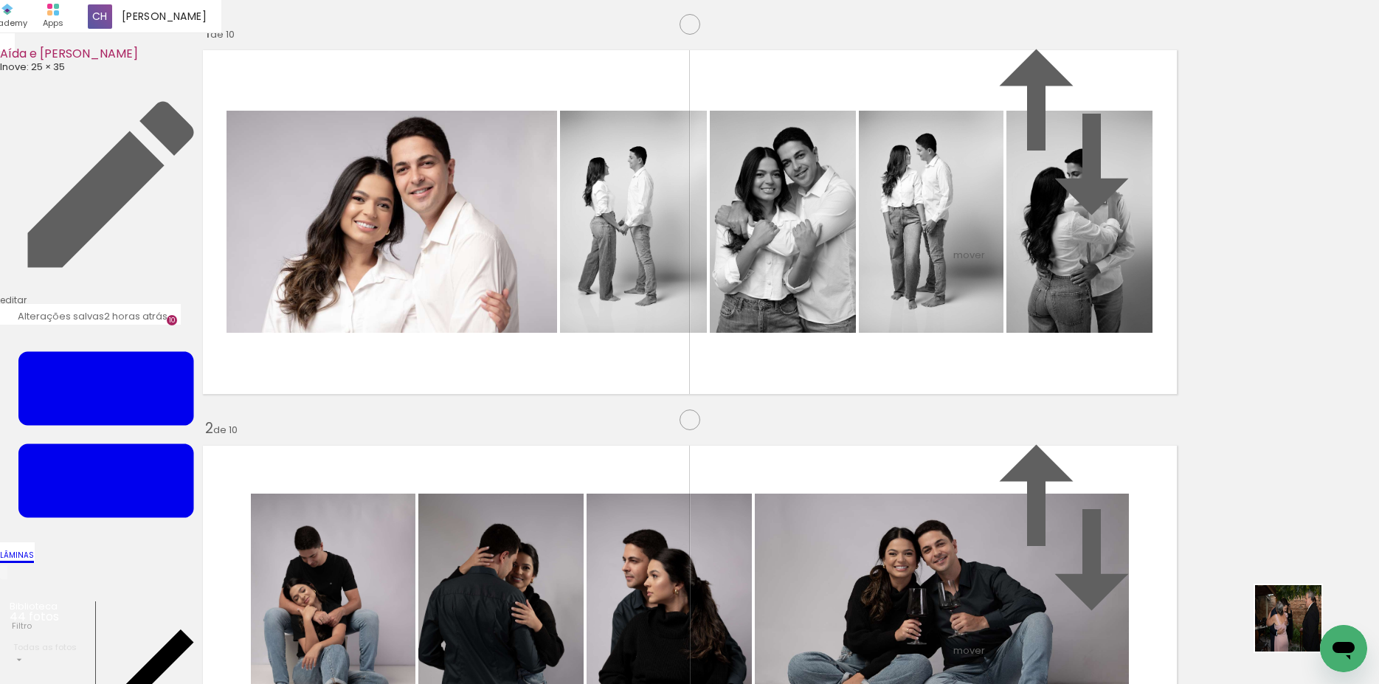
click at [659, 424] on quentale-workspace at bounding box center [689, 342] width 1379 height 684
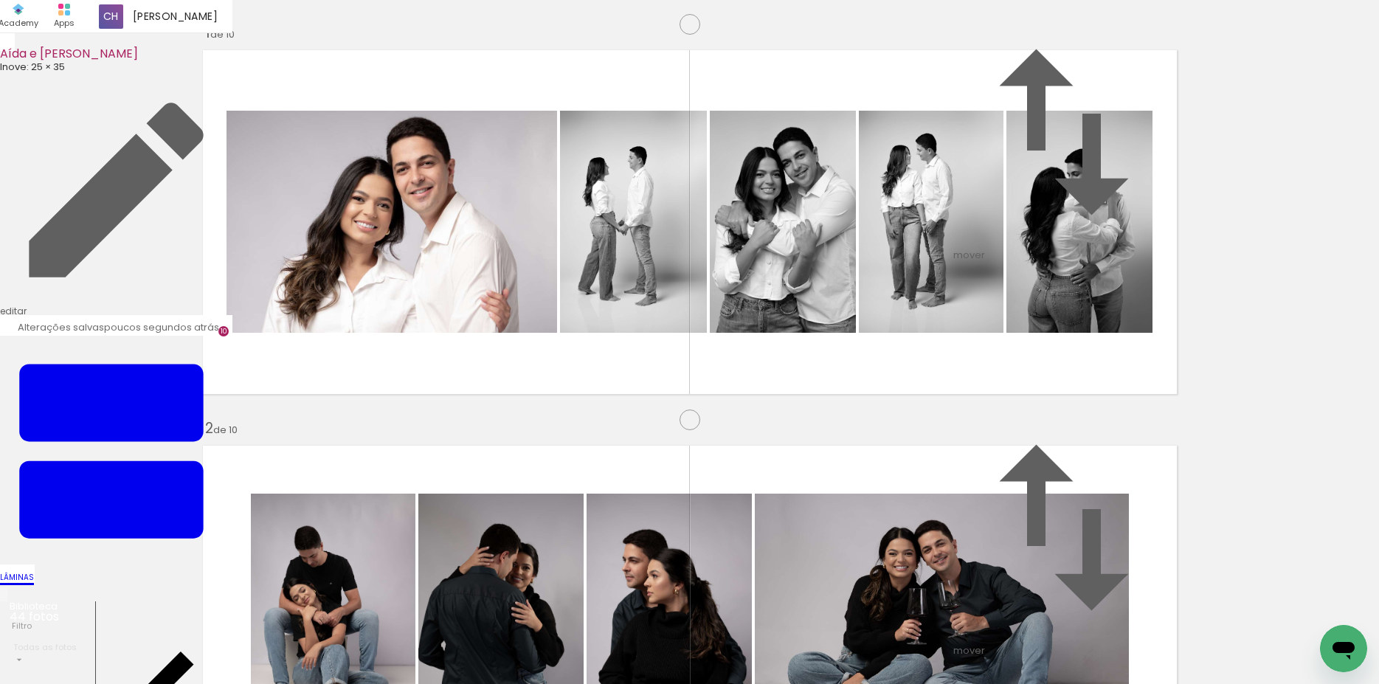
drag, startPoint x: 537, startPoint y: 564, endPoint x: 690, endPoint y: 224, distance: 373.0
drag, startPoint x: 657, startPoint y: 365, endPoint x: 719, endPoint y: 254, distance: 126.8
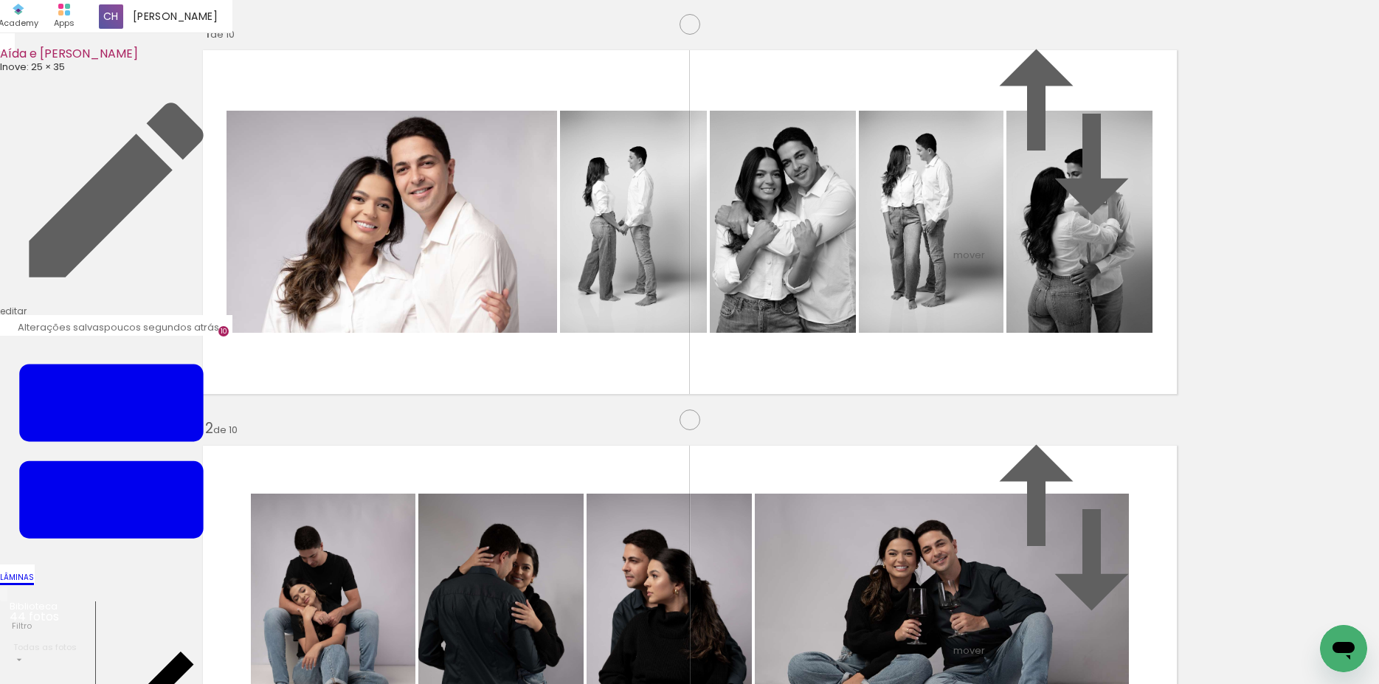
drag, startPoint x: 1069, startPoint y: 209, endPoint x: 841, endPoint y: 198, distance: 228.9
click at [0, 0] on slot at bounding box center [0, 0] width 0 height 0
drag, startPoint x: 1090, startPoint y: 347, endPoint x: 887, endPoint y: 337, distance: 203.1
click at [0, 0] on slot at bounding box center [0, 0] width 0 height 0
drag, startPoint x: 755, startPoint y: 111, endPoint x: 769, endPoint y: 112, distance: 14.0
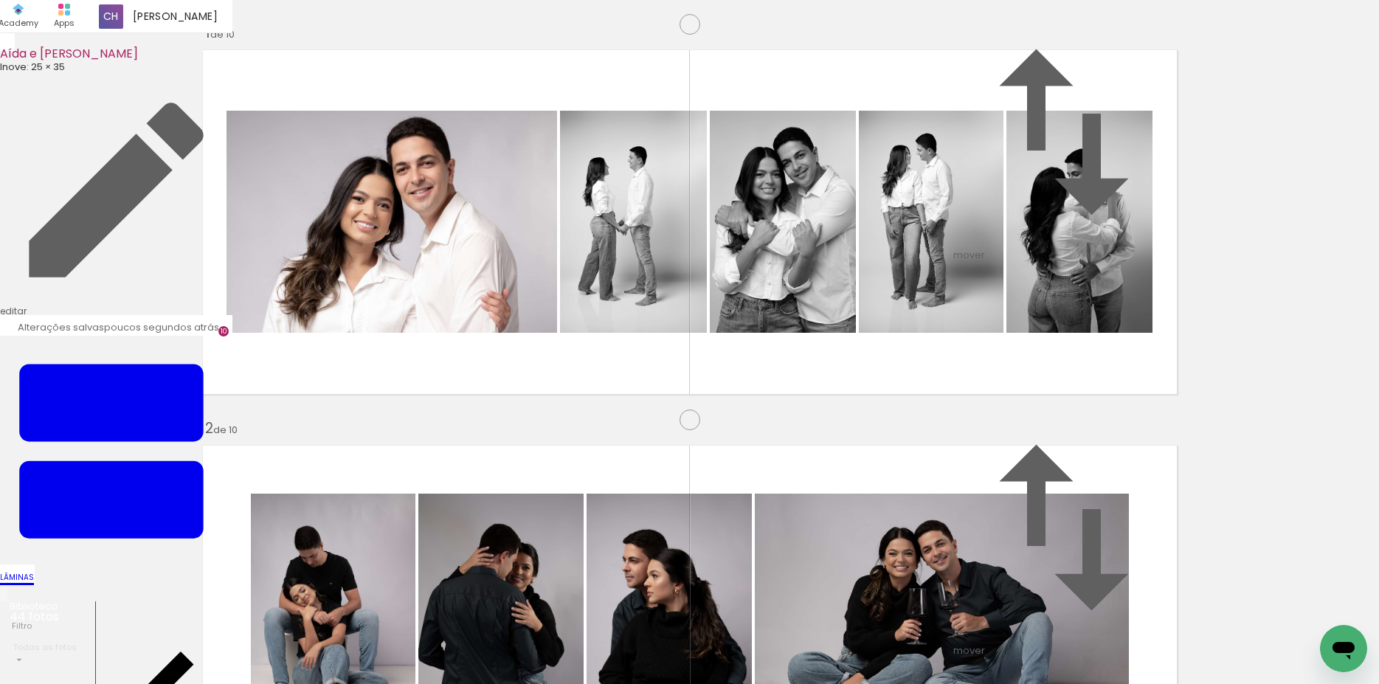
type paper-slider "141"
drag, startPoint x: 805, startPoint y: 153, endPoint x: 814, endPoint y: 163, distance: 12.6
drag, startPoint x: 860, startPoint y: 194, endPoint x: 875, endPoint y: 194, distance: 15.5
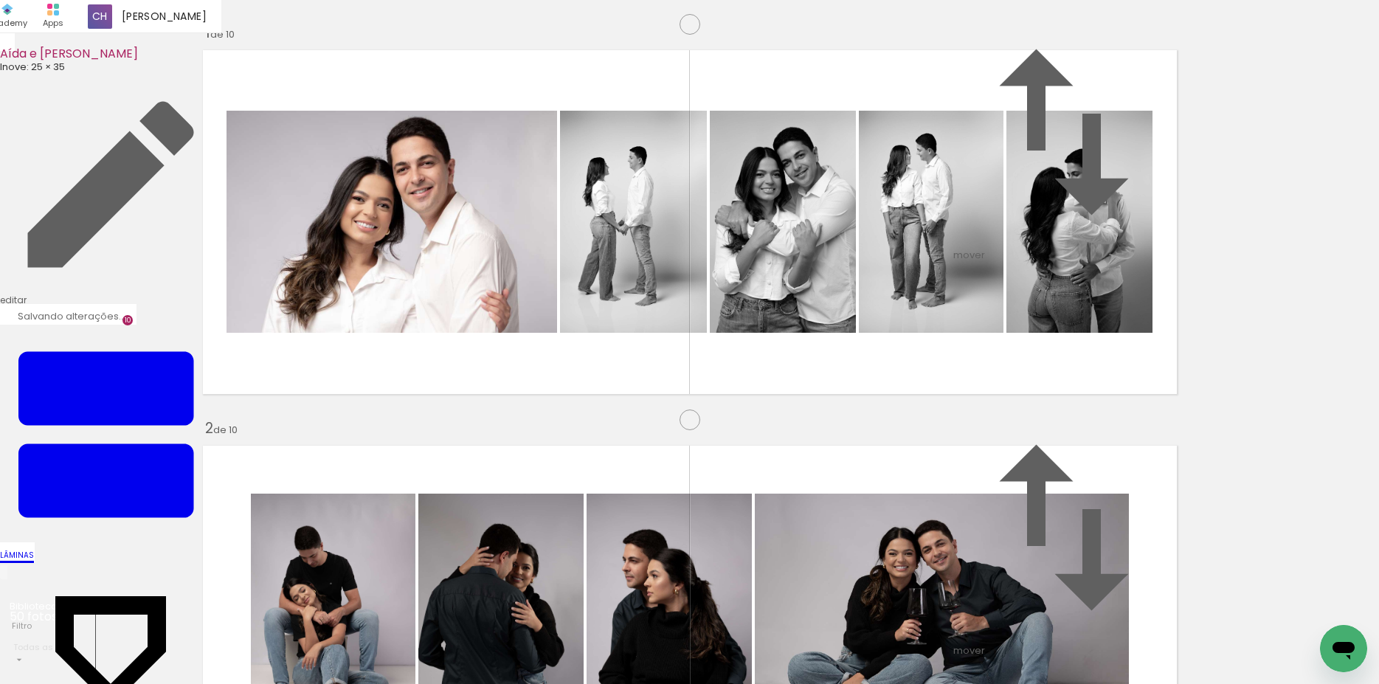
scroll to position [3521, 0]
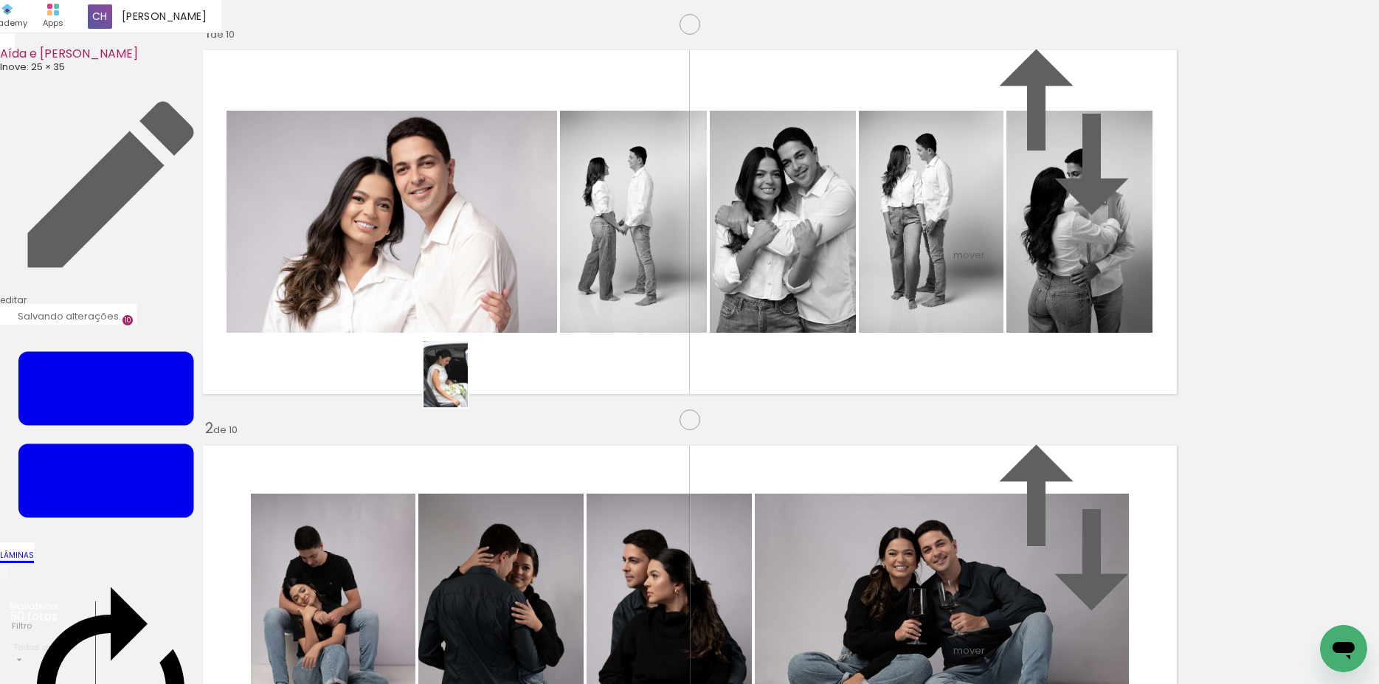
drag, startPoint x: 991, startPoint y: 646, endPoint x: 468, endPoint y: 385, distance: 584.5
click at [468, 385] on quentale-workspace at bounding box center [689, 342] width 1379 height 684
drag, startPoint x: 1081, startPoint y: 651, endPoint x: 991, endPoint y: 544, distance: 139.8
click at [601, 383] on quentale-workspace at bounding box center [689, 342] width 1379 height 684
drag, startPoint x: 896, startPoint y: 451, endPoint x: 753, endPoint y: 368, distance: 165.6
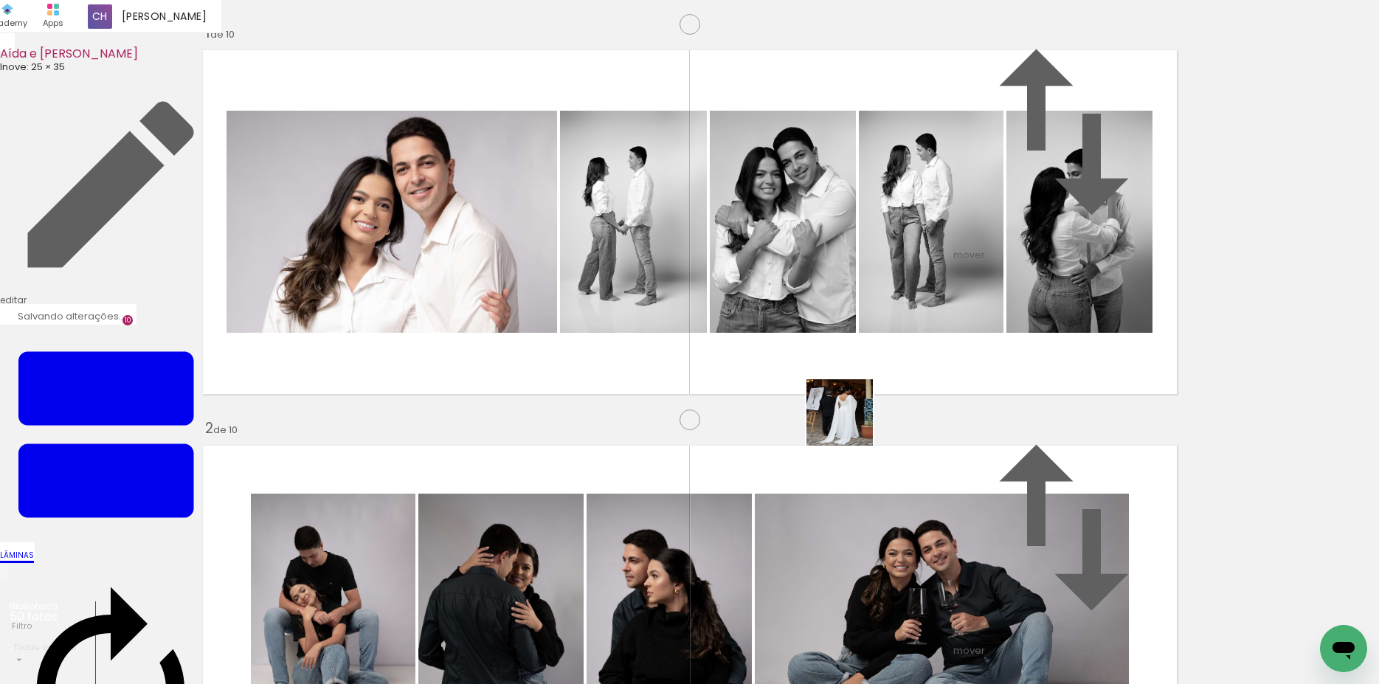
click at [753, 368] on quentale-workspace at bounding box center [689, 342] width 1379 height 684
drag, startPoint x: 822, startPoint y: 561, endPoint x: 1339, endPoint y: 616, distance: 519.9
click at [483, 397] on quentale-workspace at bounding box center [689, 342] width 1379 height 684
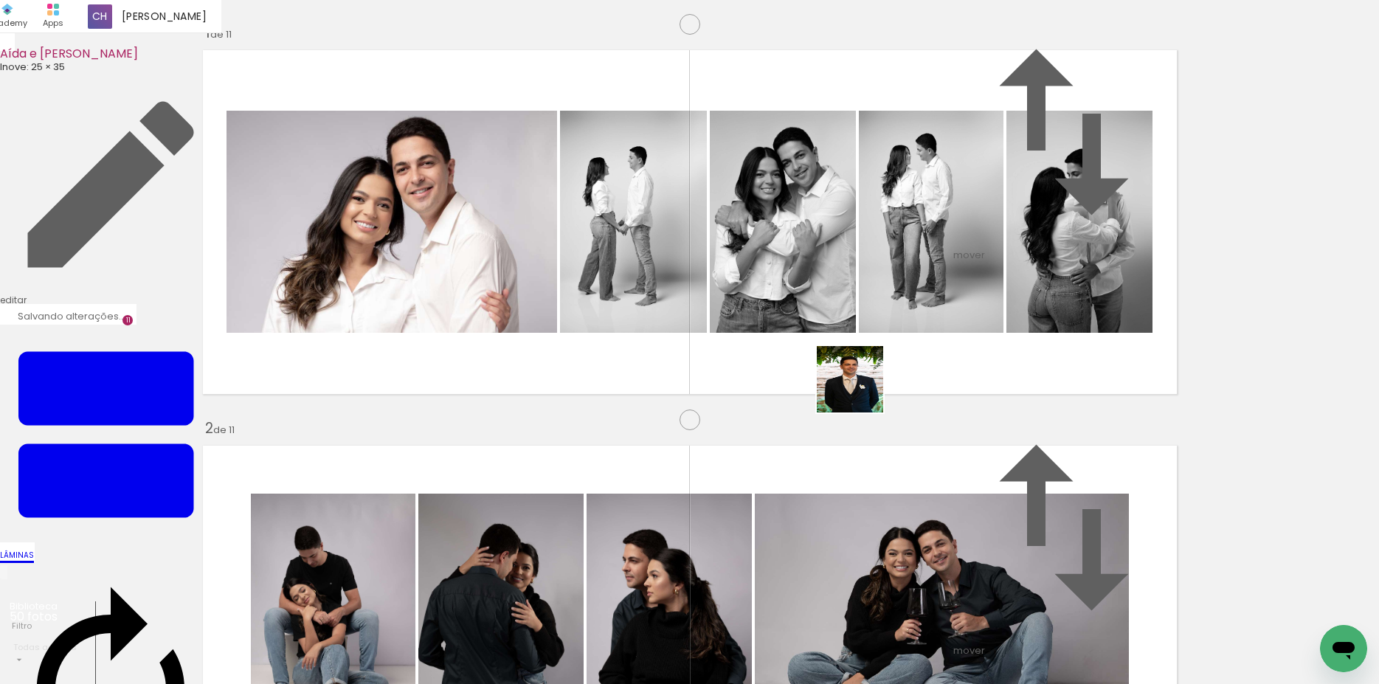
drag, startPoint x: 1147, startPoint y: 528, endPoint x: 720, endPoint y: 327, distance: 471.8
click at [720, 327] on quentale-workspace at bounding box center [689, 342] width 1379 height 684
drag, startPoint x: 1220, startPoint y: 627, endPoint x: 882, endPoint y: 327, distance: 451.4
click at [883, 330] on quentale-workspace at bounding box center [689, 342] width 1379 height 684
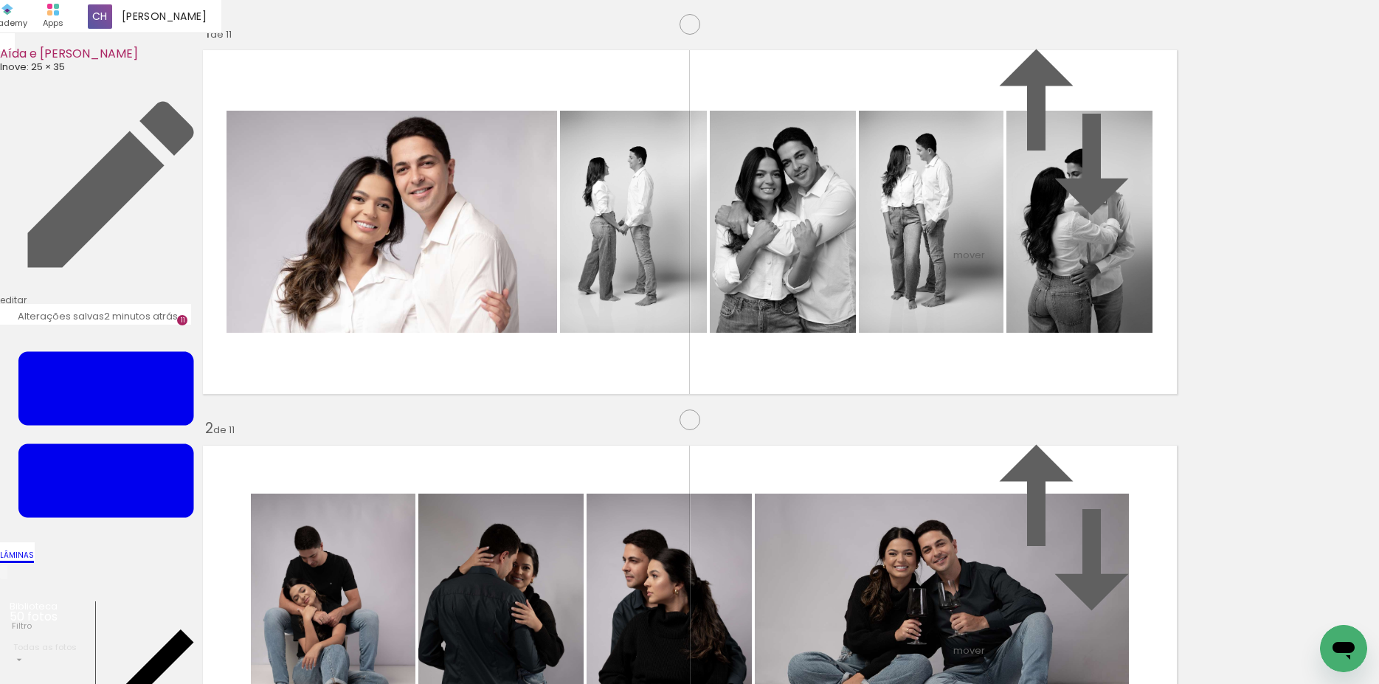
type paper-slider "108"
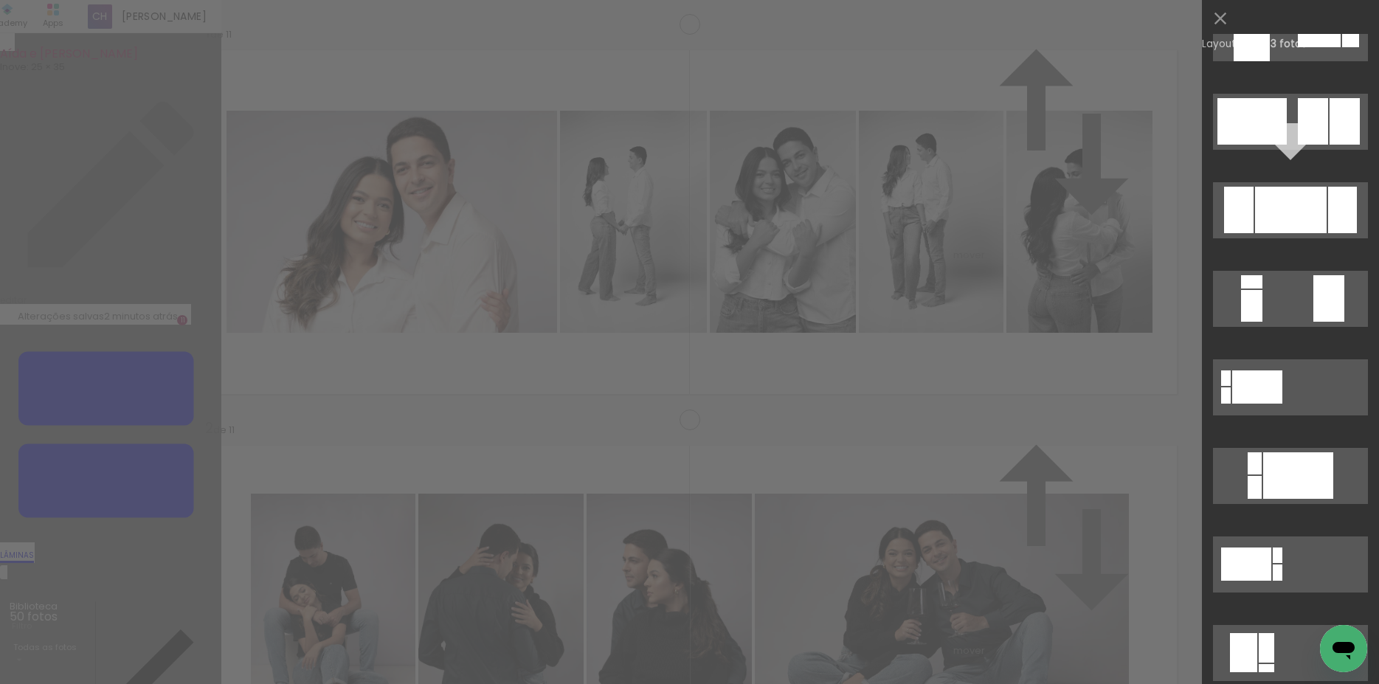
scroll to position [0, 0]
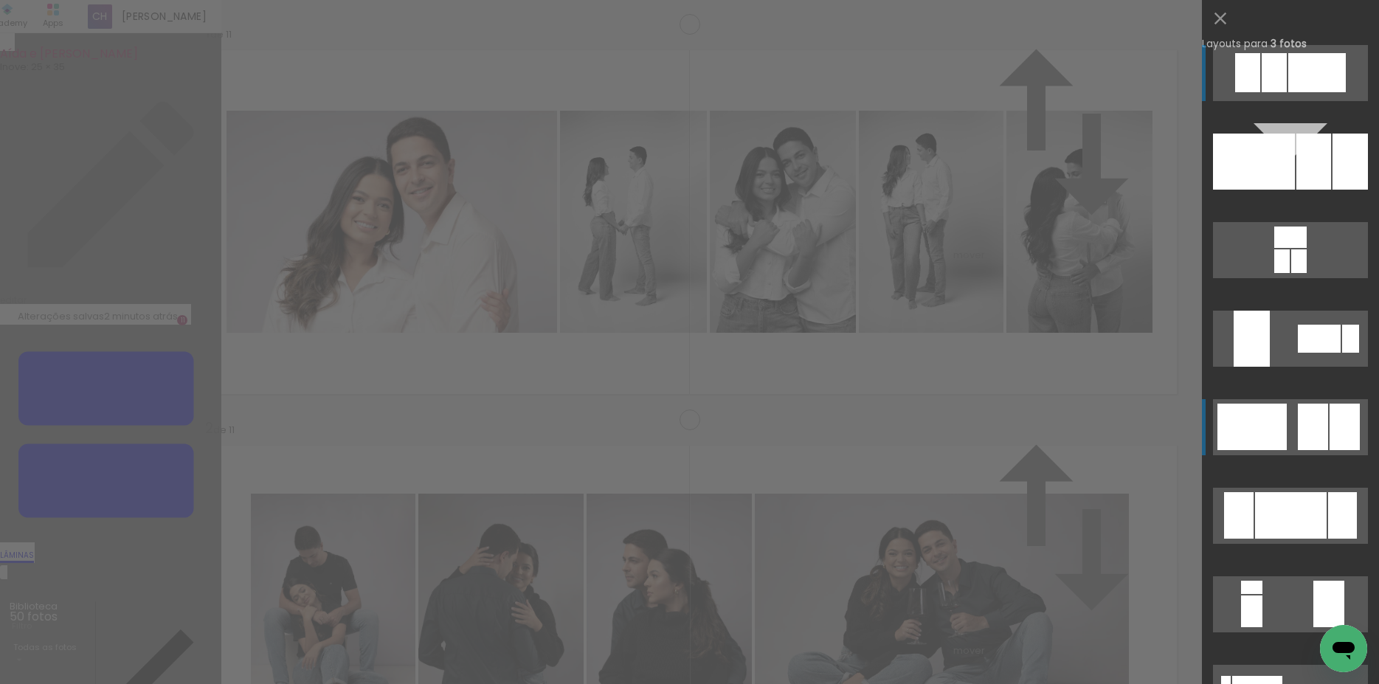
click at [1304, 436] on div at bounding box center [1312, 426] width 30 height 46
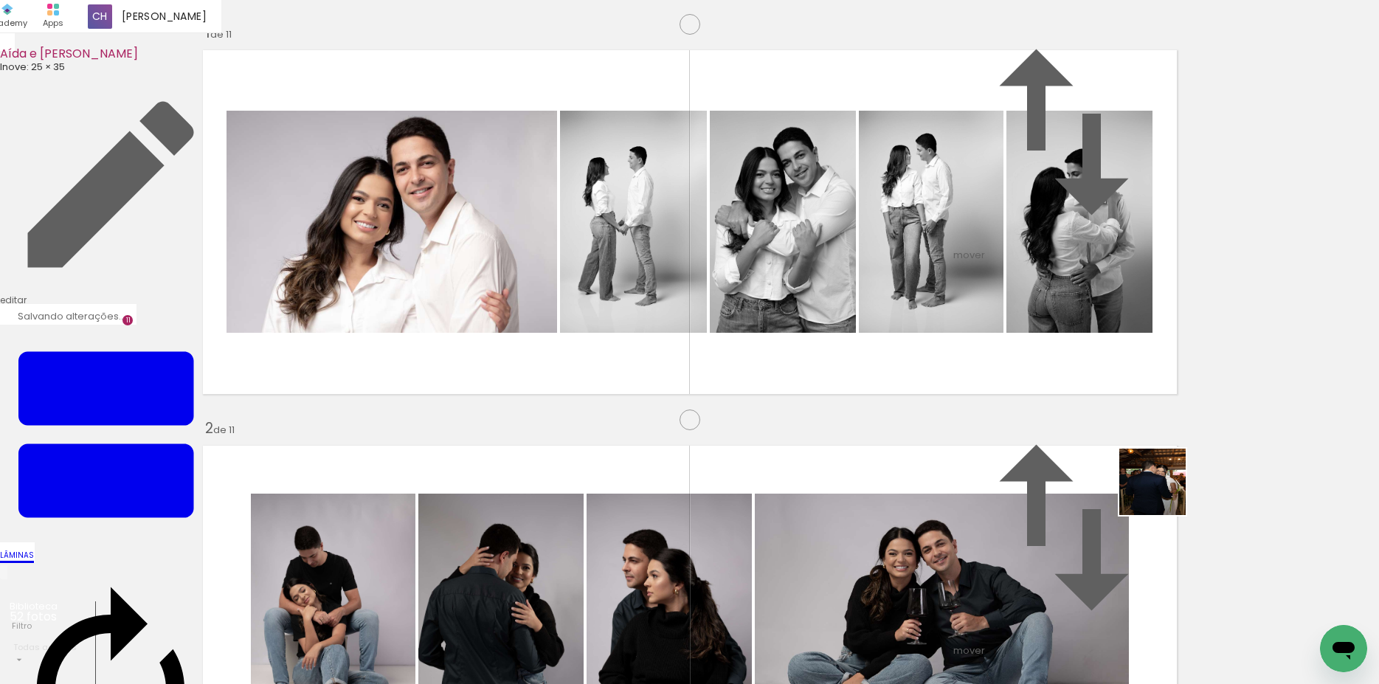
drag, startPoint x: 1163, startPoint y: 493, endPoint x: 1066, endPoint y: 367, distance: 158.7
click at [1066, 367] on quentale-workspace at bounding box center [689, 342] width 1379 height 684
drag, startPoint x: 1317, startPoint y: 627, endPoint x: 1027, endPoint y: 361, distance: 392.5
click at [1027, 361] on quentale-workspace at bounding box center [689, 342] width 1379 height 684
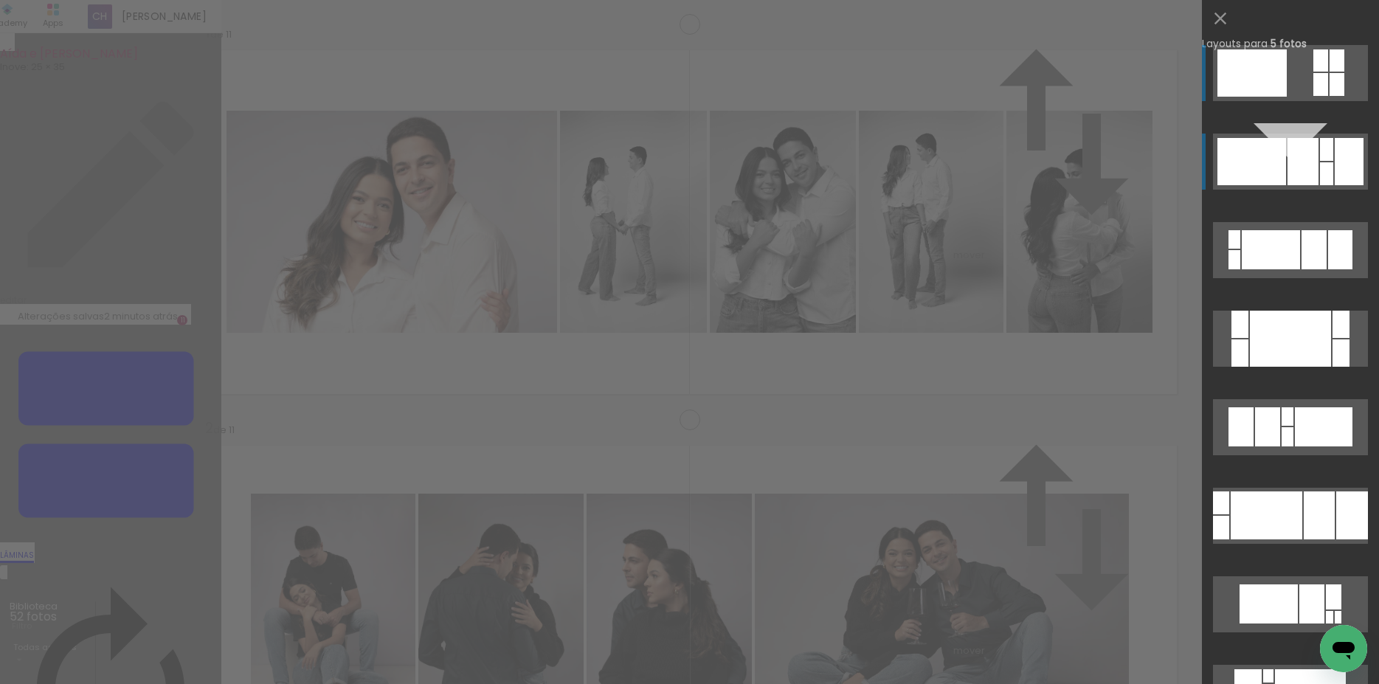
click at [1311, 155] on div at bounding box center [1302, 161] width 31 height 47
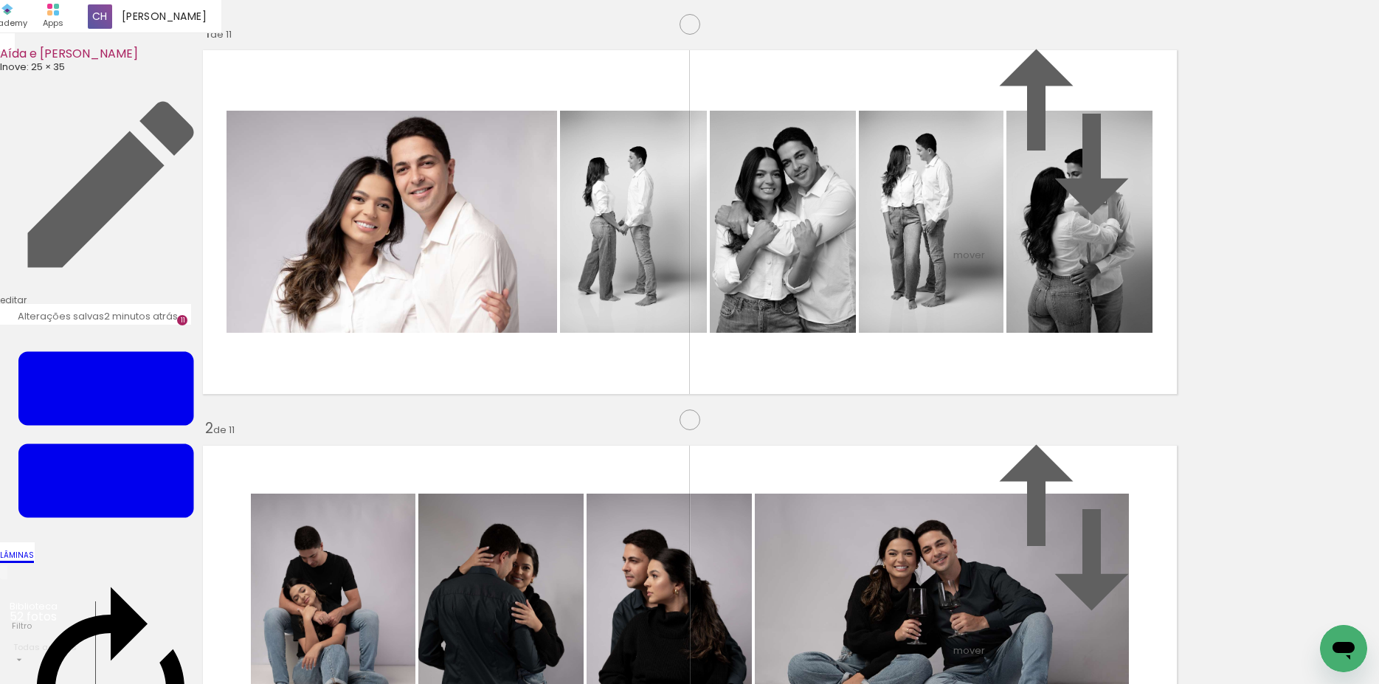
drag, startPoint x: 898, startPoint y: 297, endPoint x: 744, endPoint y: 327, distance: 157.1
click at [0, 0] on slot at bounding box center [0, 0] width 0 height 0
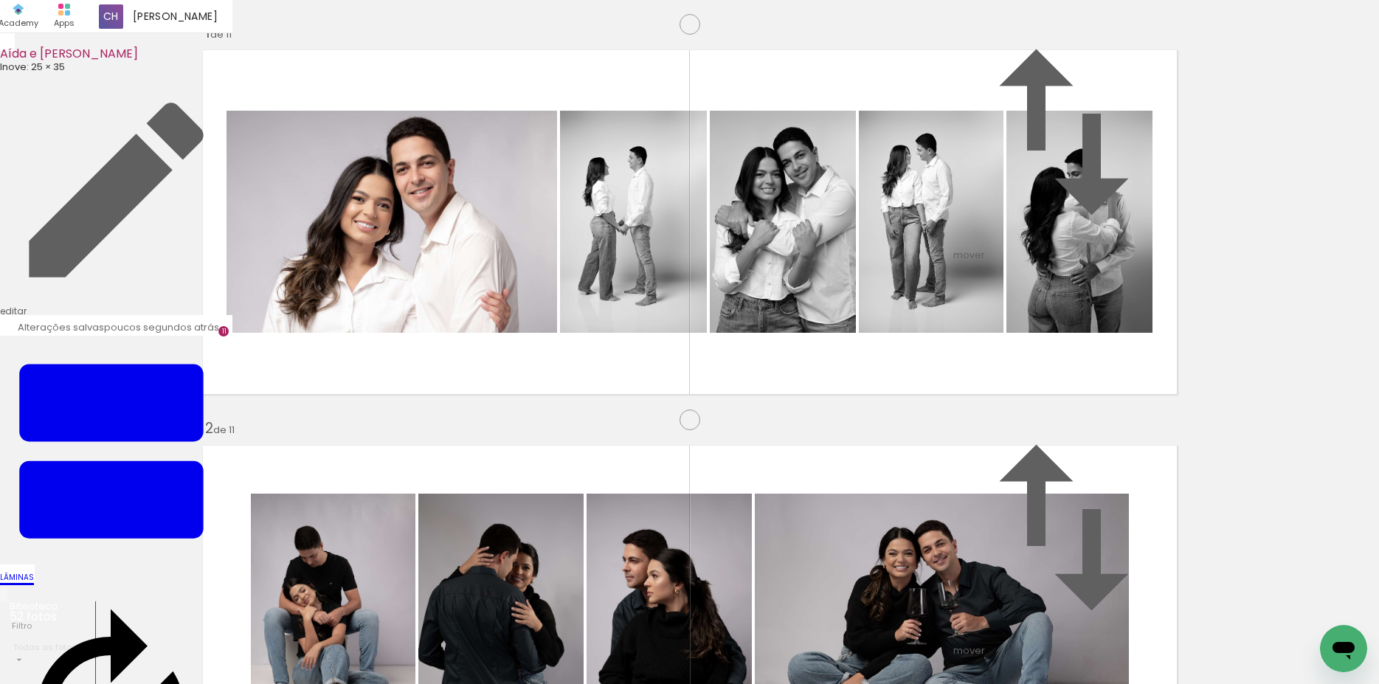
scroll to position [4285, 0]
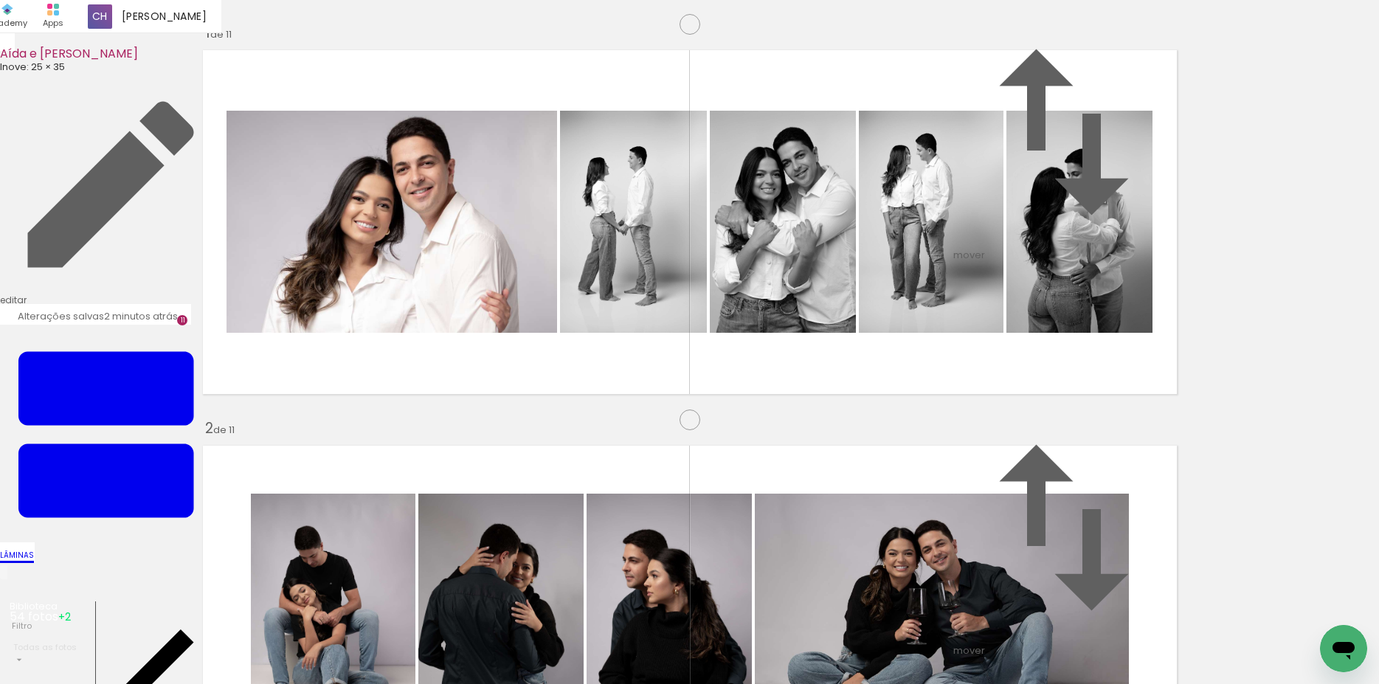
scroll to position [0, 3208]
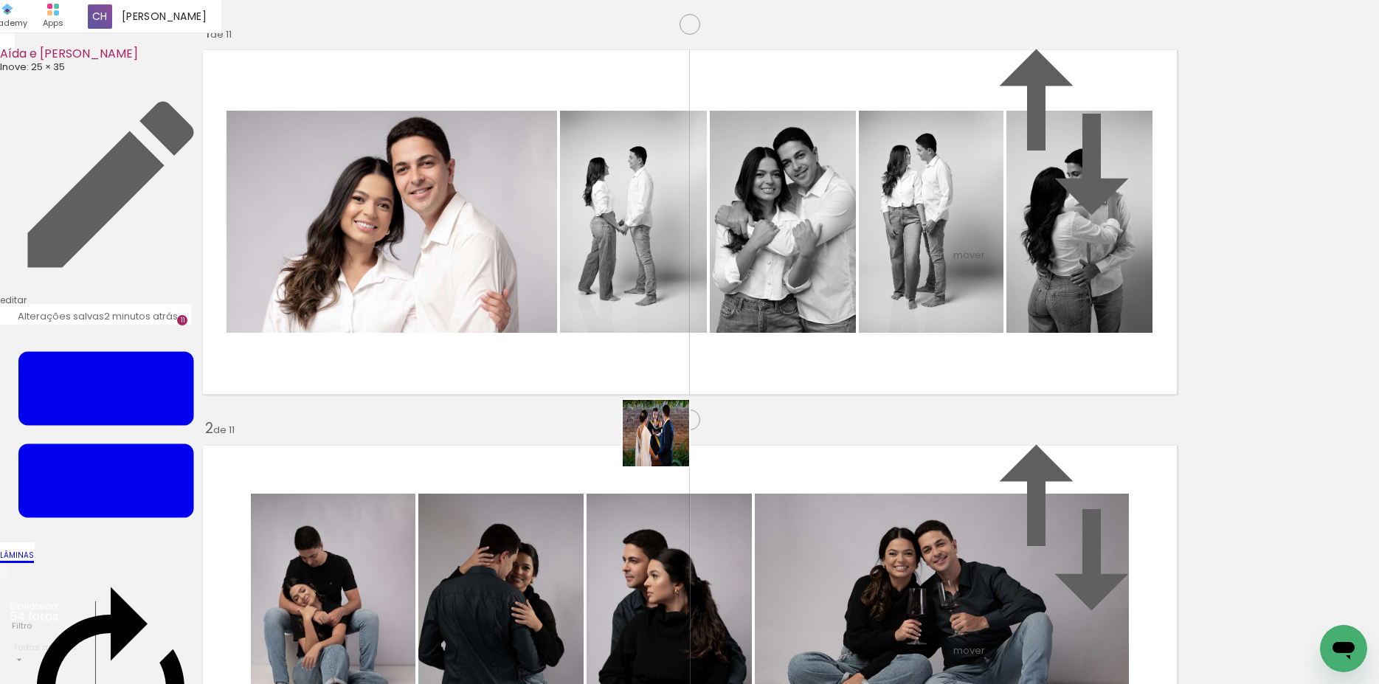
drag, startPoint x: 932, startPoint y: 516, endPoint x: 1131, endPoint y: 583, distance: 210.8
click at [496, 403] on quentale-workspace at bounding box center [689, 342] width 1379 height 684
drag, startPoint x: 1313, startPoint y: 631, endPoint x: 906, endPoint y: 371, distance: 482.6
click at [906, 371] on quentale-workspace at bounding box center [689, 342] width 1379 height 684
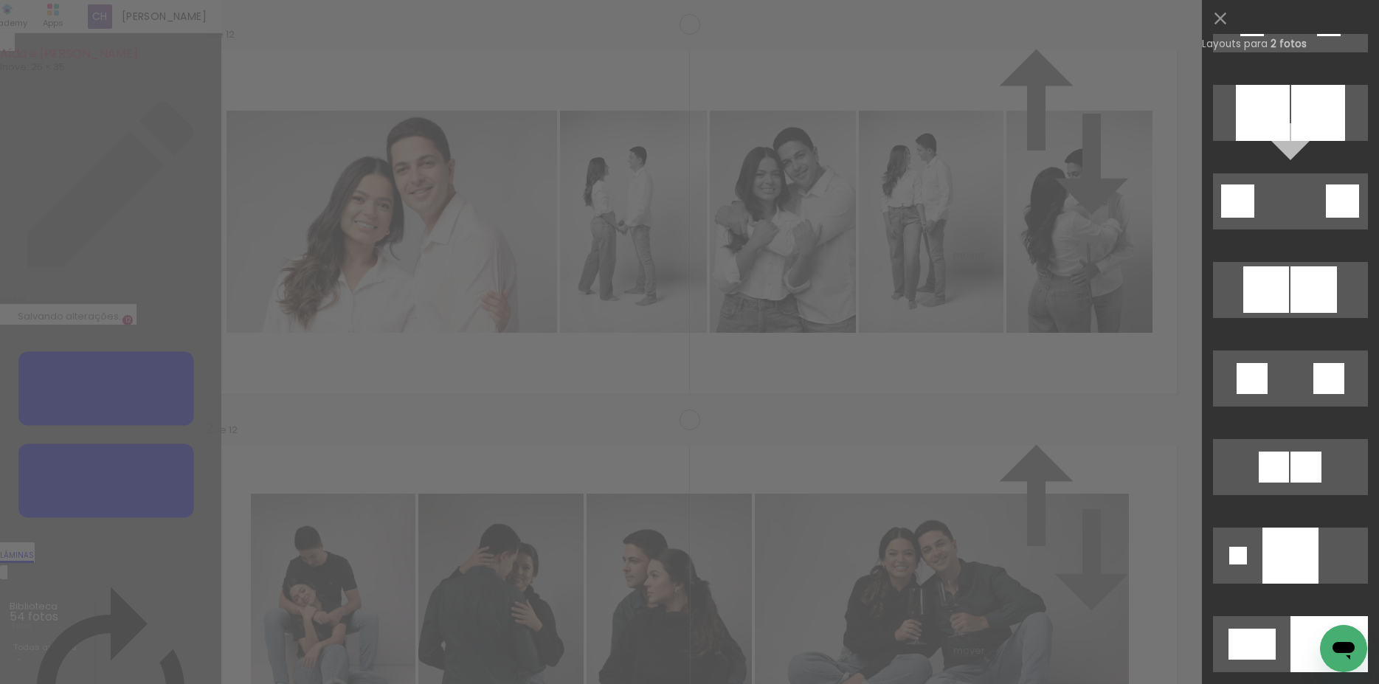
scroll to position [4071, 0]
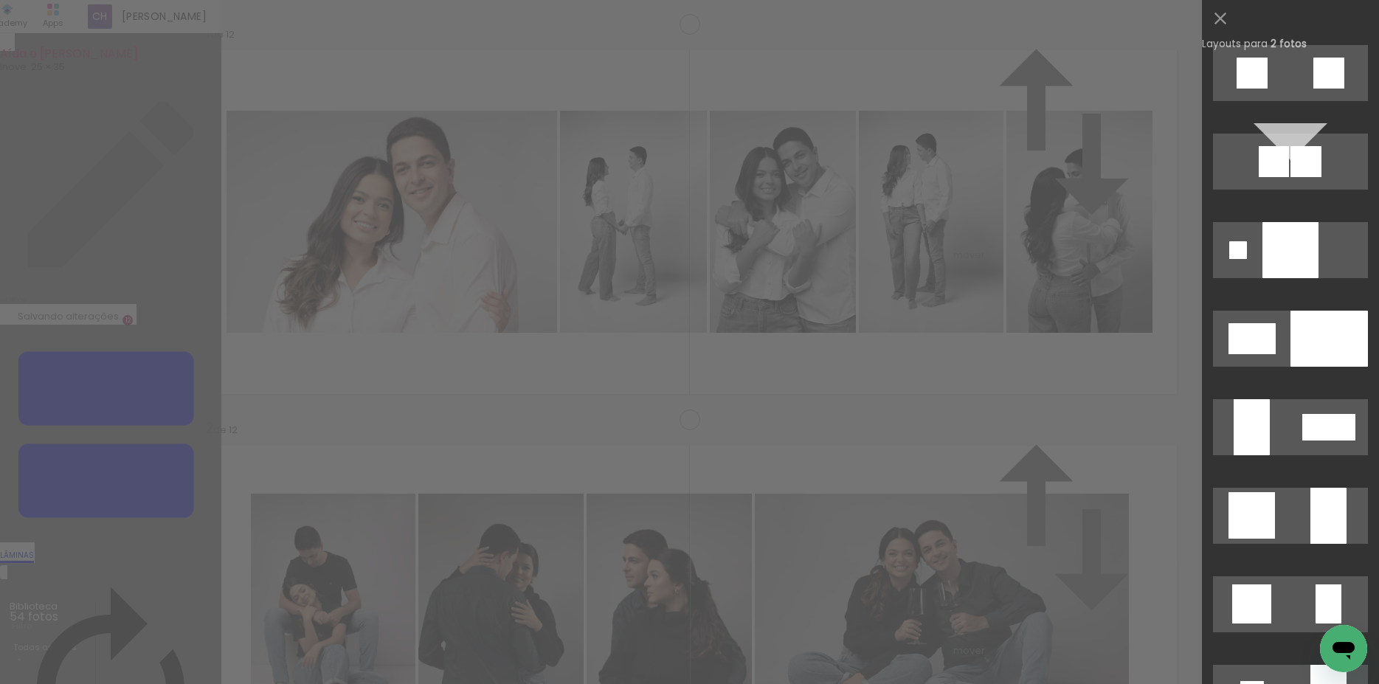
click at [1300, 318] on div at bounding box center [1328, 339] width 77 height 56
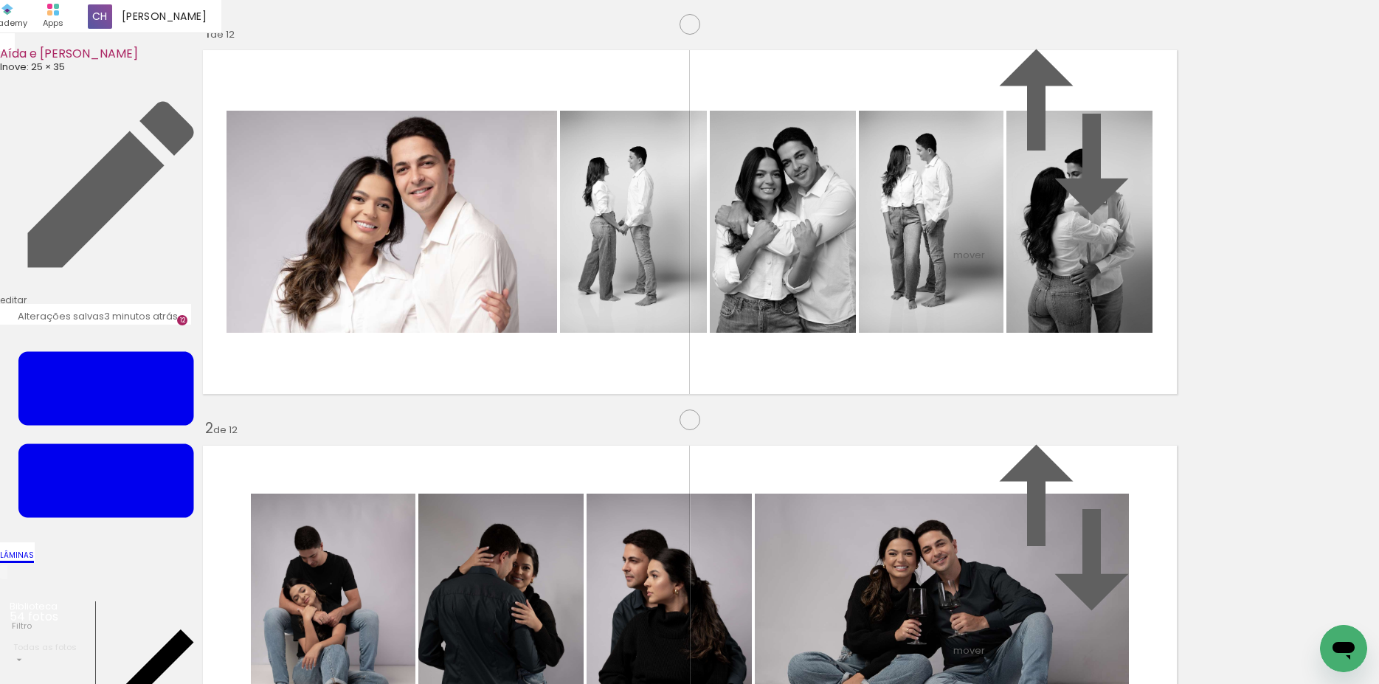
drag, startPoint x: 1042, startPoint y: 340, endPoint x: 995, endPoint y: 340, distance: 47.2
drag, startPoint x: 1016, startPoint y: 362, endPoint x: 1067, endPoint y: 353, distance: 51.7
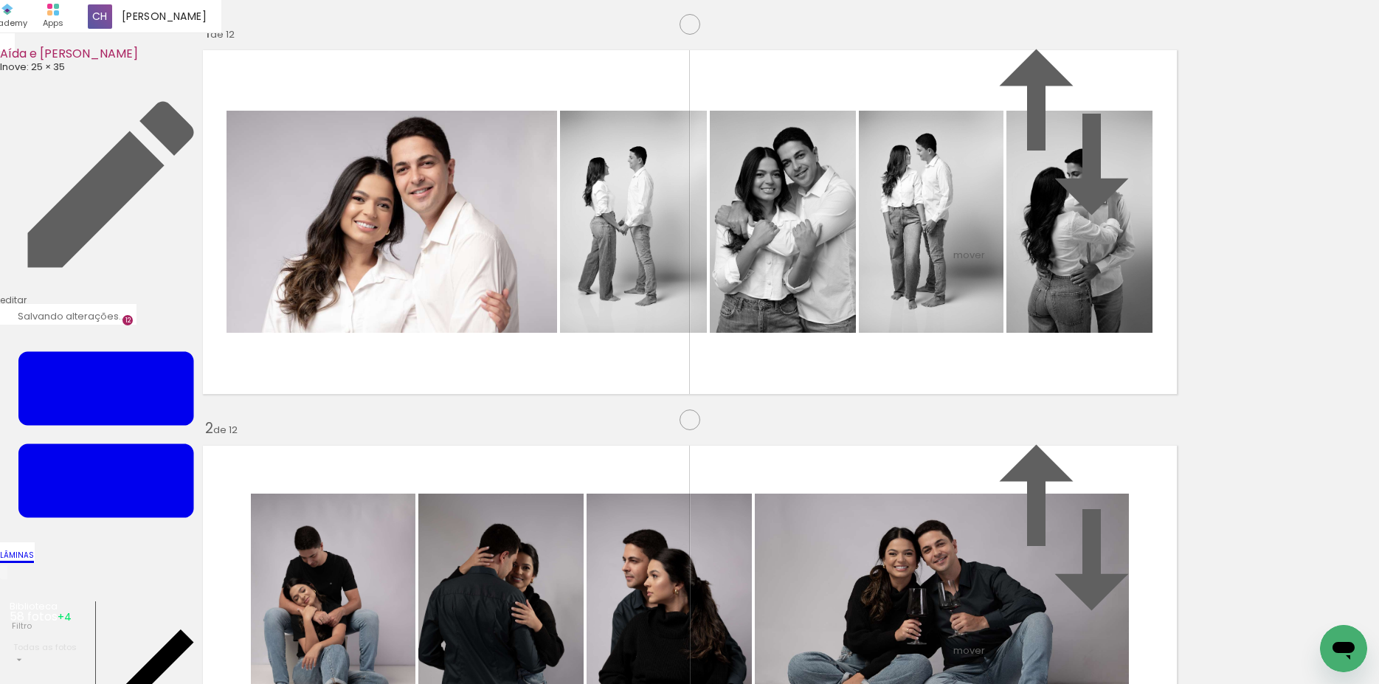
scroll to position [0, 3538]
drag, startPoint x: 830, startPoint y: 468, endPoint x: 1268, endPoint y: 650, distance: 473.5
click at [684, 418] on quentale-workspace at bounding box center [689, 342] width 1379 height 684
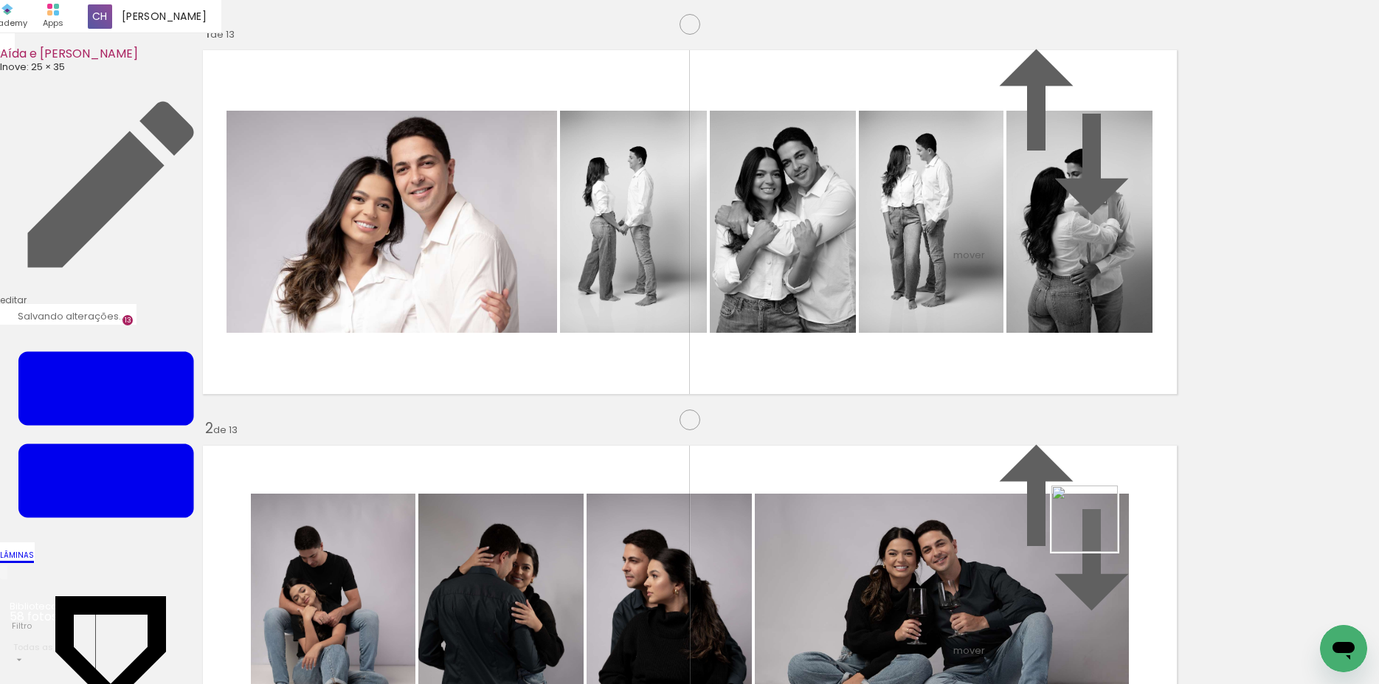
drag, startPoint x: 1095, startPoint y: 530, endPoint x: 1083, endPoint y: 558, distance: 31.1
click at [791, 394] on quentale-workspace at bounding box center [689, 342] width 1379 height 684
drag, startPoint x: 952, startPoint y: 430, endPoint x: 948, endPoint y: 512, distance: 82.0
click at [890, 404] on quentale-workspace at bounding box center [689, 342] width 1379 height 684
drag, startPoint x: 1047, startPoint y: 465, endPoint x: 1047, endPoint y: 325, distance: 140.9
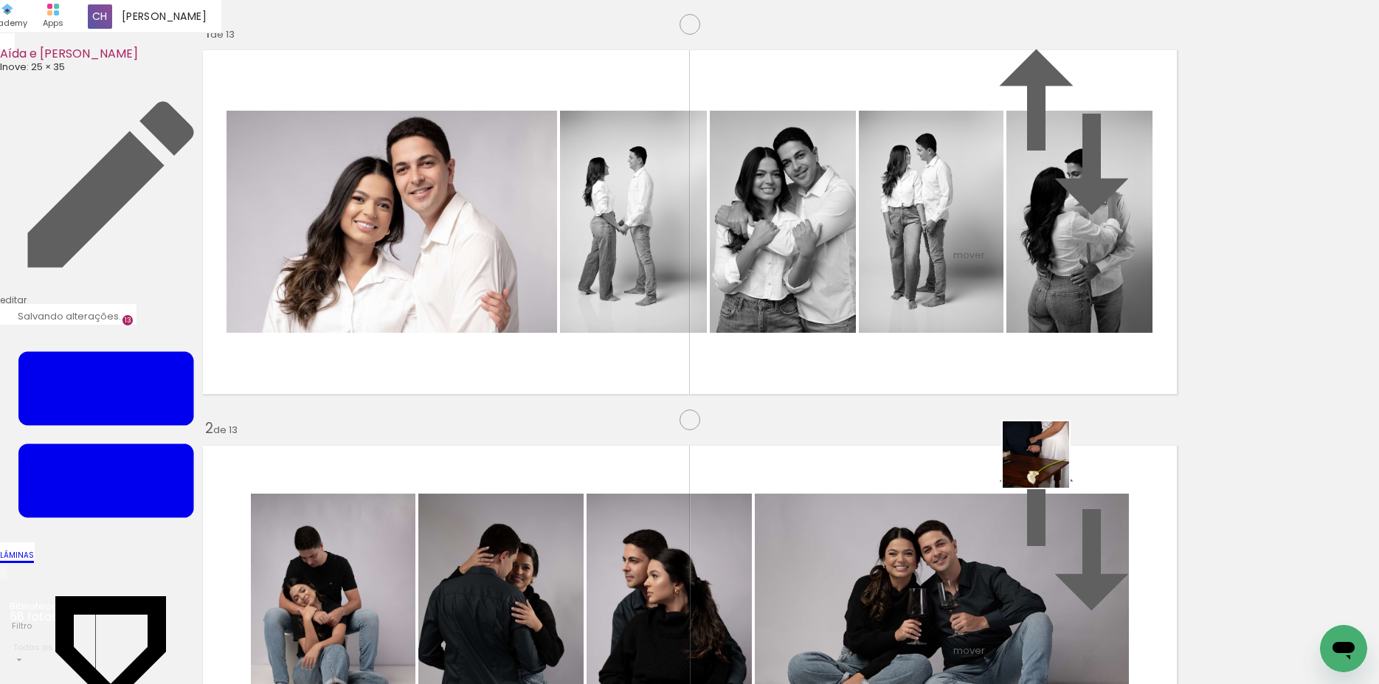
click at [1047, 326] on quentale-workspace at bounding box center [689, 342] width 1379 height 684
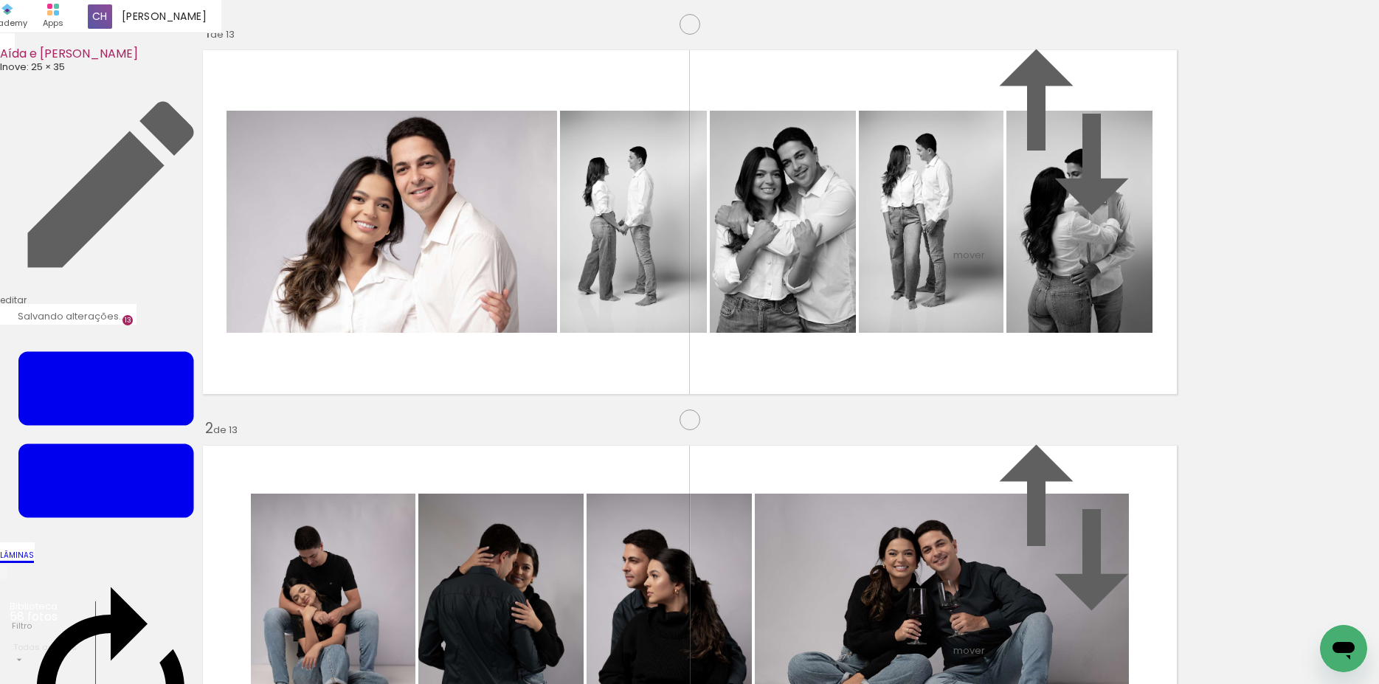
drag, startPoint x: 774, startPoint y: 409, endPoint x: 618, endPoint y: 393, distance: 156.5
click at [0, 0] on slot at bounding box center [0, 0] width 0 height 0
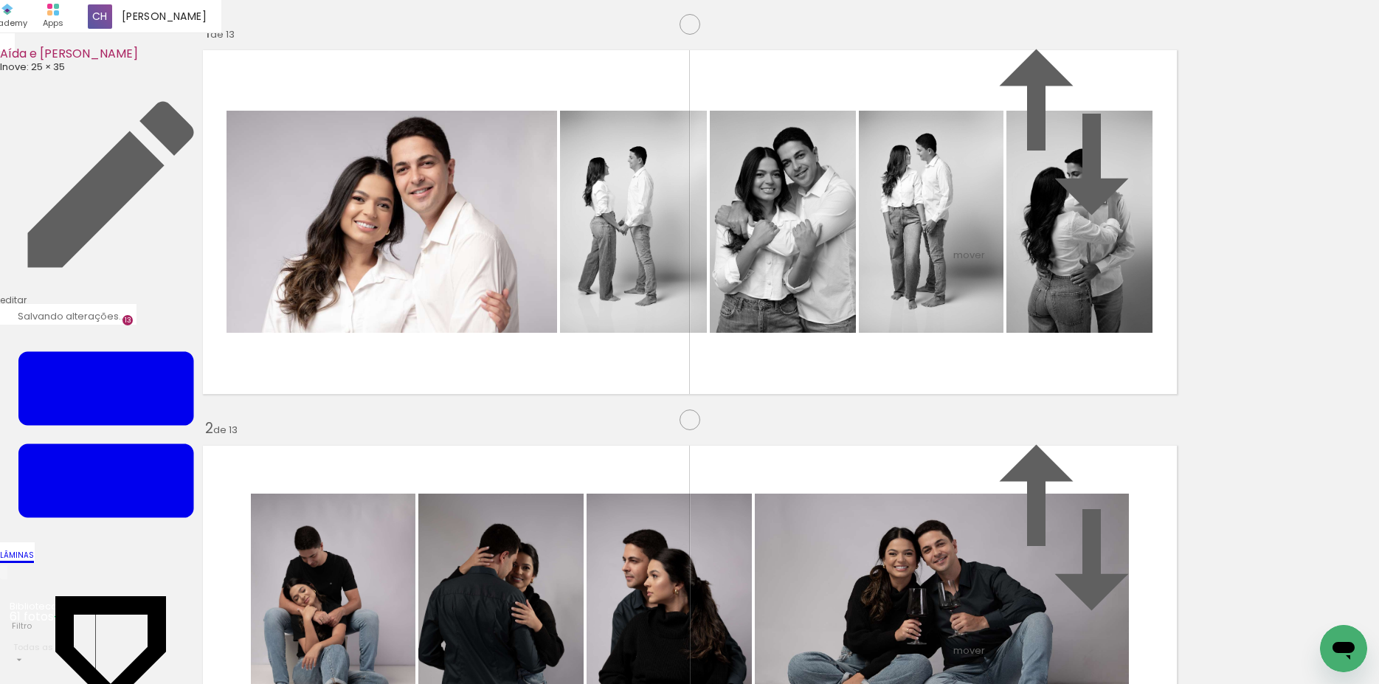
scroll to position [0, 3786]
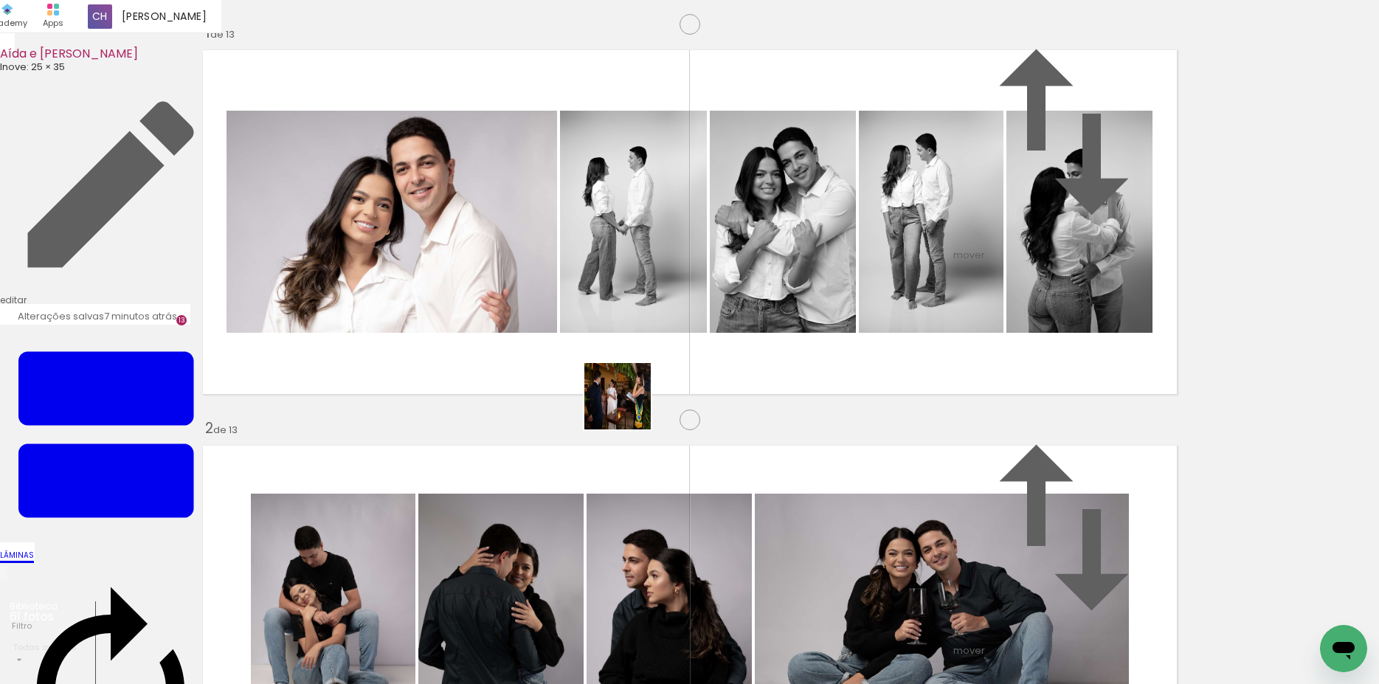
drag, startPoint x: 711, startPoint y: 434, endPoint x: 1088, endPoint y: 593, distance: 409.2
click at [537, 379] on quentale-workspace at bounding box center [689, 342] width 1379 height 684
drag, startPoint x: 1008, startPoint y: 460, endPoint x: 894, endPoint y: 419, distance: 120.9
click at [894, 419] on quentale-workspace at bounding box center [689, 342] width 1379 height 684
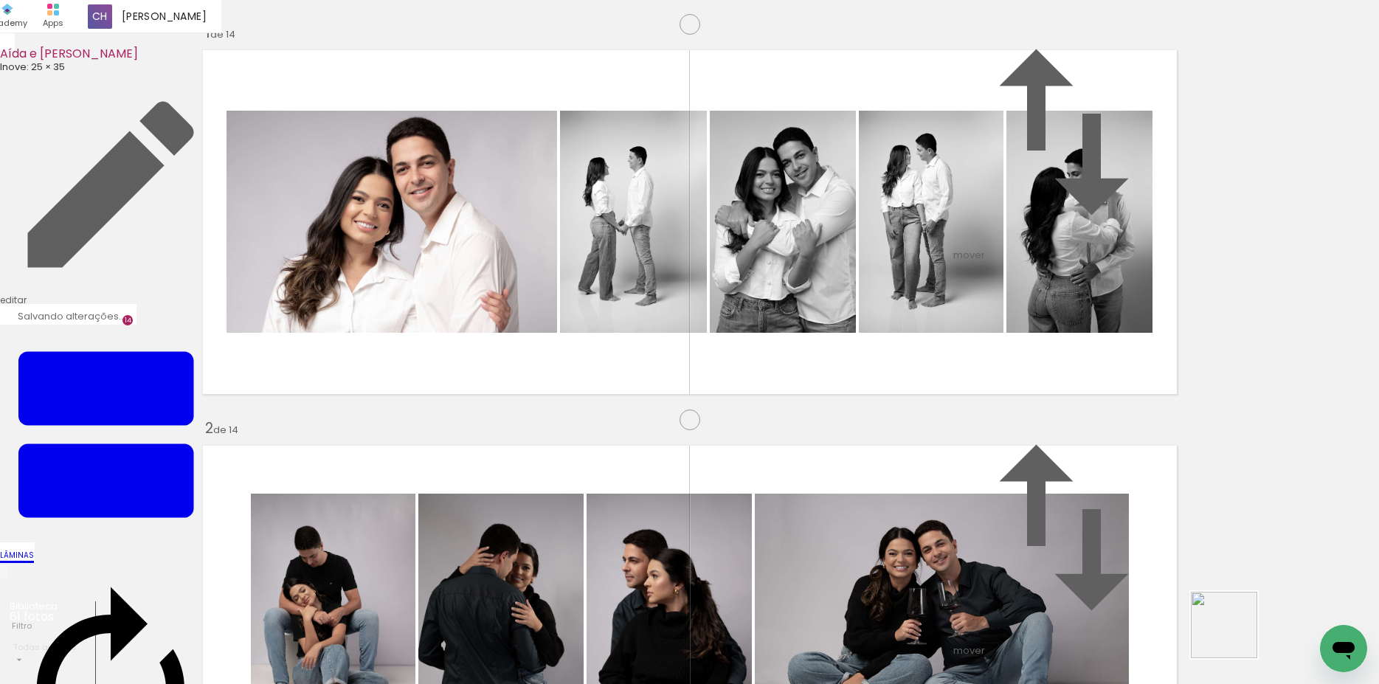
drag, startPoint x: 1235, startPoint y: 636, endPoint x: 1022, endPoint y: 392, distance: 323.6
click at [1024, 394] on quentale-workspace at bounding box center [689, 342] width 1379 height 684
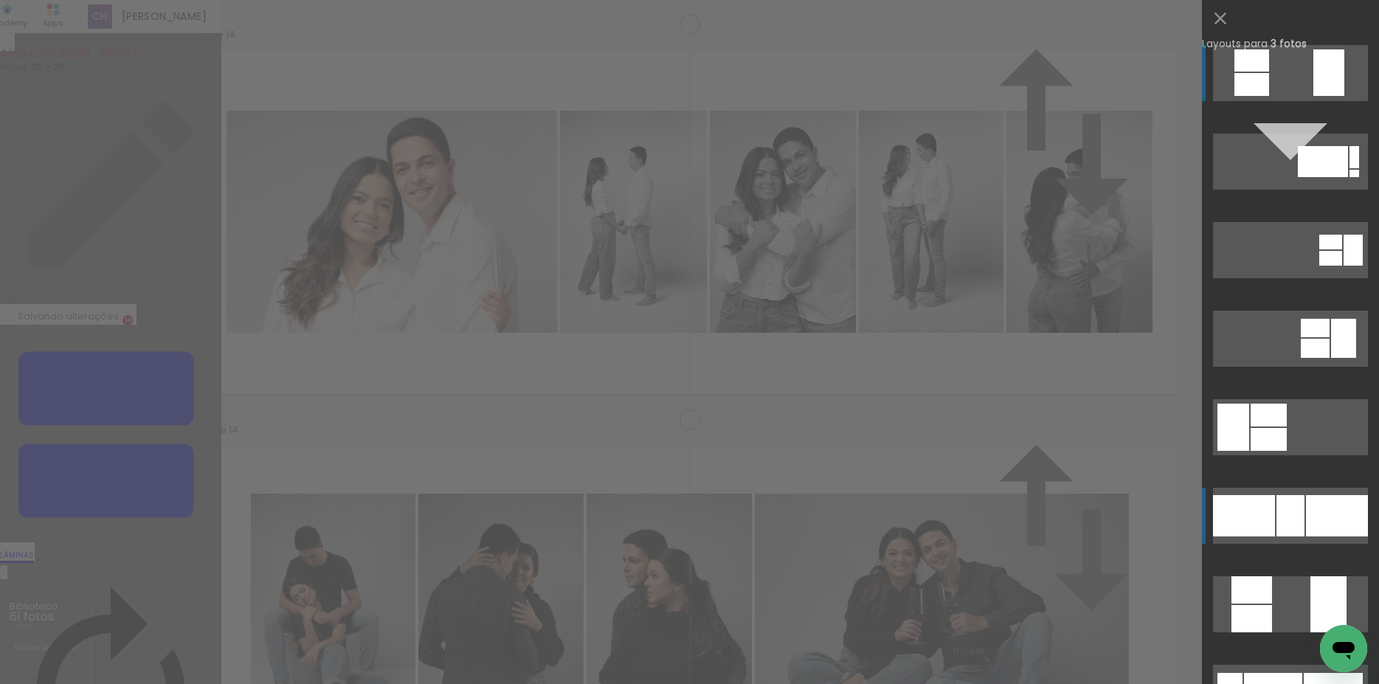
click at [1312, 517] on div at bounding box center [1336, 515] width 62 height 41
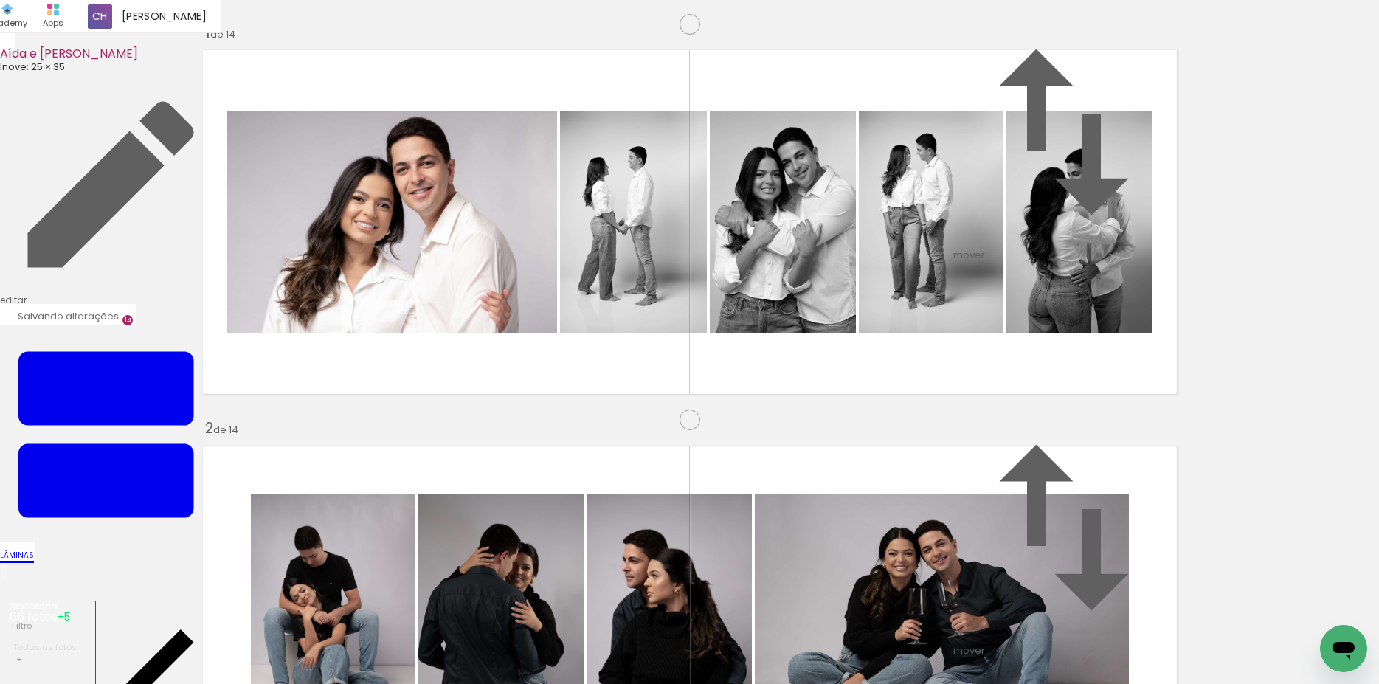
scroll to position [0, 4199]
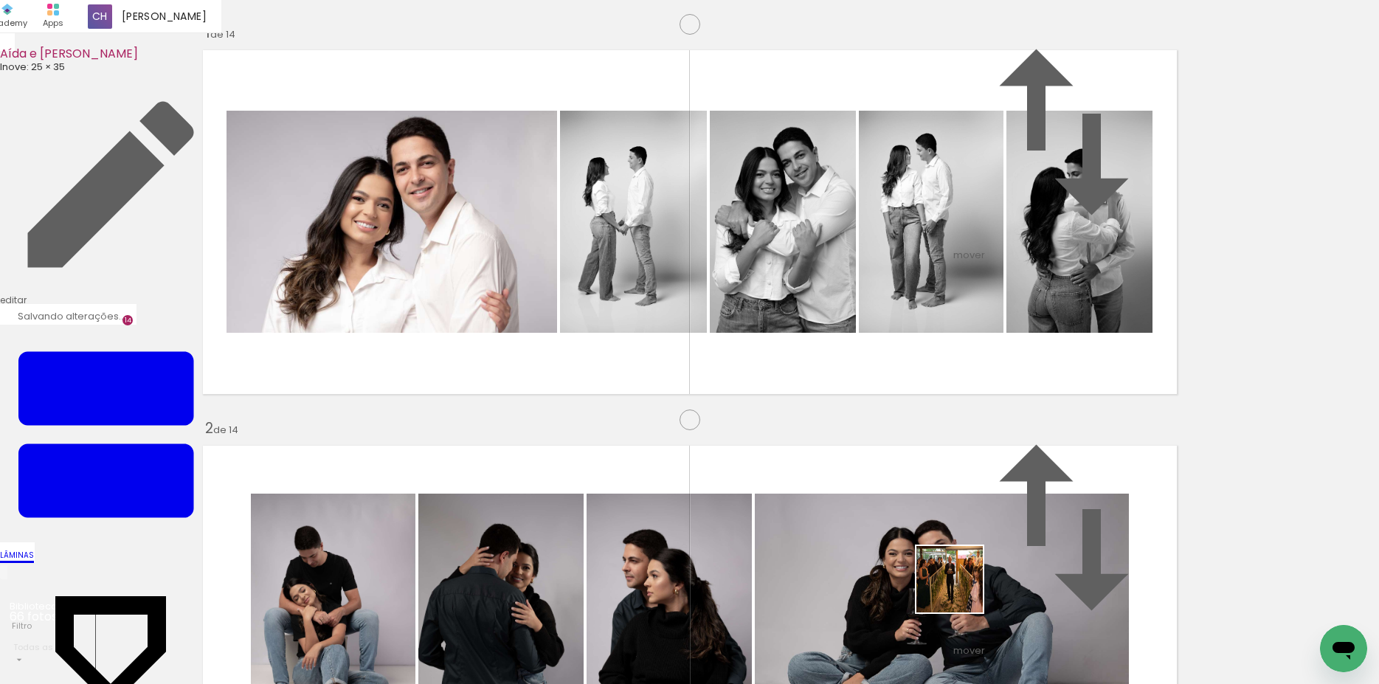
click at [489, 341] on quentale-workspace at bounding box center [689, 342] width 1379 height 684
drag, startPoint x: 988, startPoint y: 517, endPoint x: 1049, endPoint y: 538, distance: 64.2
click at [794, 283] on quentale-workspace at bounding box center [689, 342] width 1379 height 684
drag, startPoint x: 1171, startPoint y: 643, endPoint x: 1189, endPoint y: 589, distance: 57.4
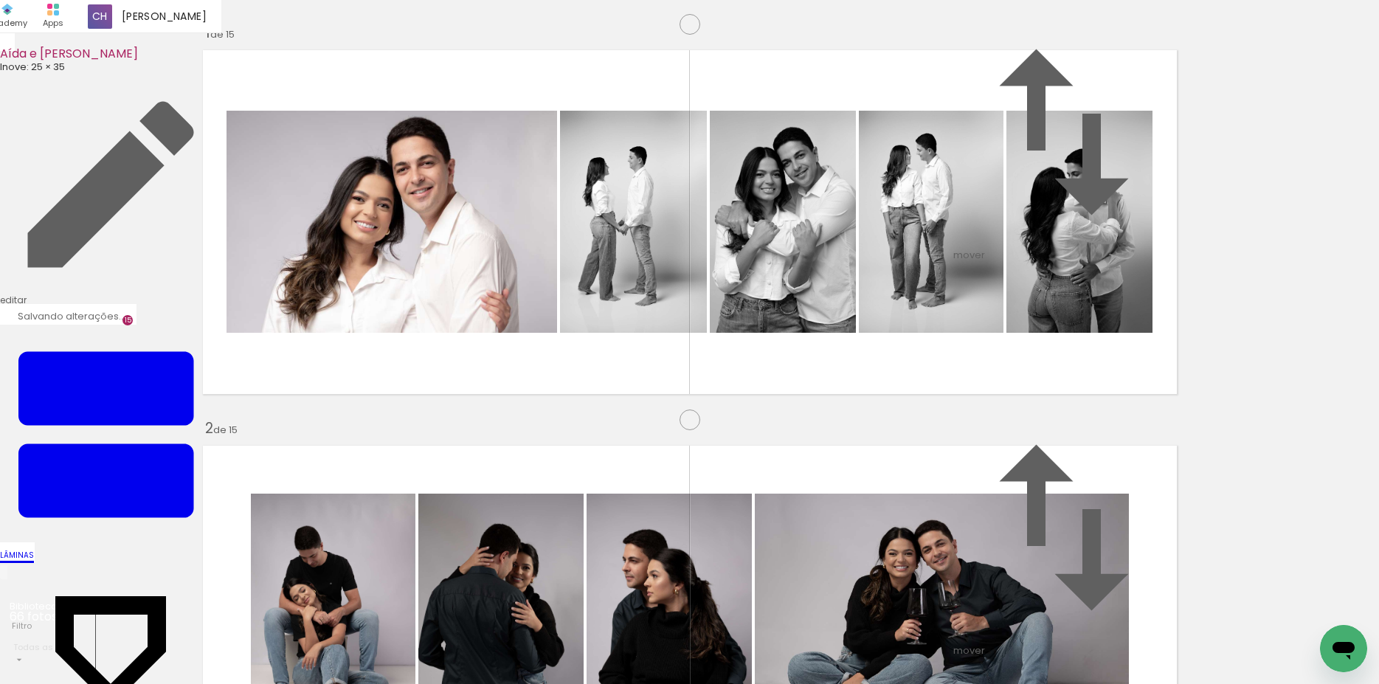
click at [968, 350] on quentale-workspace at bounding box center [689, 342] width 1379 height 684
drag, startPoint x: 1241, startPoint y: 639, endPoint x: 1308, endPoint y: 608, distance: 73.9
click at [691, 395] on quentale-workspace at bounding box center [689, 342] width 1379 height 684
drag, startPoint x: 1314, startPoint y: 619, endPoint x: 846, endPoint y: 340, distance: 544.4
click at [864, 348] on quentale-workspace at bounding box center [689, 342] width 1379 height 684
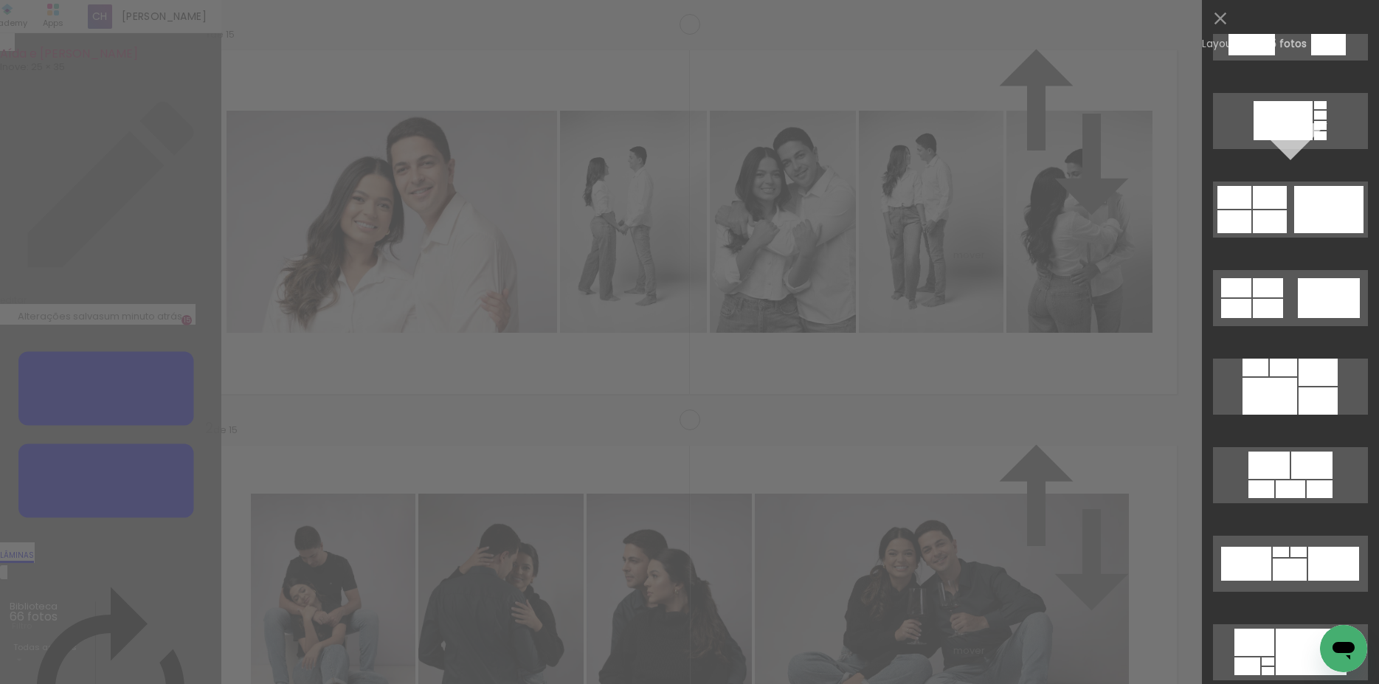
scroll to position [1425, 0]
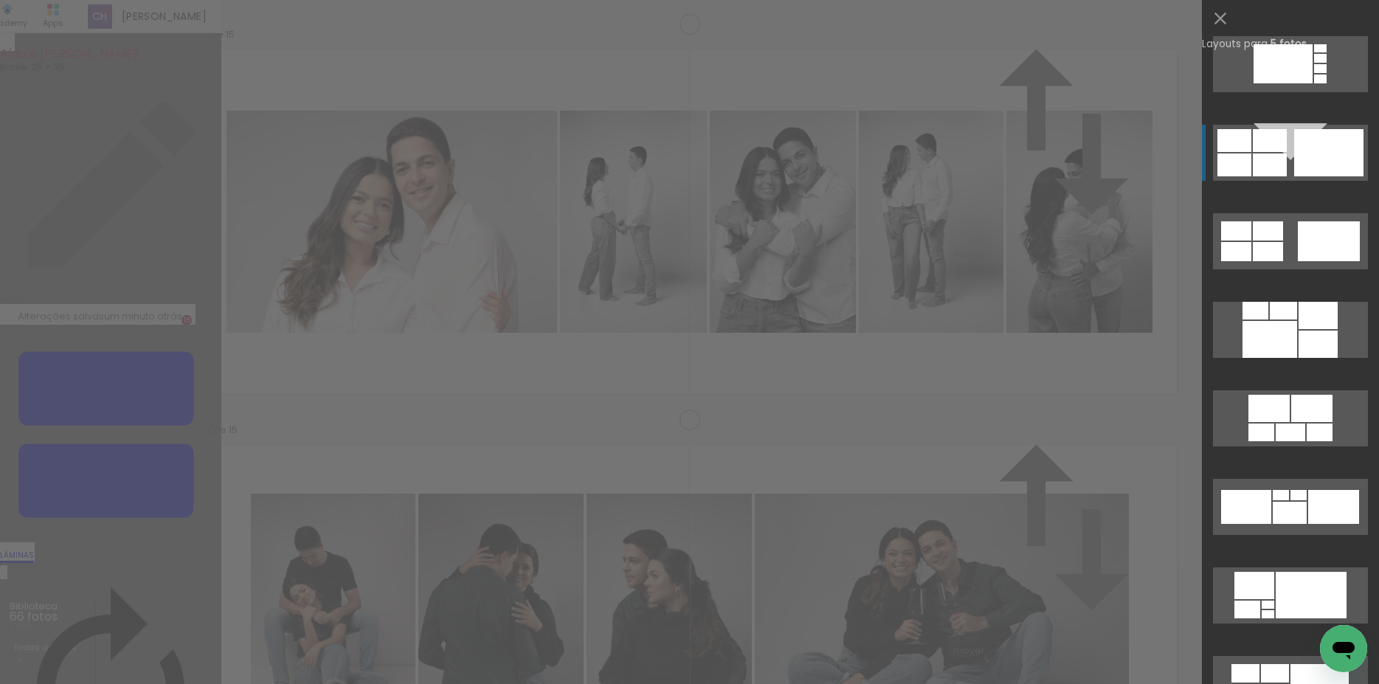
click at [1279, 145] on div at bounding box center [1269, 140] width 34 height 23
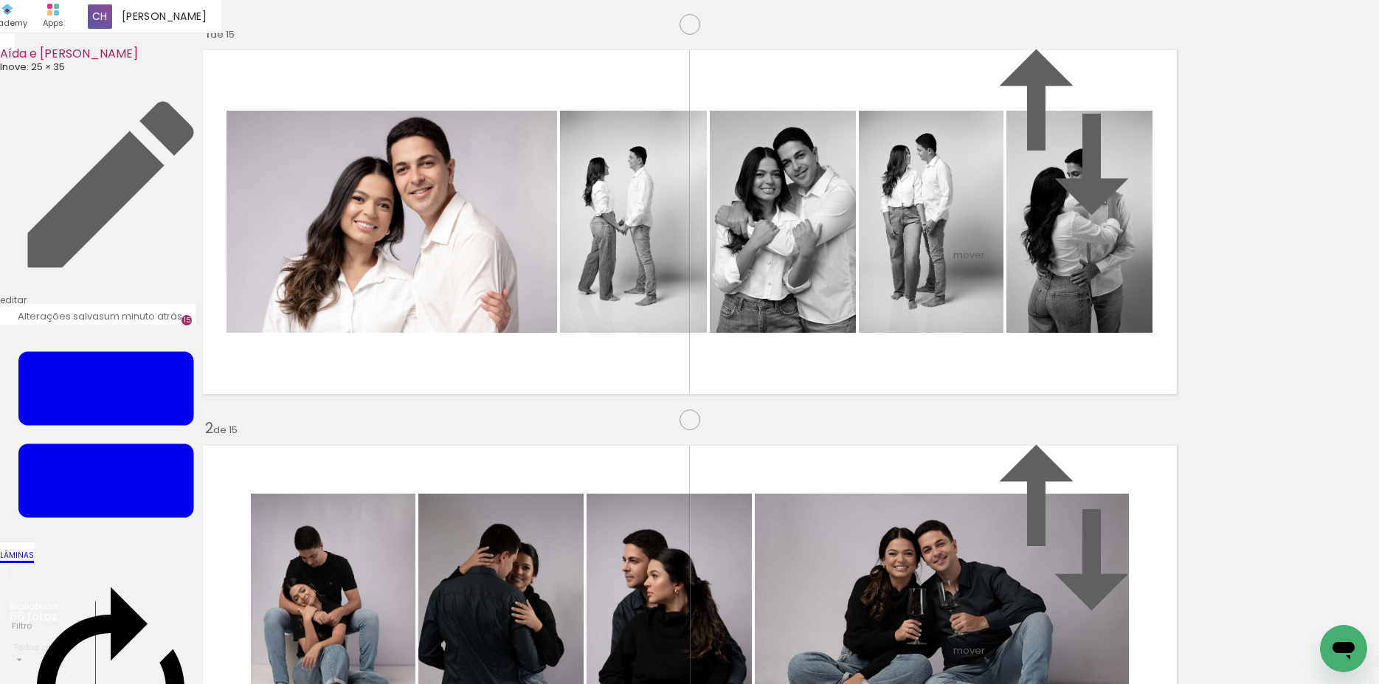
drag, startPoint x: 1035, startPoint y: 291, endPoint x: 436, endPoint y: 279, distance: 599.0
click at [0, 0] on slot at bounding box center [0, 0] width 0 height 0
drag, startPoint x: 1069, startPoint y: 439, endPoint x: 1060, endPoint y: 272, distance: 166.9
click at [0, 0] on slot at bounding box center [0, 0] width 0 height 0
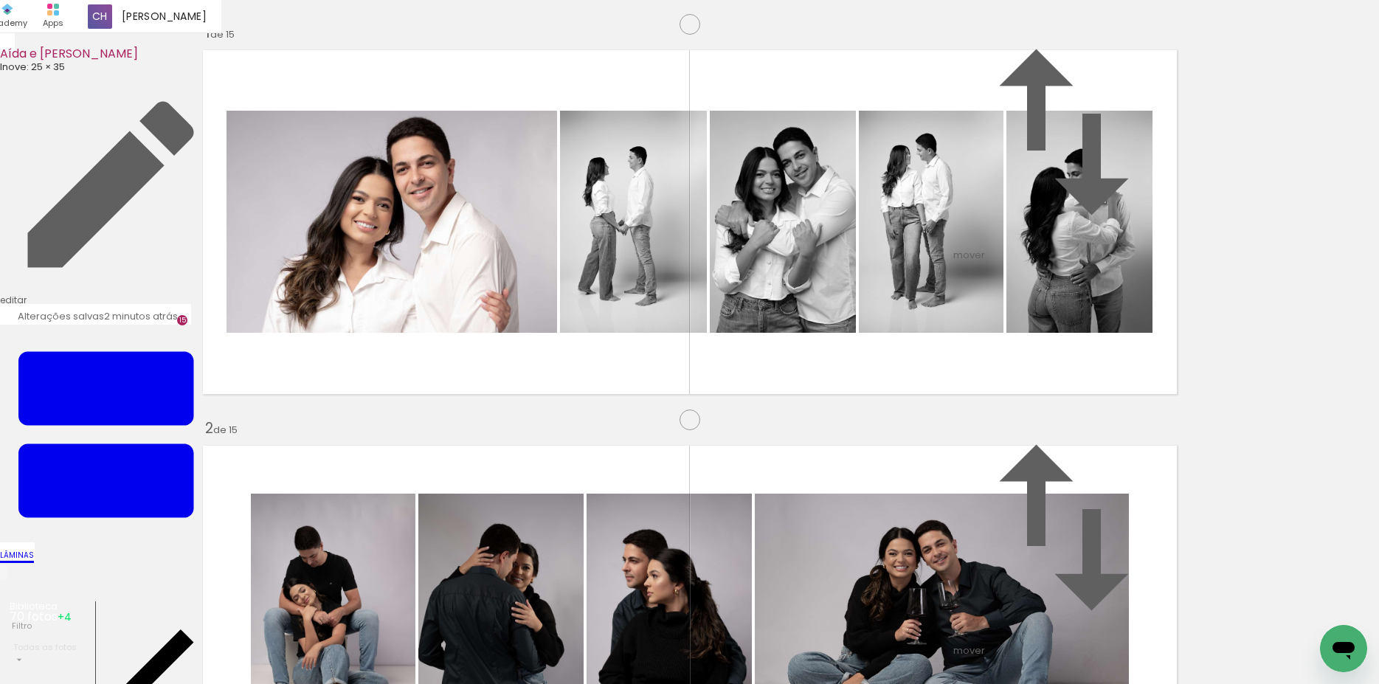
scroll to position [0, 4529]
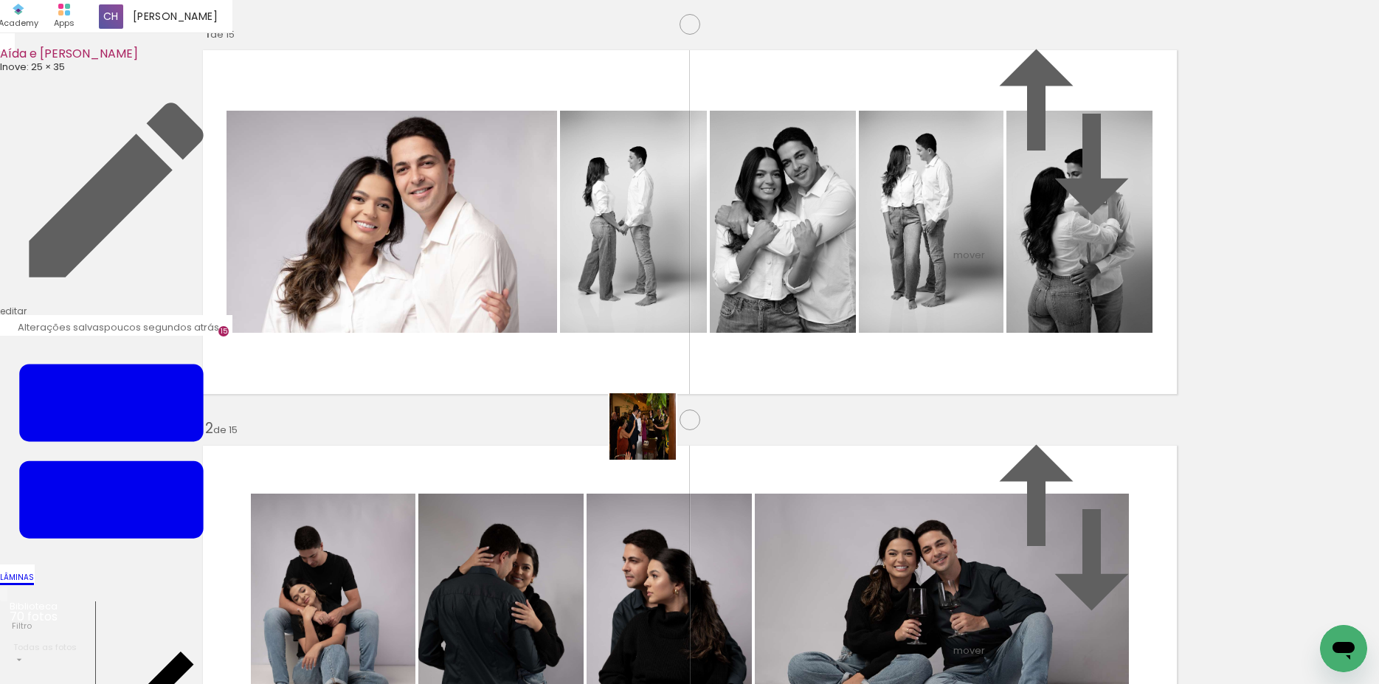
drag, startPoint x: 795, startPoint y: 490, endPoint x: 1144, endPoint y: 620, distance: 372.0
click at [590, 417] on quentale-workspace at bounding box center [689, 342] width 1379 height 684
drag, startPoint x: 1249, startPoint y: 639, endPoint x: 847, endPoint y: 410, distance: 462.2
click at [847, 410] on quentale-workspace at bounding box center [689, 342] width 1379 height 684
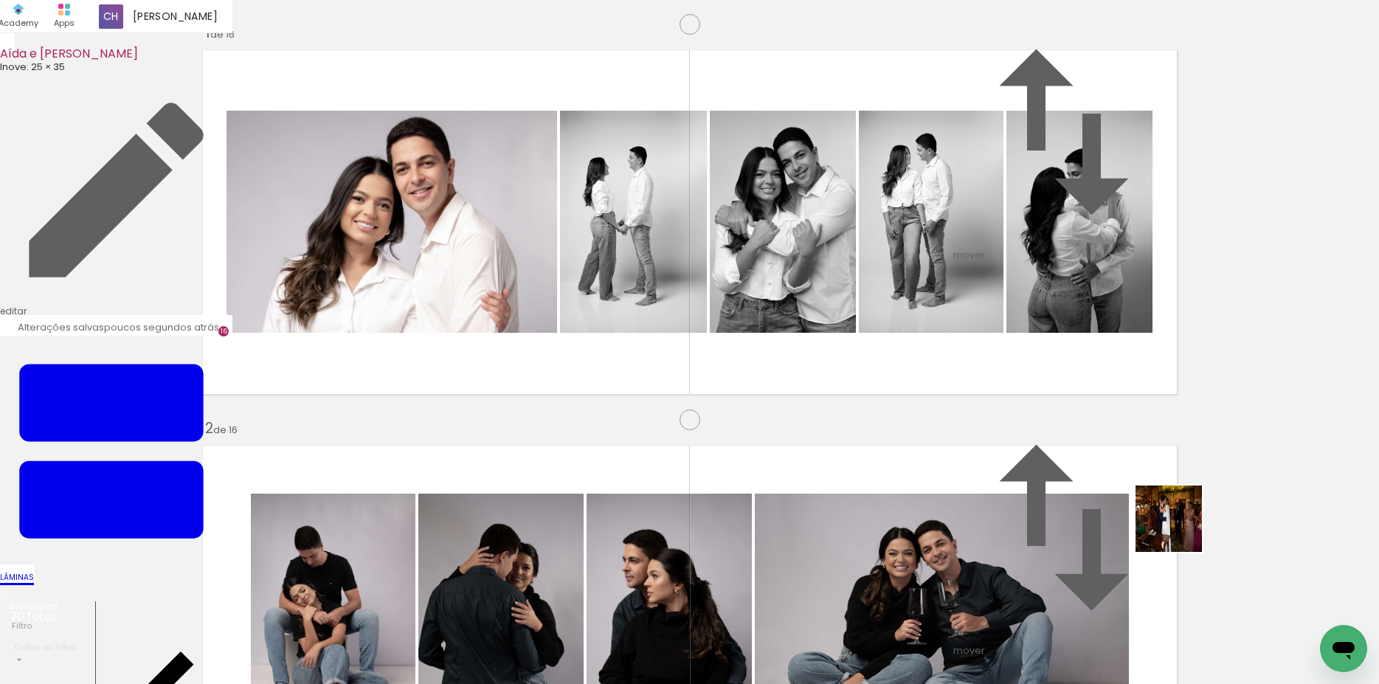
drag, startPoint x: 1317, startPoint y: 636, endPoint x: 1030, endPoint y: 416, distance: 362.0
click at [1030, 417] on quentale-workspace at bounding box center [689, 342] width 1379 height 684
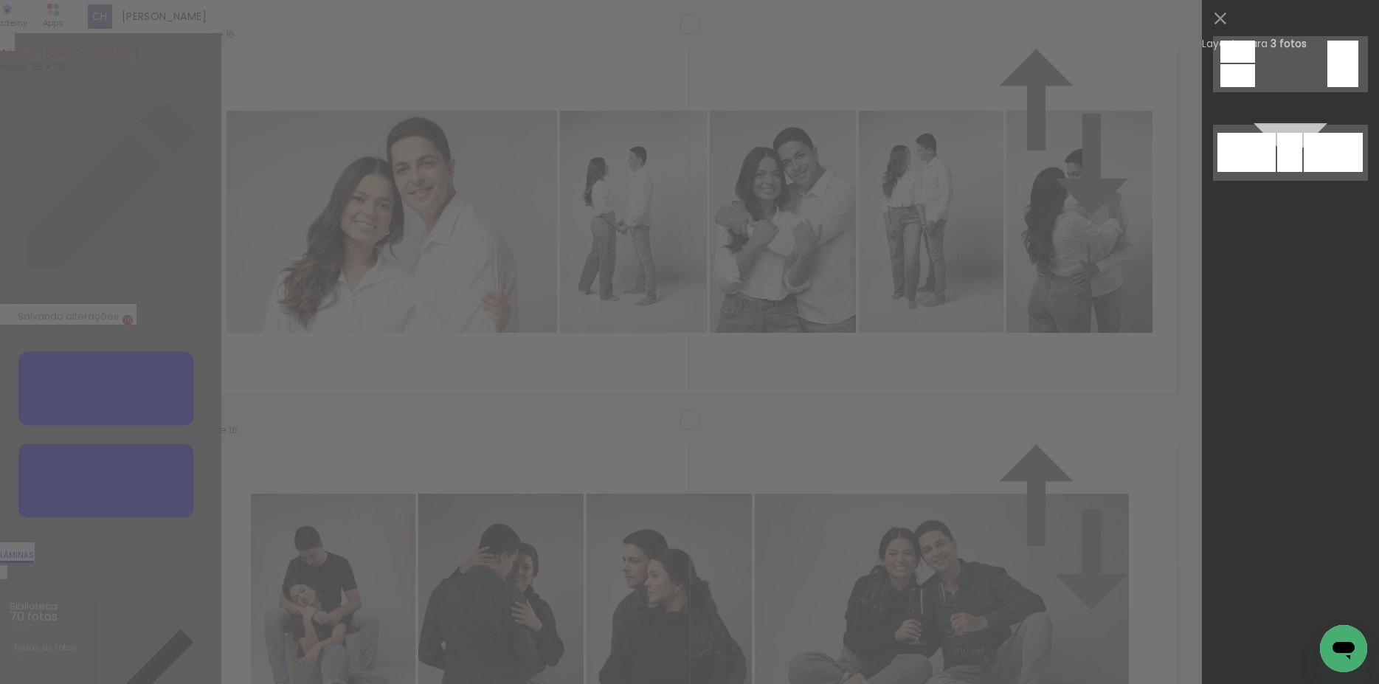
scroll to position [0, 0]
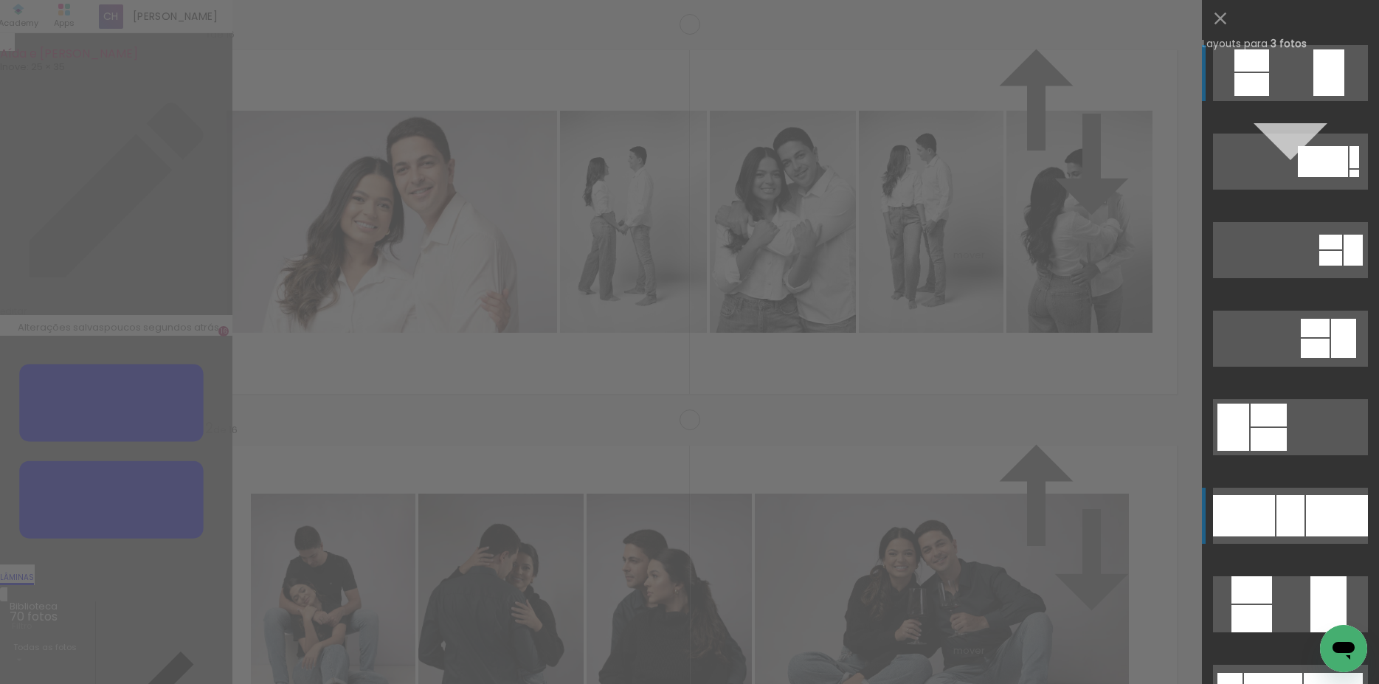
click at [1295, 530] on div at bounding box center [1290, 515] width 28 height 41
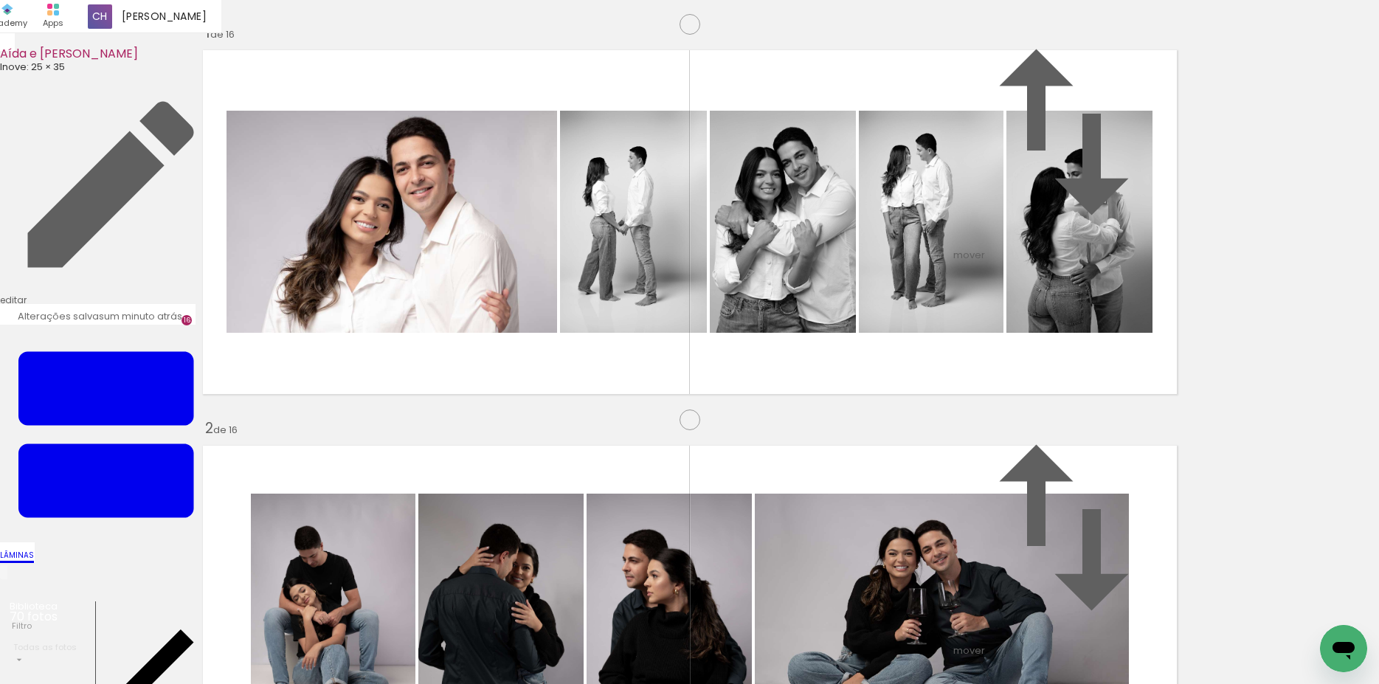
drag, startPoint x: 1006, startPoint y: 375, endPoint x: 981, endPoint y: 375, distance: 25.1
drag, startPoint x: 628, startPoint y: 221, endPoint x: 618, endPoint y: 223, distance: 9.8
type paper-slider "120"
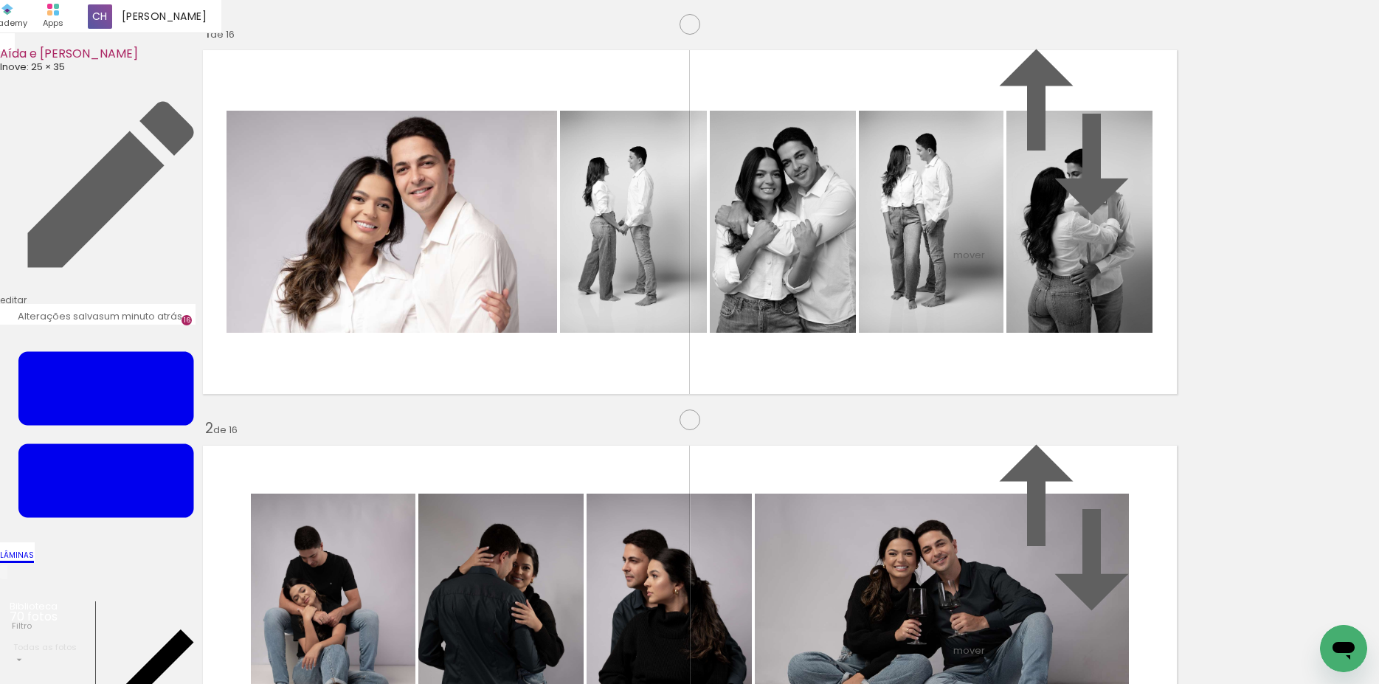
drag, startPoint x: 739, startPoint y: 381, endPoint x: 731, endPoint y: 361, distance: 21.5
drag, startPoint x: 999, startPoint y: 363, endPoint x: 963, endPoint y: 327, distance: 51.1
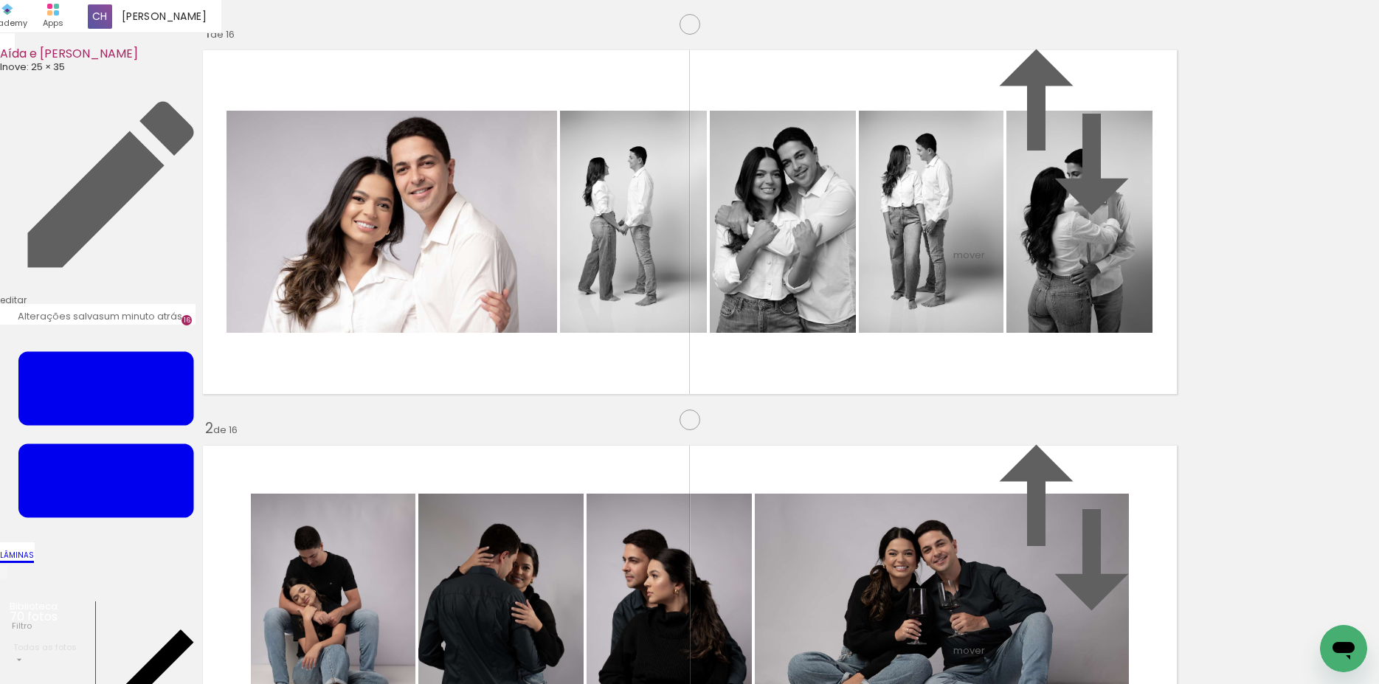
drag, startPoint x: 895, startPoint y: 489, endPoint x: 520, endPoint y: 381, distance: 390.8
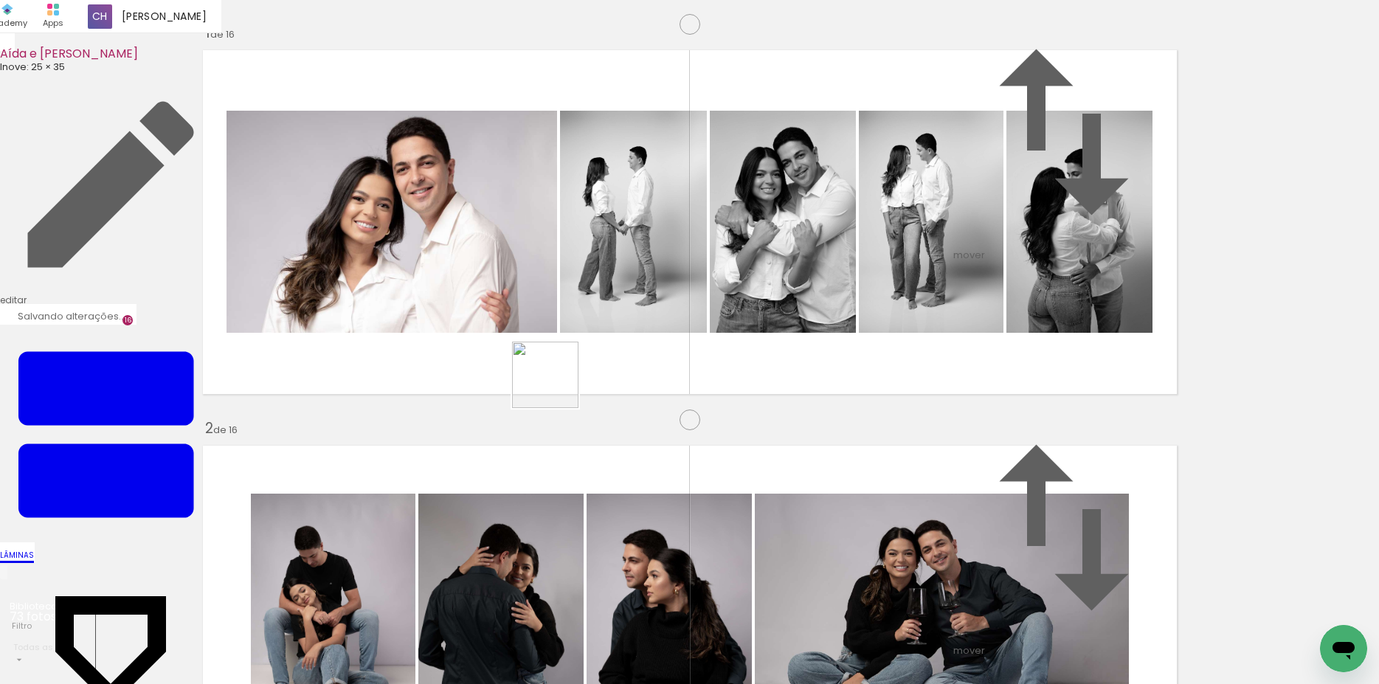
click at [520, 381] on quentale-workspace at bounding box center [689, 342] width 1379 height 684
drag, startPoint x: 1237, startPoint y: 633, endPoint x: 772, endPoint y: 462, distance: 495.2
click at [556, 355] on quentale-workspace at bounding box center [689, 342] width 1379 height 684
drag, startPoint x: 1313, startPoint y: 617, endPoint x: 752, endPoint y: 322, distance: 633.8
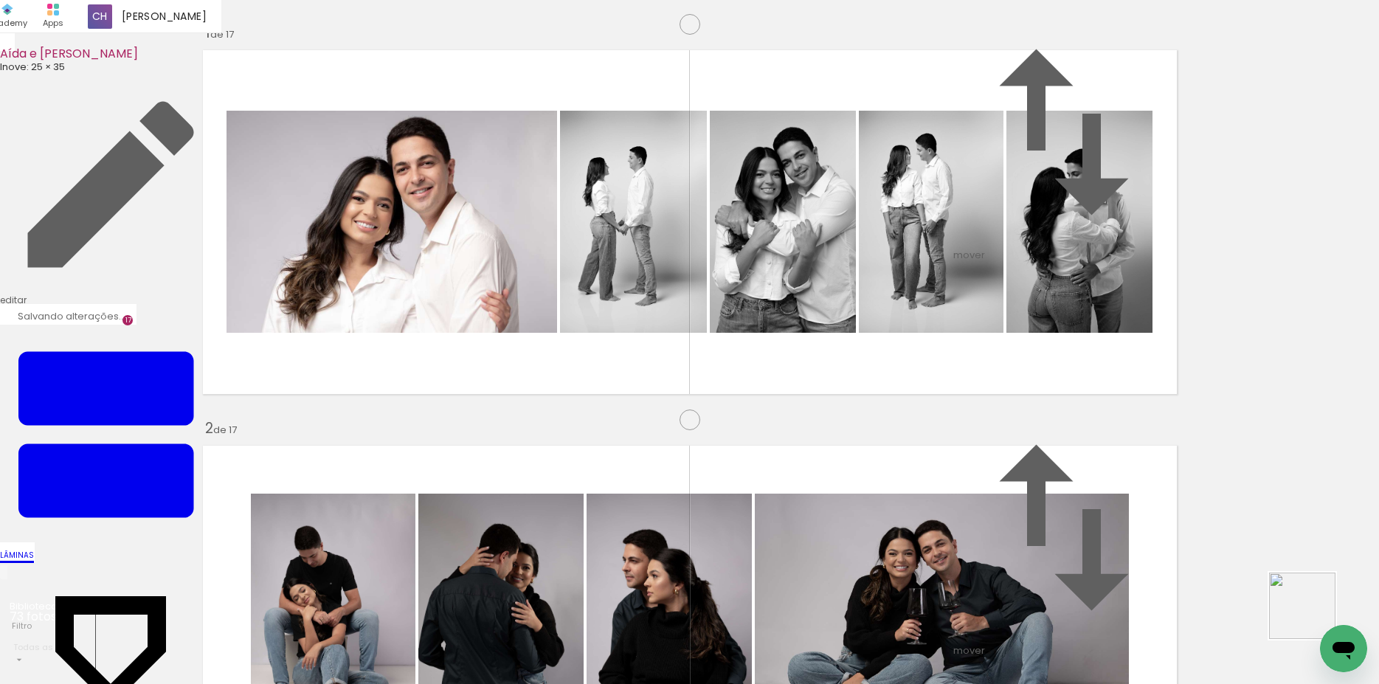
click at [752, 323] on quentale-workspace at bounding box center [689, 342] width 1379 height 684
